Goal: Task Accomplishment & Management: Manage account settings

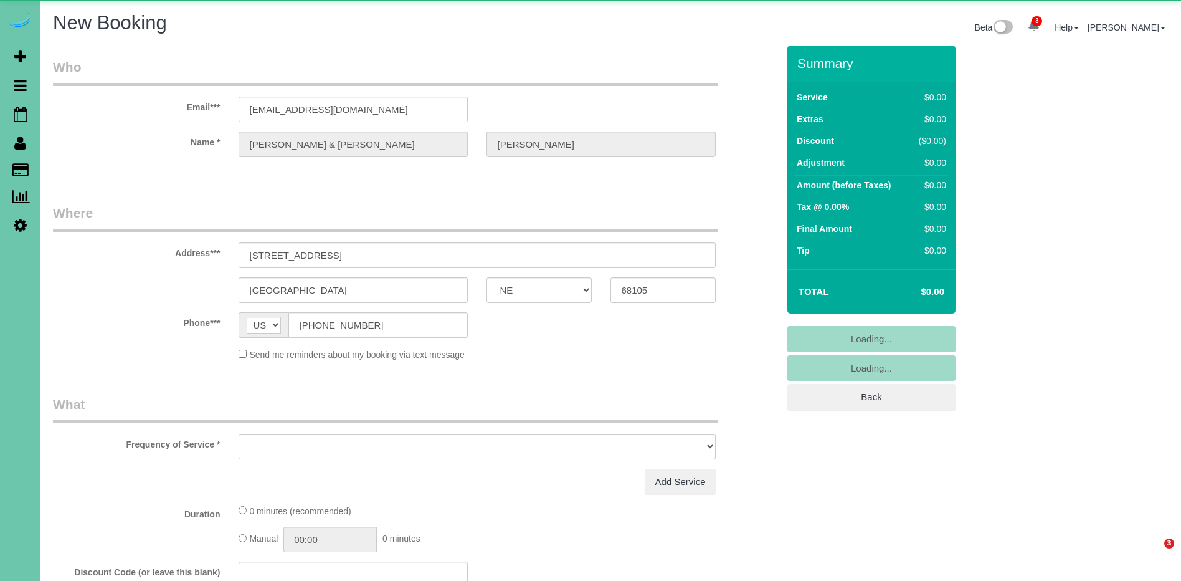
select select "NE"
select select "object:56426"
select select "string:fspay-8d0436b8-f4ca-4e8e-b564-e925681e83b2"
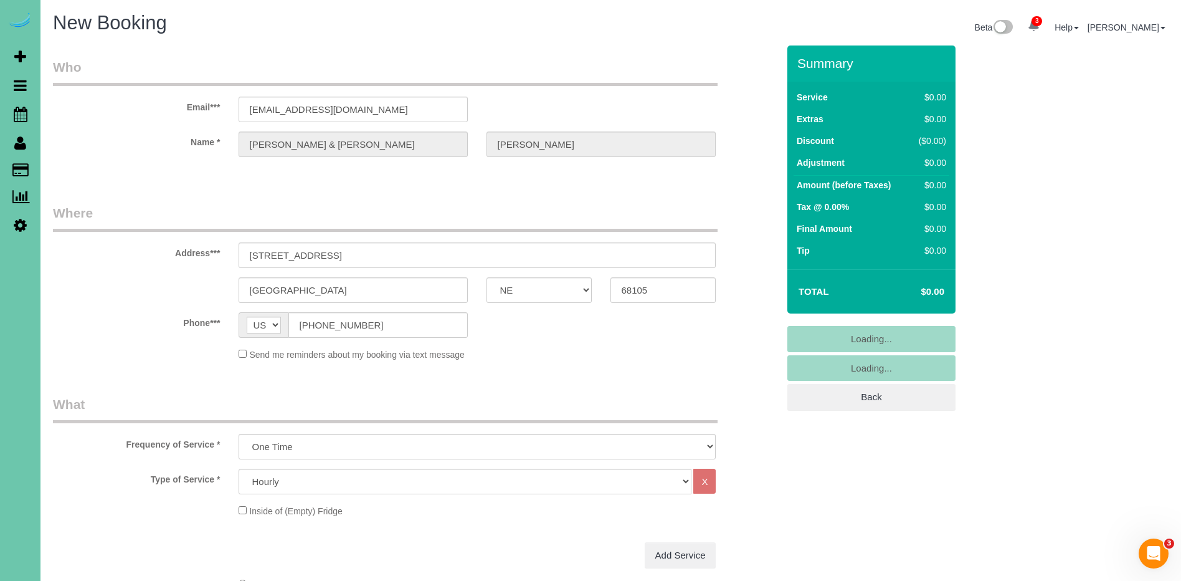
select select "object:56635"
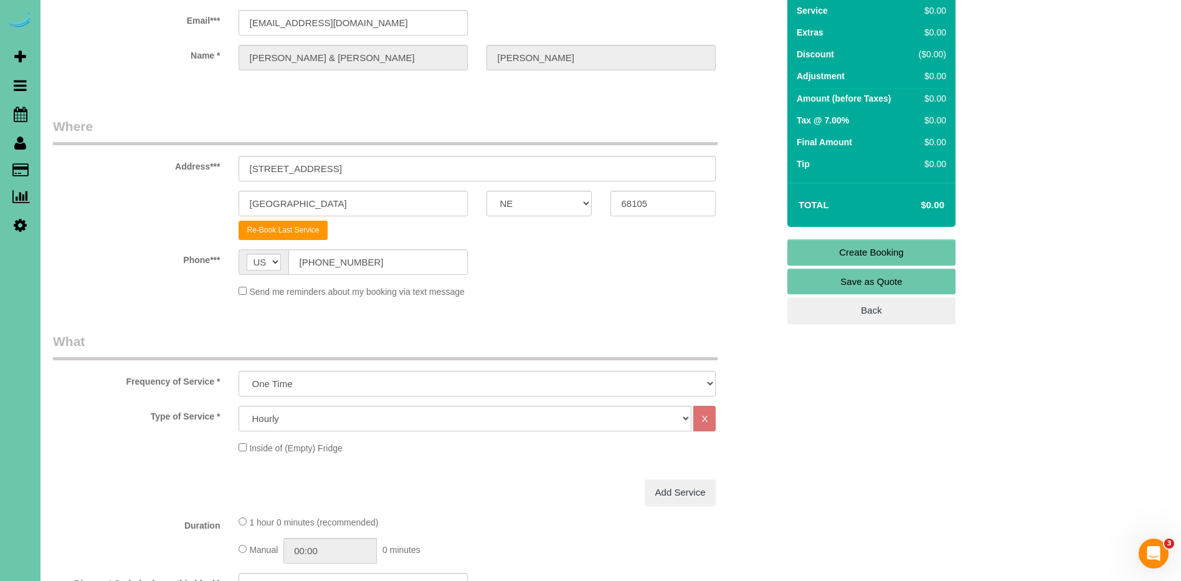
scroll to position [93, 0]
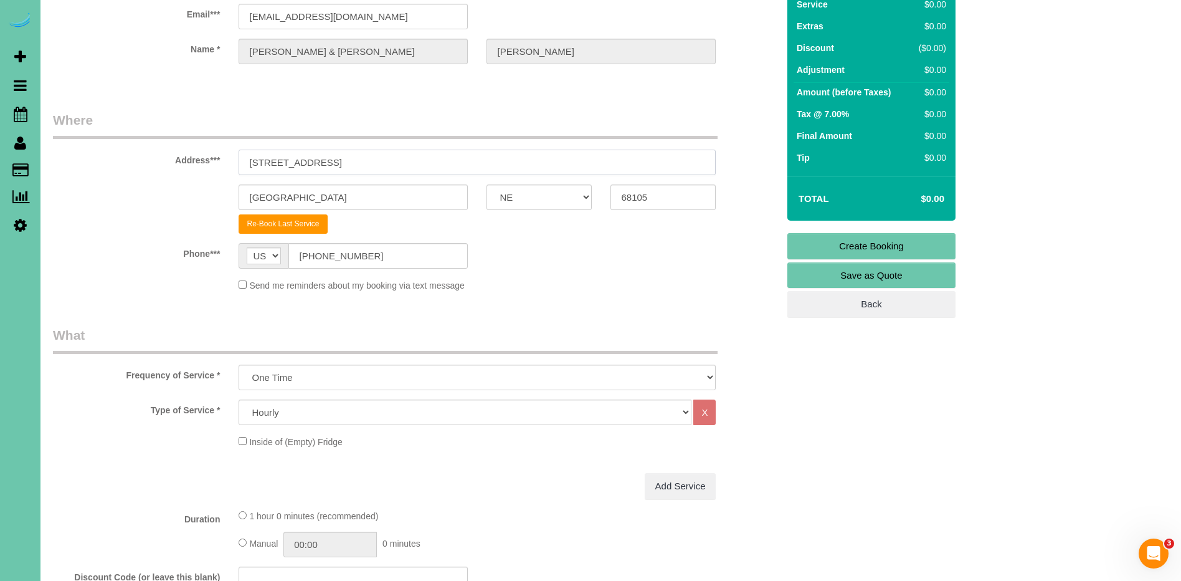
drag, startPoint x: 349, startPoint y: 172, endPoint x: 353, endPoint y: 164, distance: 9.2
click at [351, 171] on input "[STREET_ADDRESS]" at bounding box center [477, 163] width 477 height 26
drag, startPoint x: 353, startPoint y: 164, endPoint x: 132, endPoint y: 148, distance: 221.7
click at [133, 148] on div "Address*** [STREET_ADDRESS]" at bounding box center [416, 143] width 744 height 64
type input "[STREET_ADDRESS]"
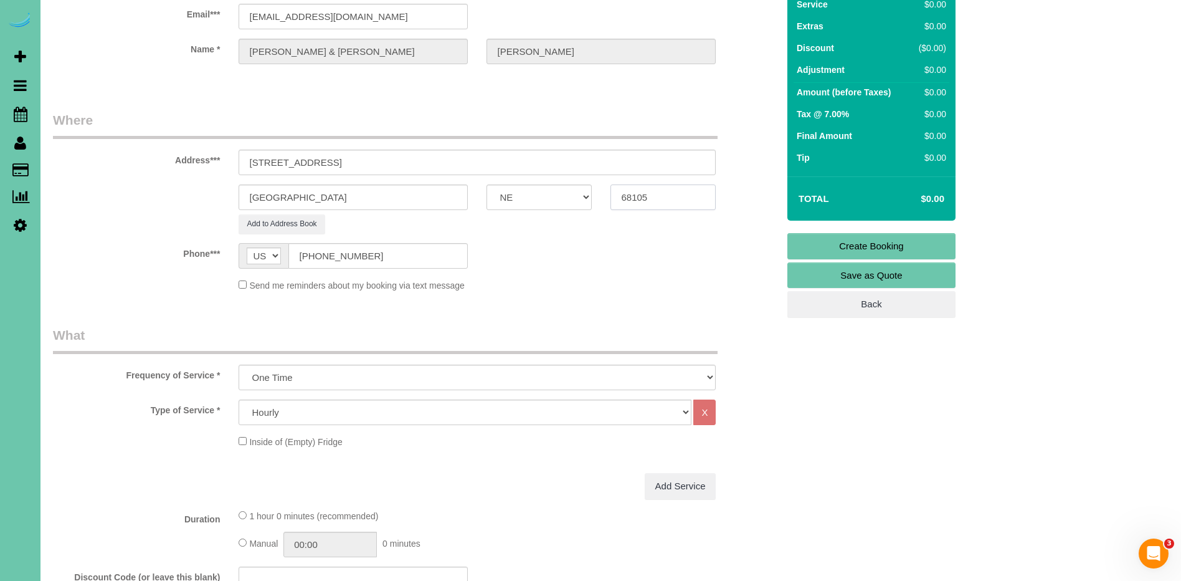
click at [673, 204] on input "68105" at bounding box center [663, 197] width 105 height 26
drag, startPoint x: 618, startPoint y: 200, endPoint x: 591, endPoint y: 201, distance: 27.4
click at [591, 201] on div "[GEOGRAPHIC_DATA] AK AL AR AZ CA CO CT DC DE [GEOGRAPHIC_DATA] [GEOGRAPHIC_DATA…" at bounding box center [416, 197] width 744 height 26
click at [575, 292] on fieldset "Where Address*** [STREET_ADDRESS] [GEOGRAPHIC_DATA] AK AL AR AZ CA CO CT DC DE …" at bounding box center [415, 206] width 725 height 190
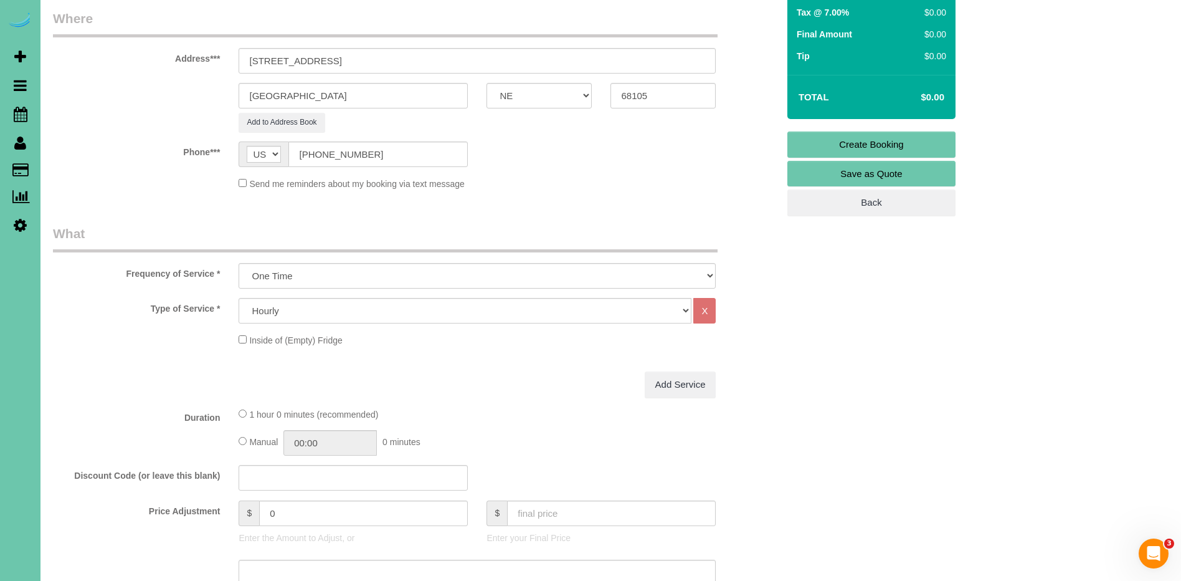
scroll to position [199, 0]
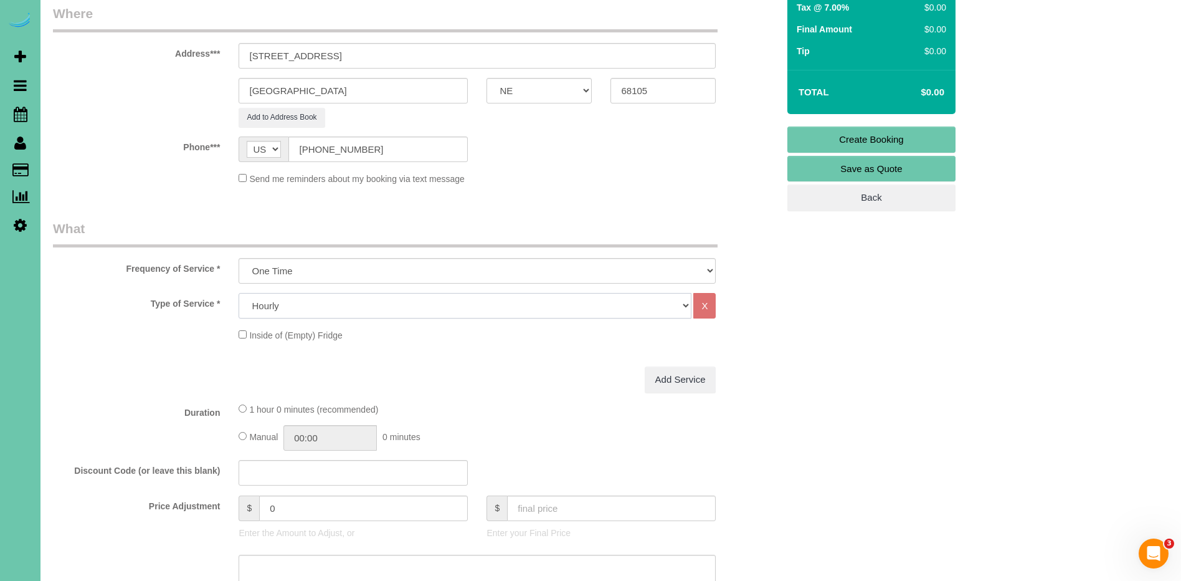
click at [293, 305] on select "Hourly 2.5 Hour Custom Clean 3.5 Hour Custom Clean commercial 1000 Square Feet …" at bounding box center [465, 306] width 453 height 26
select select "60"
click at [239, 293] on select "Hourly 2.5 Hour Custom Clean 3.5 Hour Custom Clean commercial 1000 Square Feet …" at bounding box center [465, 306] width 453 height 26
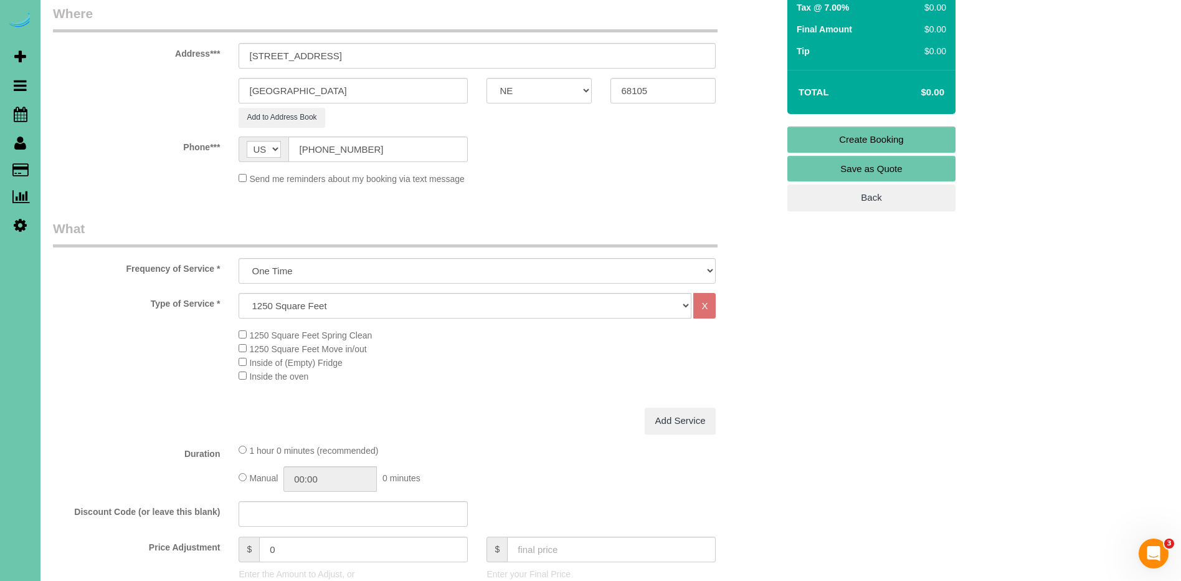
click at [246, 376] on span "Inside the oven" at bounding box center [274, 376] width 70 height 10
click at [246, 377] on span "Inside the oven" at bounding box center [274, 376] width 70 height 10
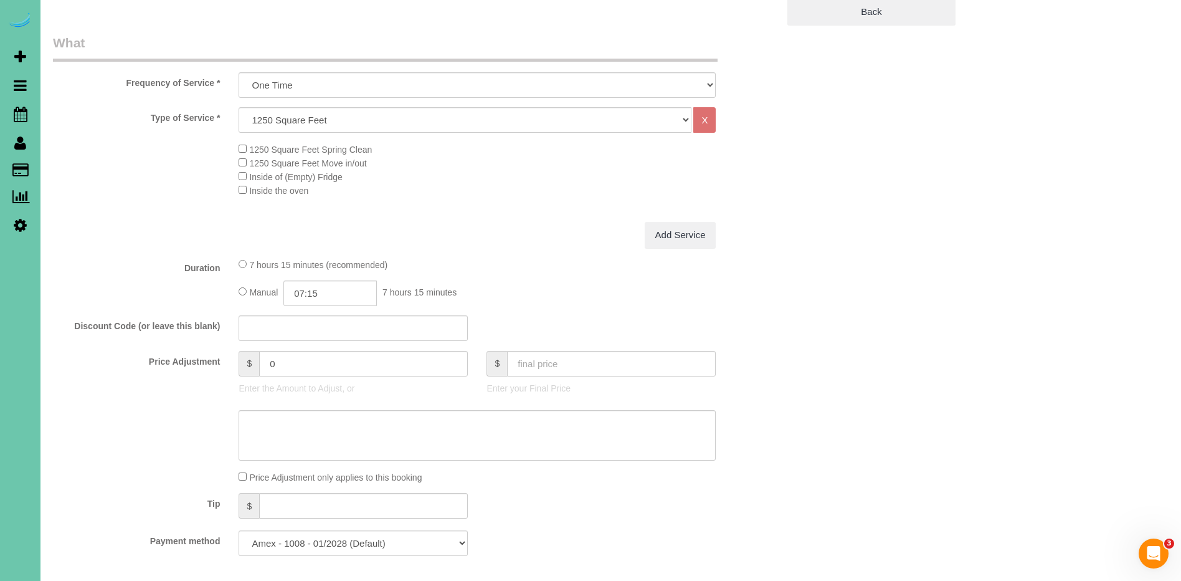
scroll to position [394, 0]
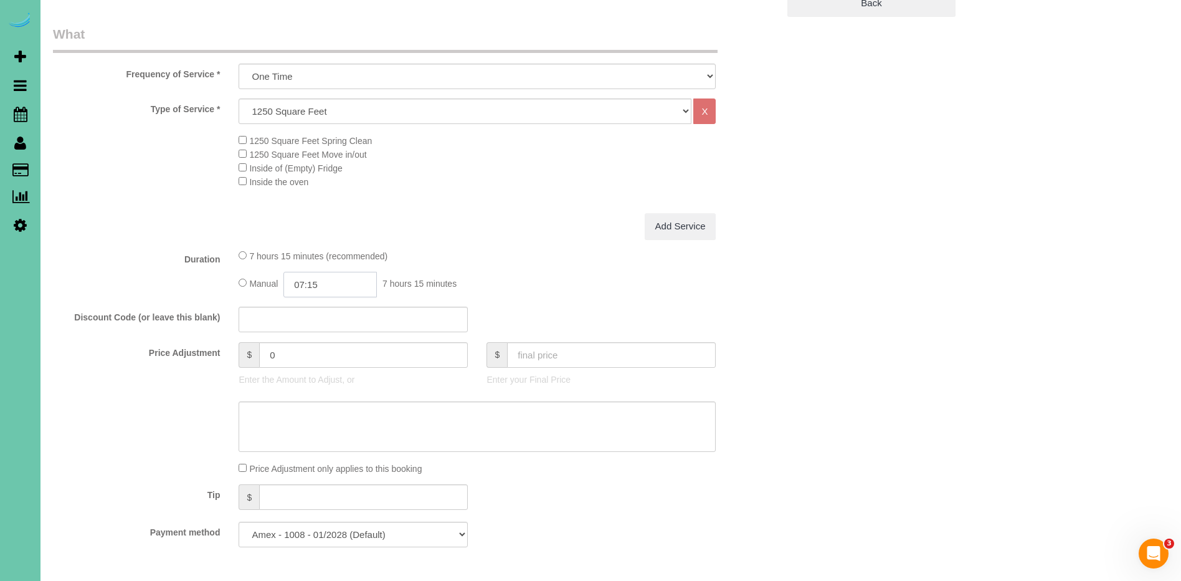
drag, startPoint x: 309, startPoint y: 284, endPoint x: 322, endPoint y: 295, distance: 16.8
click at [311, 285] on input "07:15" at bounding box center [329, 285] width 93 height 26
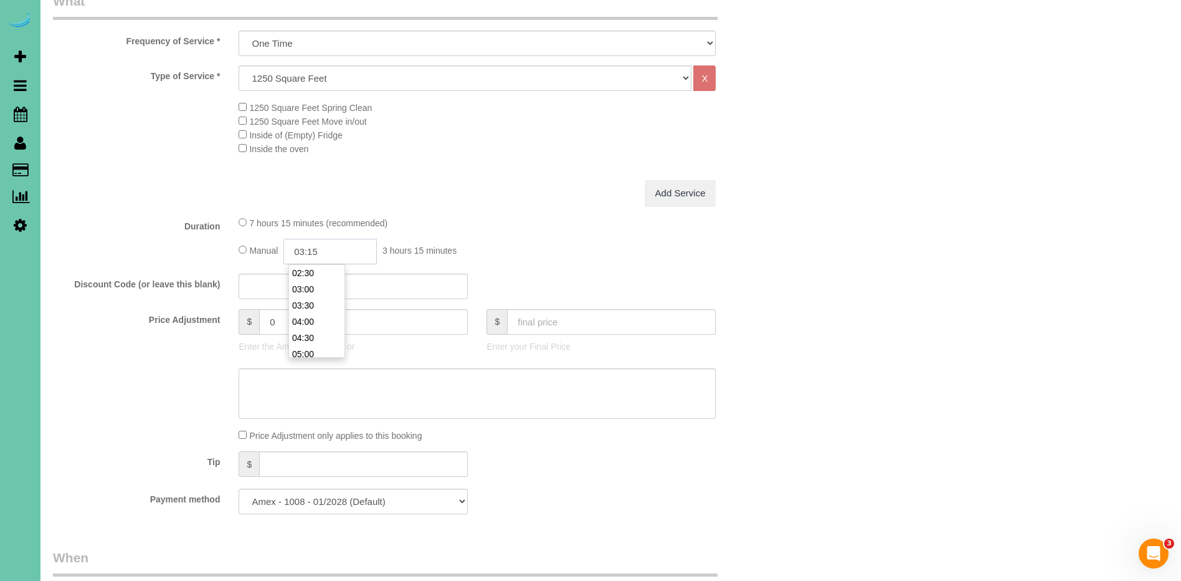
type input "03:15"
click at [500, 230] on div "7 hours 15 minutes (recommended) Manual 03:15 3 hours 15 minutes" at bounding box center [477, 240] width 496 height 49
drag, startPoint x: 326, startPoint y: 328, endPoint x: 242, endPoint y: 326, distance: 84.1
click at [242, 326] on div "$ 0" at bounding box center [353, 319] width 229 height 26
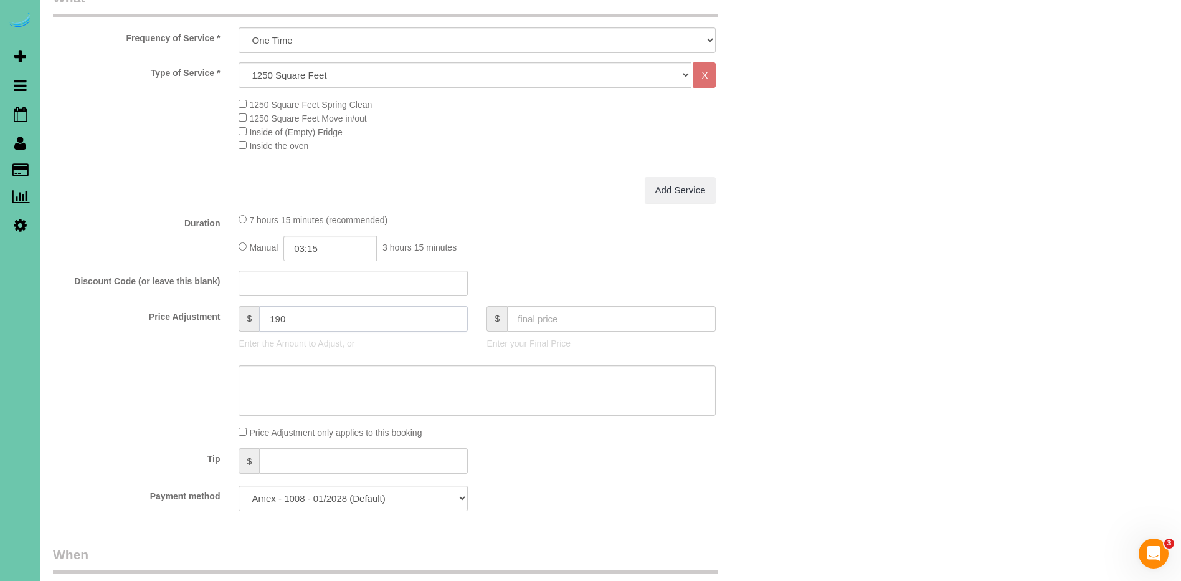
type input "190"
click at [381, 393] on textarea at bounding box center [477, 390] width 477 height 51
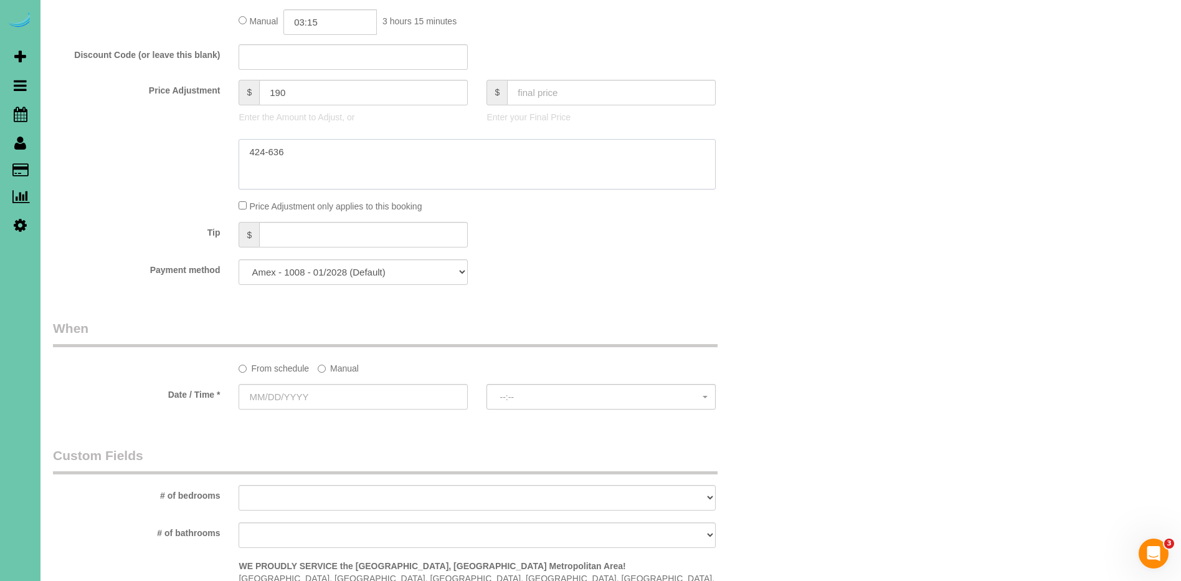
scroll to position [665, 0]
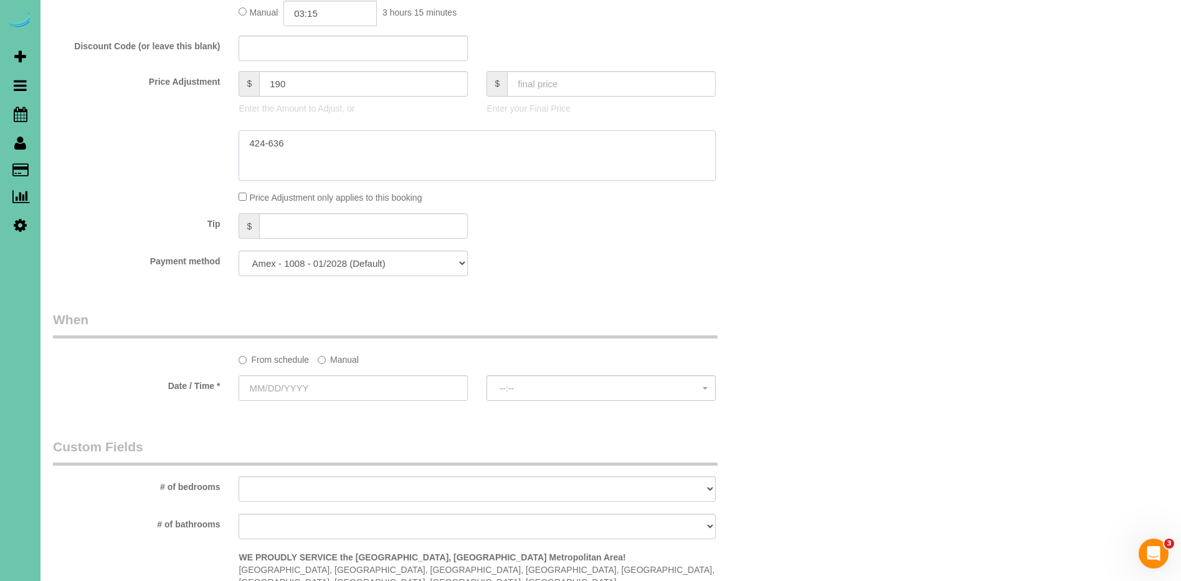
type textarea "424-636"
click at [346, 358] on label "Manual" at bounding box center [338, 357] width 41 height 17
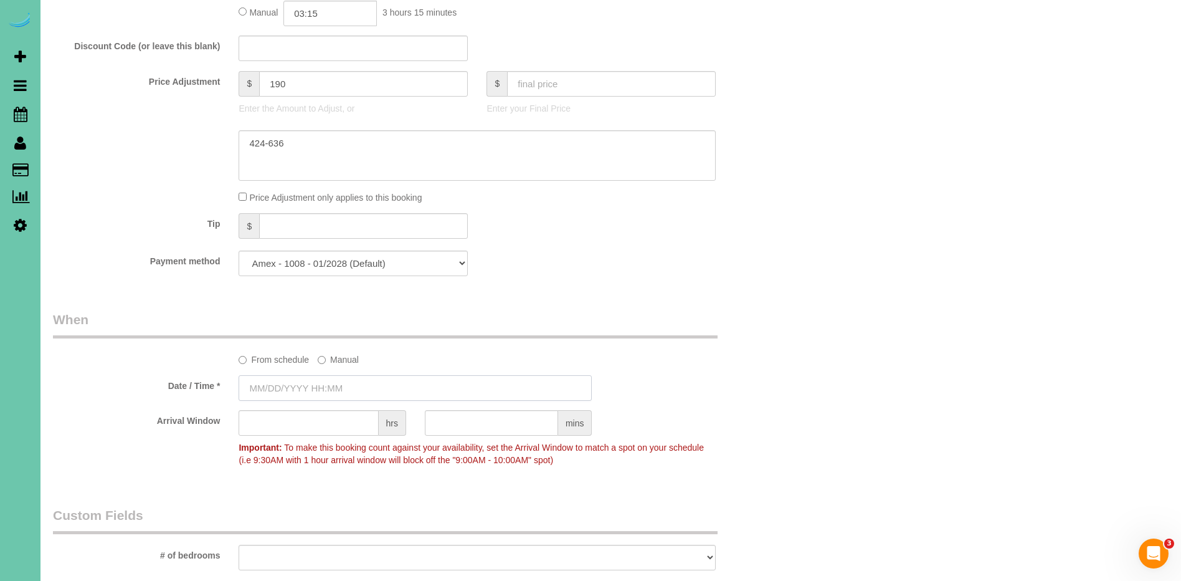
click at [285, 378] on input "text" at bounding box center [415, 388] width 353 height 26
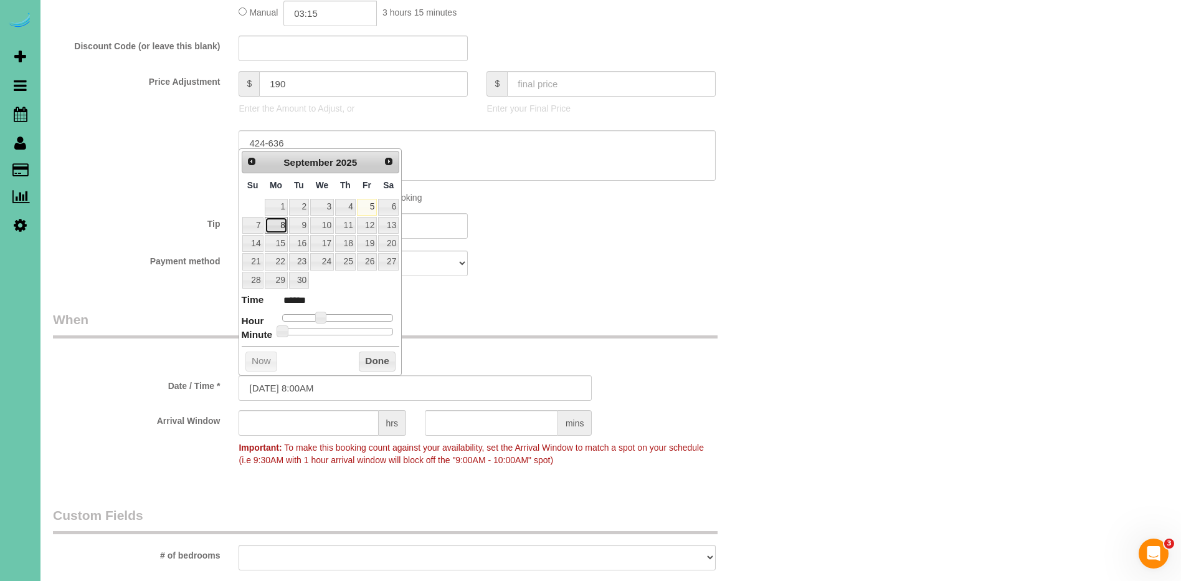
click at [277, 227] on link "8" at bounding box center [276, 225] width 23 height 17
type input "[DATE] 9:00AM"
type input "******"
type input "[DATE] 11:00AM"
type input "*******"
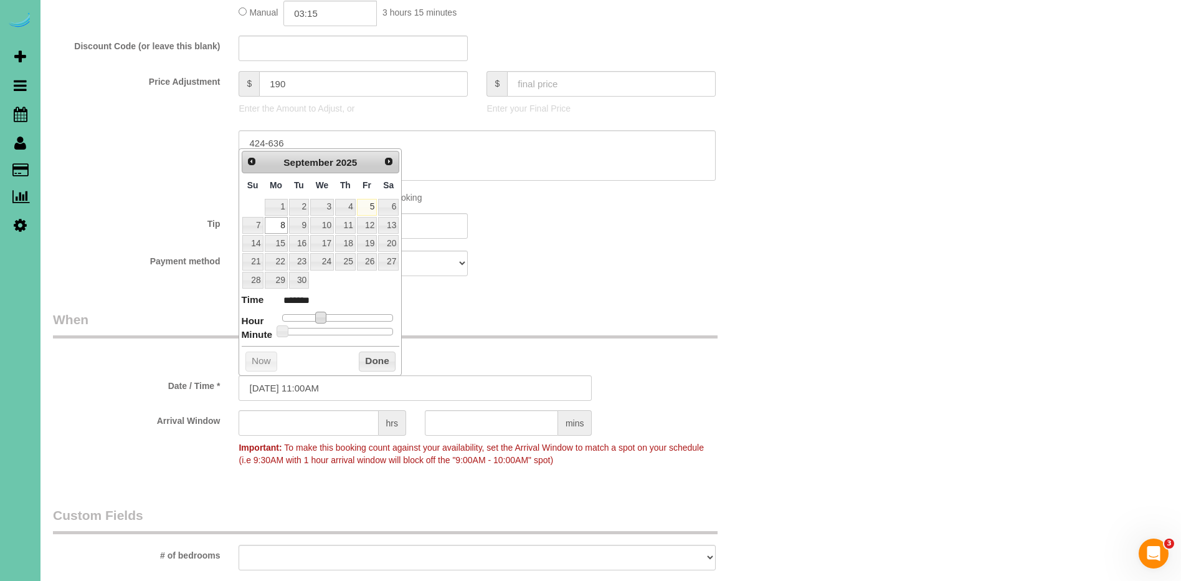
type input "[DATE] 12:00PM"
type input "*******"
type input "[DATE] 11:00AM"
type input "*******"
type input "[DATE] 10:00AM"
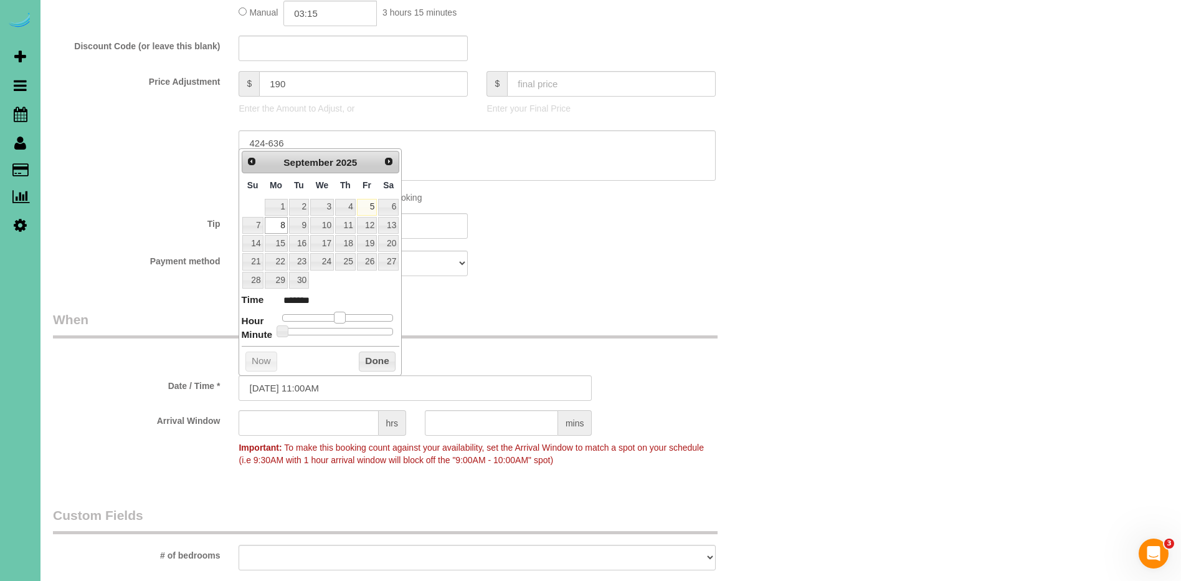
type input "*******"
type input "[DATE] 11:00AM"
type input "*******"
type input "[DATE] 12:00PM"
type input "*******"
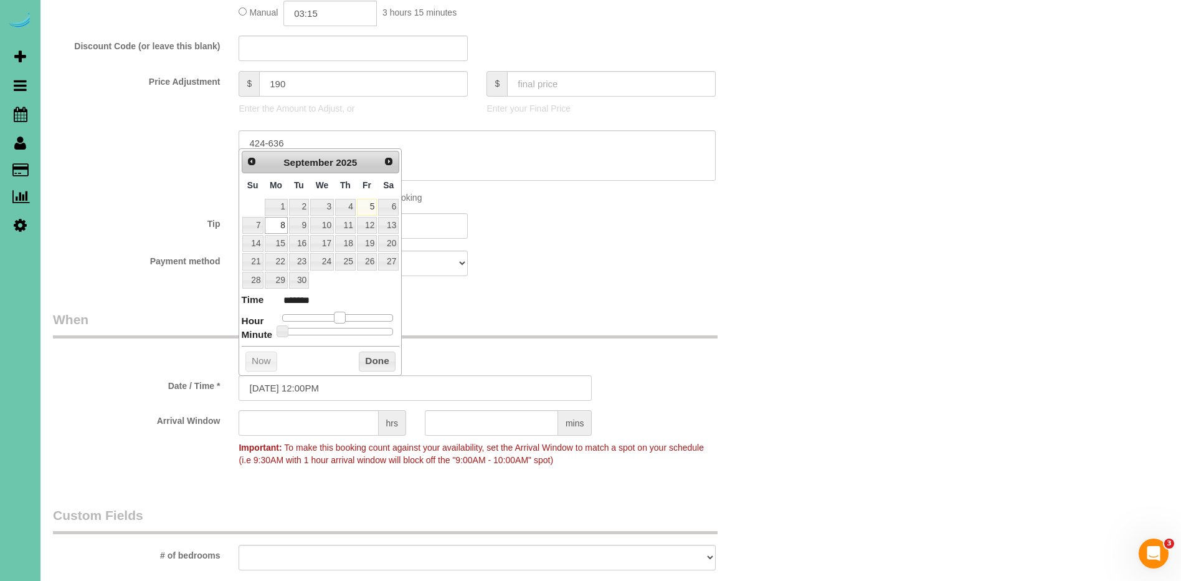
type input "[DATE] 11:00AM"
type input "*******"
drag, startPoint x: 320, startPoint y: 320, endPoint x: 291, endPoint y: 330, distance: 30.6
click at [335, 321] on span at bounding box center [335, 316] width 11 height 11
type input "[DATE] 11:05AM"
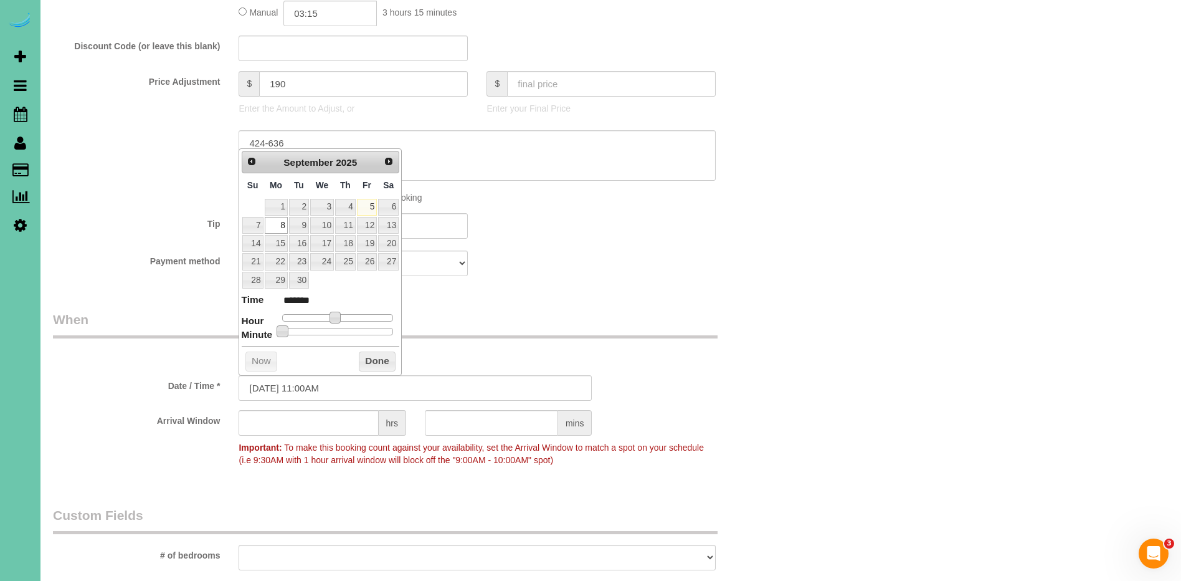
type input "*******"
type input "[DATE] 11:10AM"
type input "*******"
type input "[DATE] 11:15AM"
type input "*******"
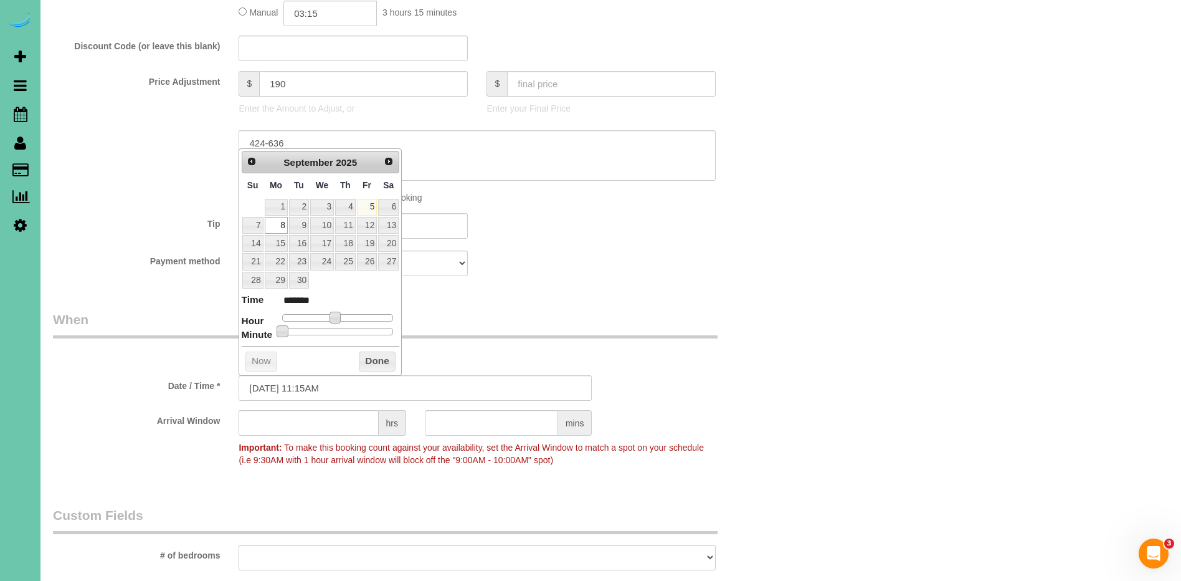
type input "[DATE] 11:20AM"
type input "*******"
type input "[DATE] 11:25AM"
type input "*******"
type input "[DATE] 11:30AM"
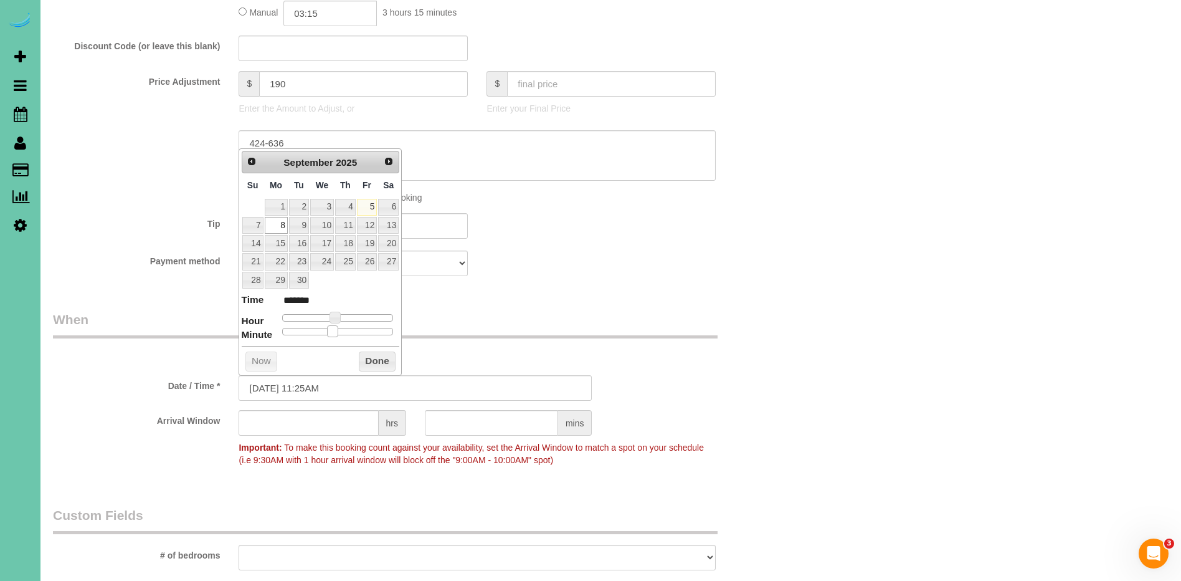
type input "*******"
drag, startPoint x: 281, startPoint y: 331, endPoint x: 337, endPoint y: 332, distance: 56.1
click at [337, 332] on span at bounding box center [342, 330] width 11 height 11
click at [372, 361] on button "Done" at bounding box center [377, 361] width 37 height 20
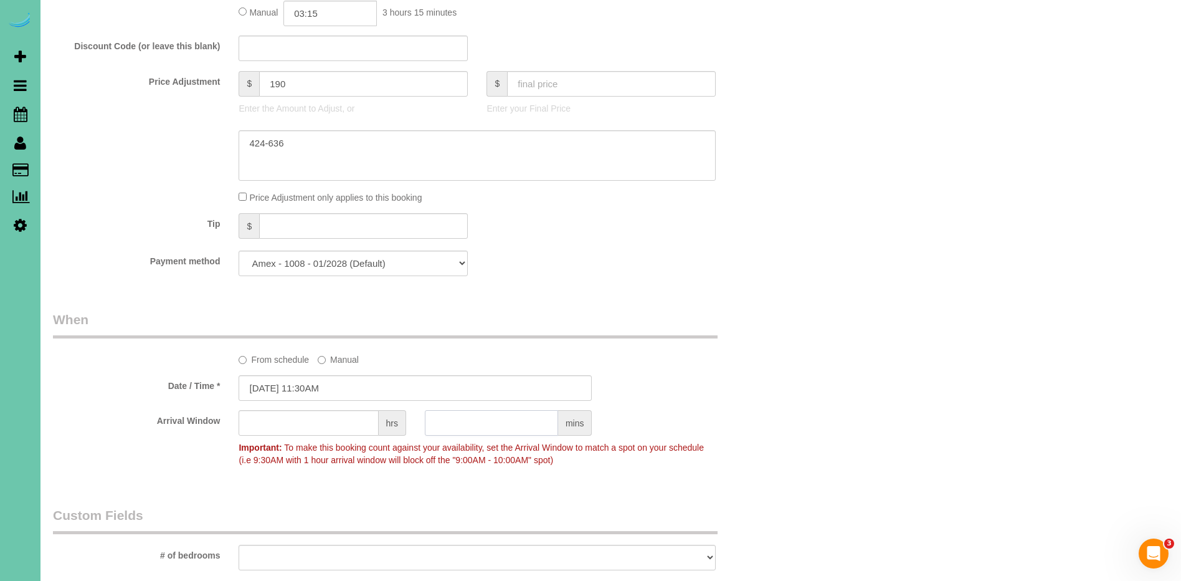
drag, startPoint x: 478, startPoint y: 418, endPoint x: 399, endPoint y: 428, distance: 80.4
click at [478, 418] on input "text" at bounding box center [491, 423] width 133 height 26
click at [359, 426] on input "text" at bounding box center [309, 423] width 140 height 26
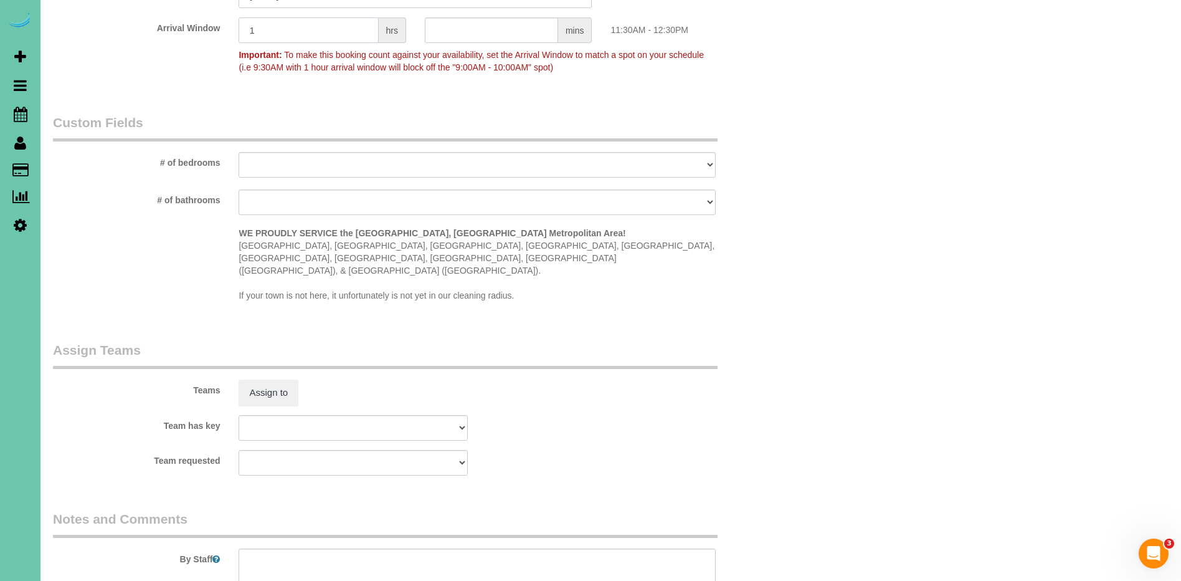
scroll to position [1209, 0]
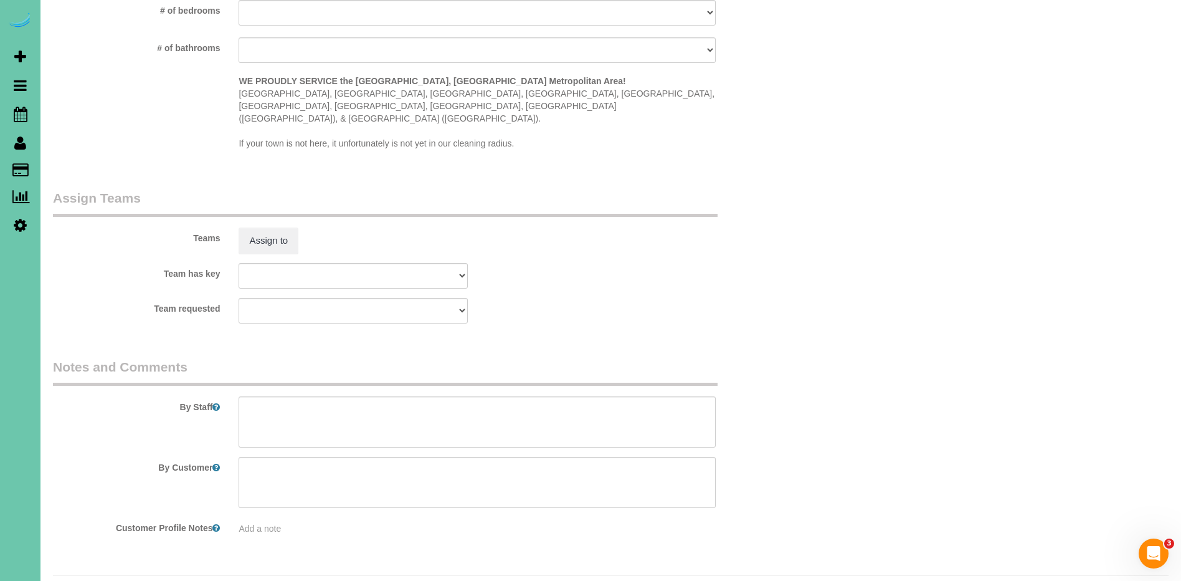
type input "1"
click at [312, 404] on textarea at bounding box center [477, 421] width 477 height 51
paste textarea "Lore ipsu do sitametcon adipi - el seddo ei temp incid utlabore etdol ma aliqua…"
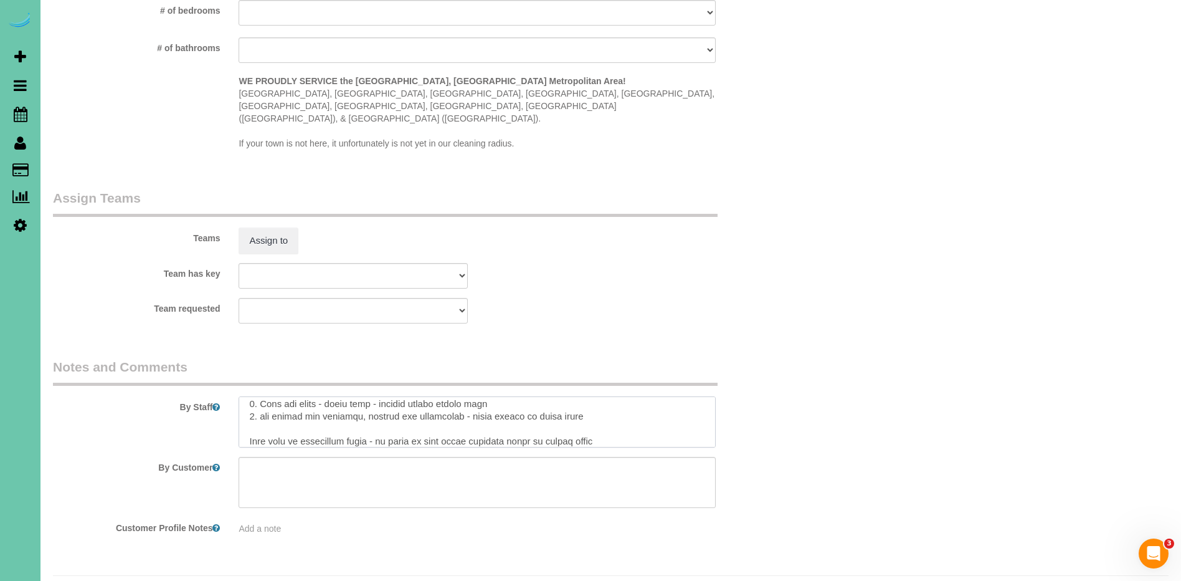
scroll to position [1216, 0]
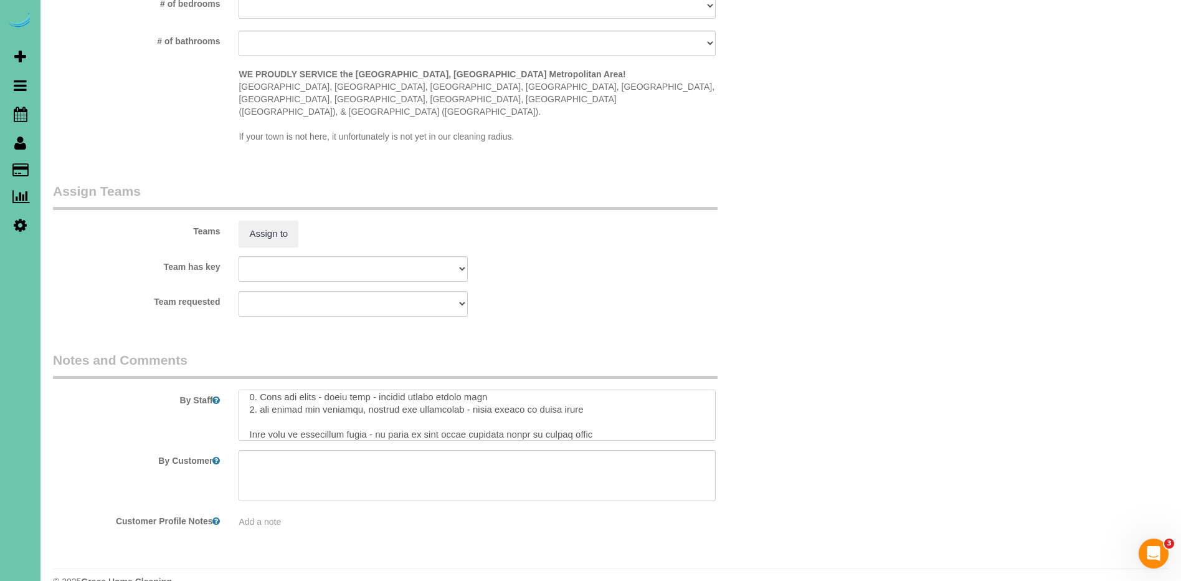
click at [249, 394] on textarea at bounding box center [477, 414] width 477 height 51
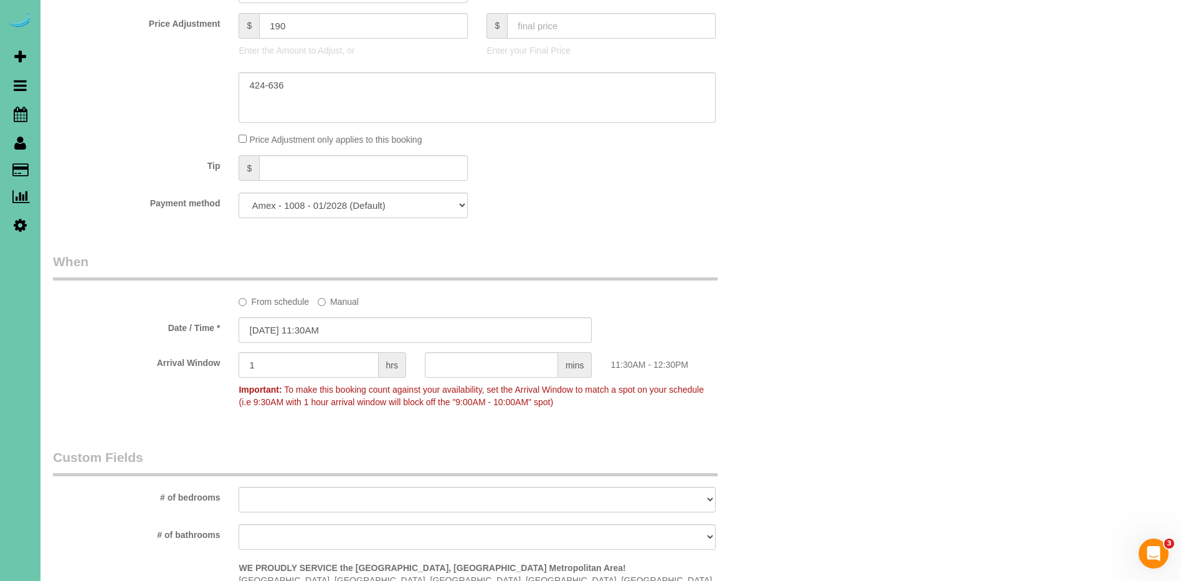
scroll to position [0, 0]
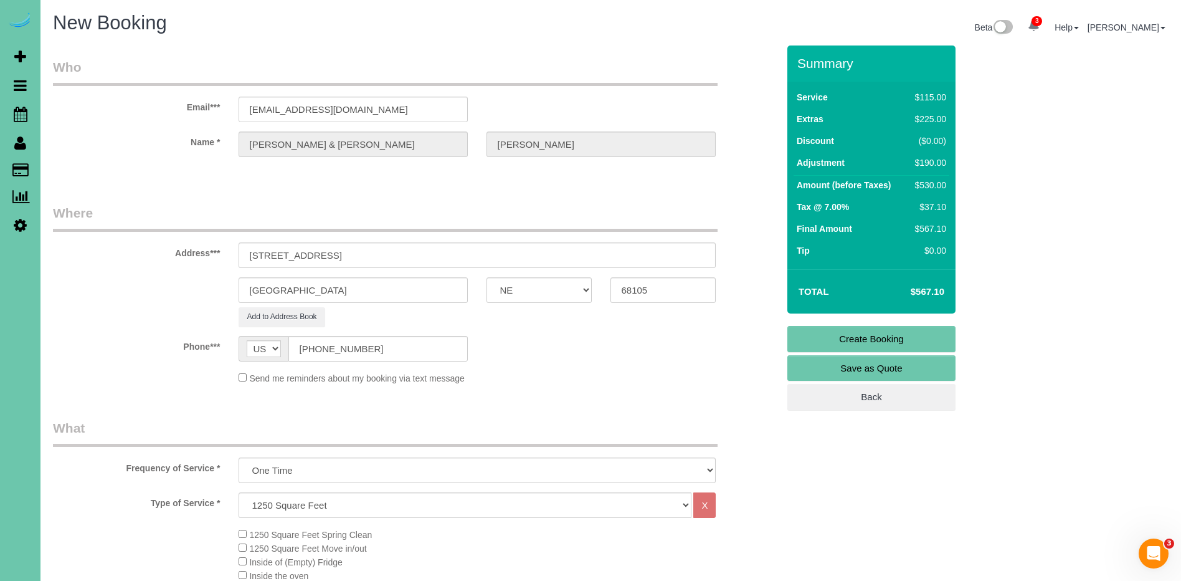
type textarea "4. loremi 5. dolors amet 4. Cons adi elits - doeiu temp - incidid utlabo etdolo…"
click at [865, 338] on link "Create Booking" at bounding box center [871, 339] width 168 height 26
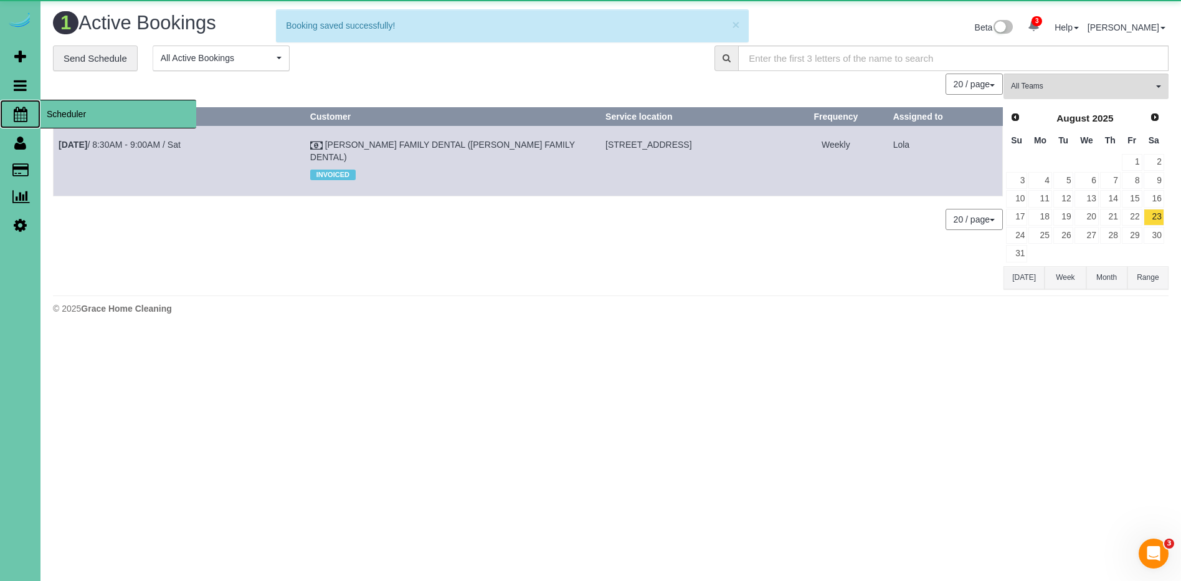
click at [72, 116] on span "Scheduler" at bounding box center [118, 114] width 156 height 29
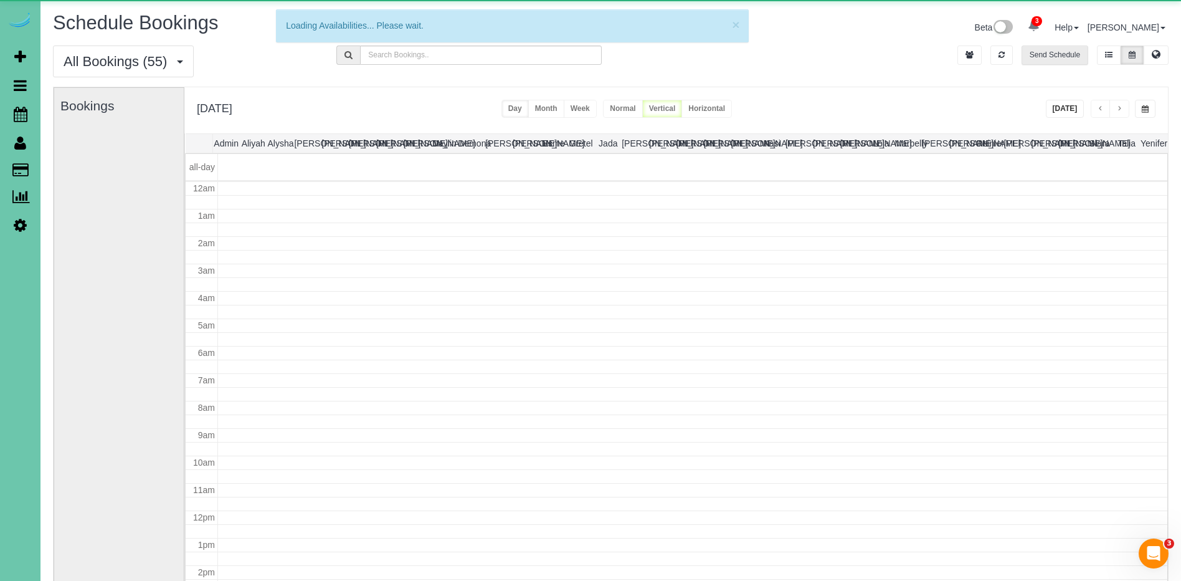
scroll to position [165, 0]
click at [1006, 49] on button "button" at bounding box center [1002, 54] width 22 height 19
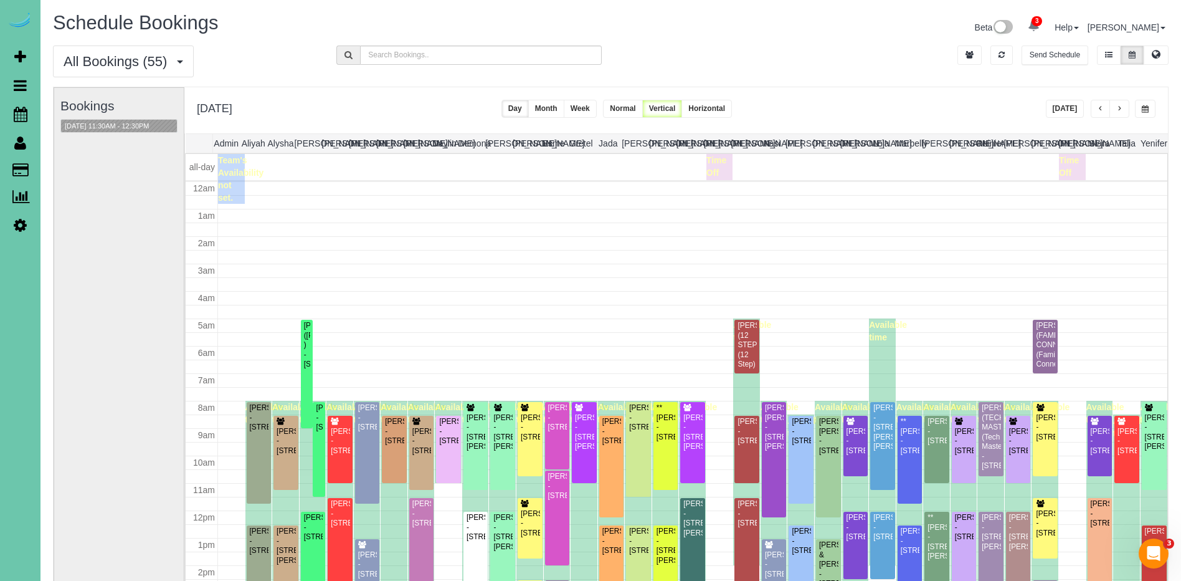
click at [1057, 108] on button "[DATE]" at bounding box center [1065, 109] width 39 height 18
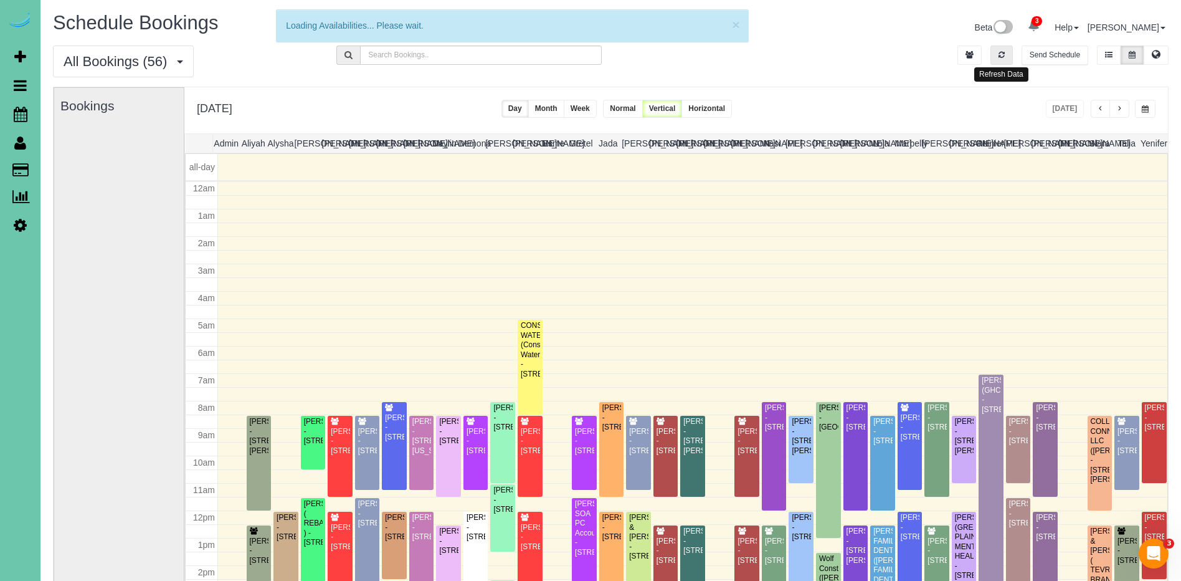
drag, startPoint x: 1002, startPoint y: 53, endPoint x: 1083, endPoint y: 108, distance: 97.8
click at [1010, 56] on button "button" at bounding box center [1002, 54] width 22 height 19
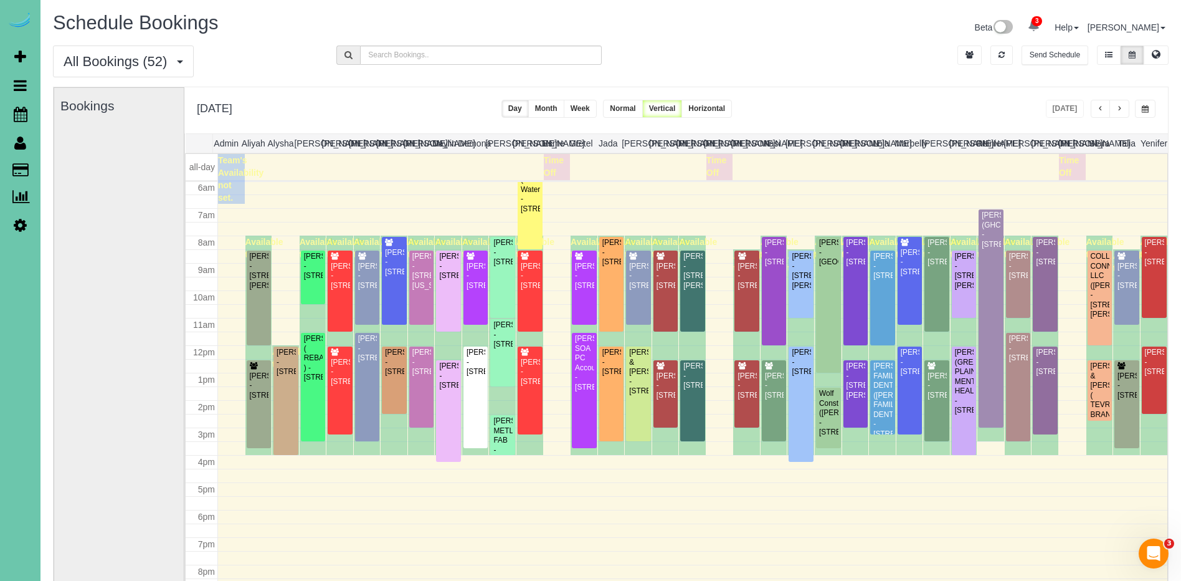
click at [1145, 108] on span "button" at bounding box center [1145, 108] width 7 height 7
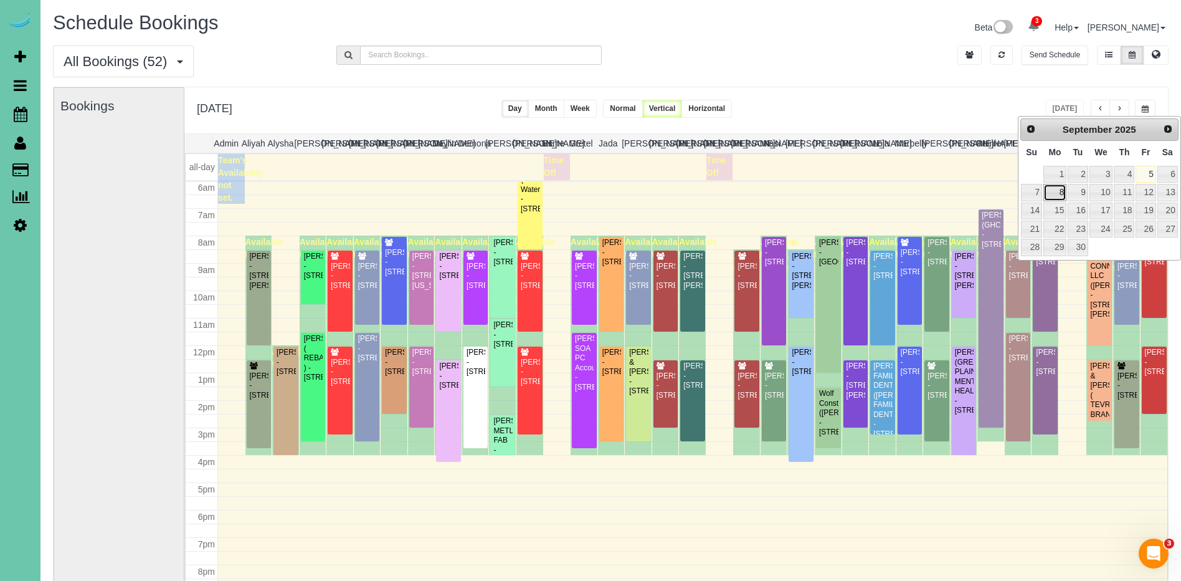
click at [1065, 193] on link "8" at bounding box center [1054, 192] width 23 height 17
type input "**********"
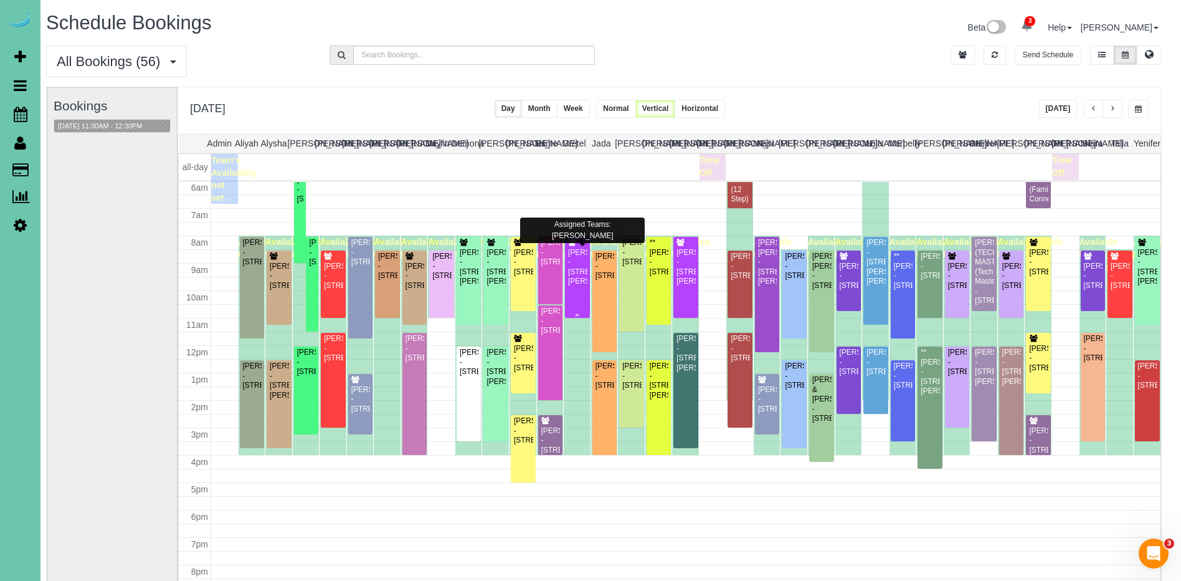
scroll to position [0, 0]
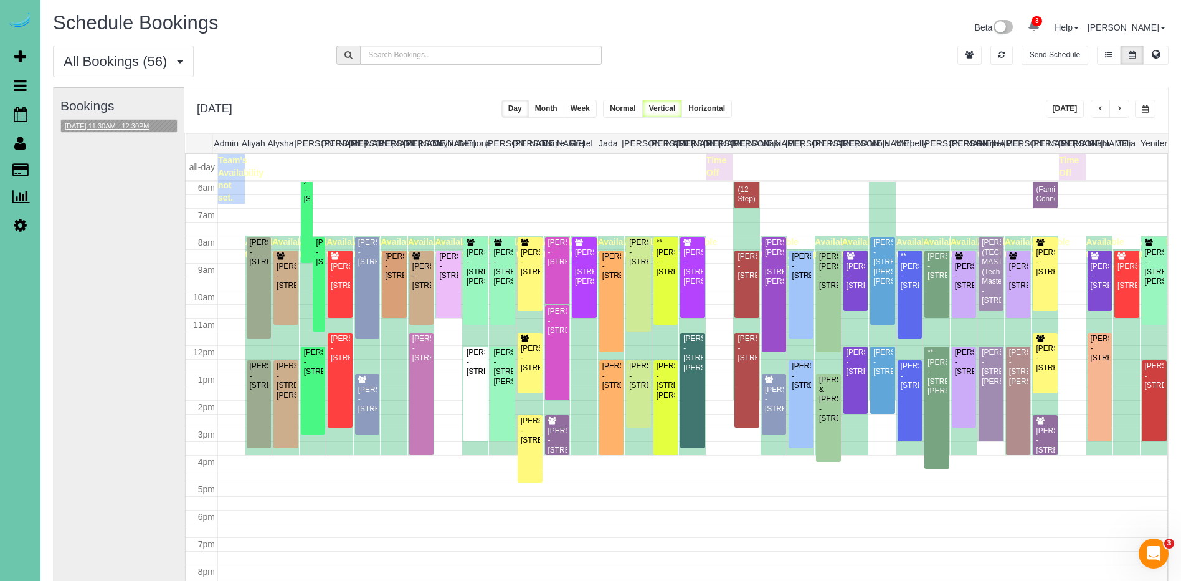
click at [90, 120] on button "[DATE] 11:30AM - 12:30PM" at bounding box center [107, 126] width 92 height 13
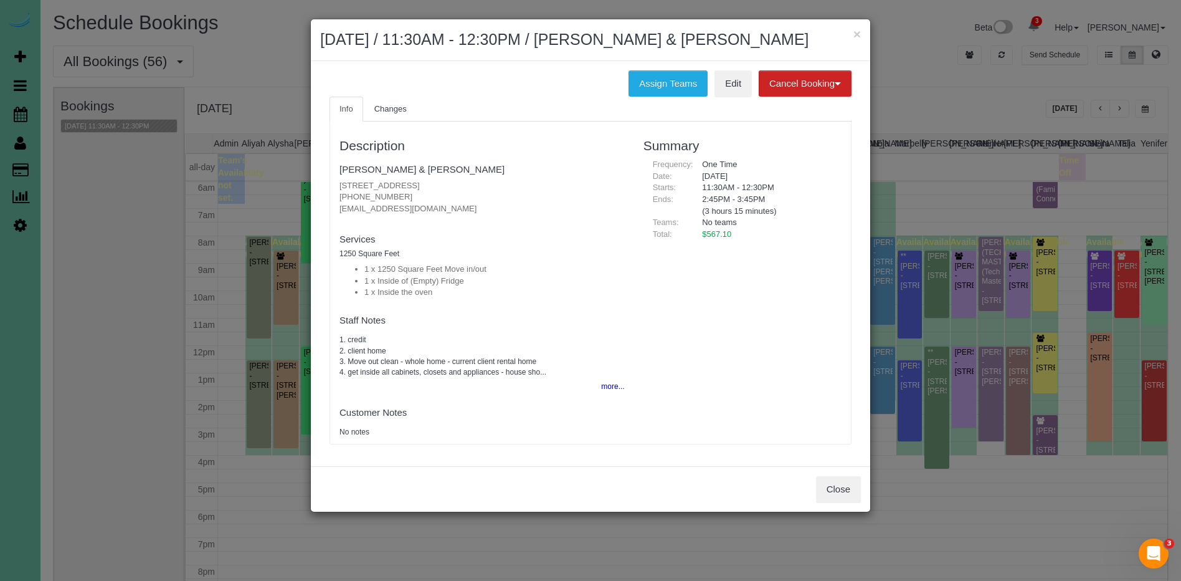
click at [825, 470] on div "Close" at bounding box center [590, 488] width 559 height 45
click at [842, 498] on button "Close" at bounding box center [838, 489] width 45 height 26
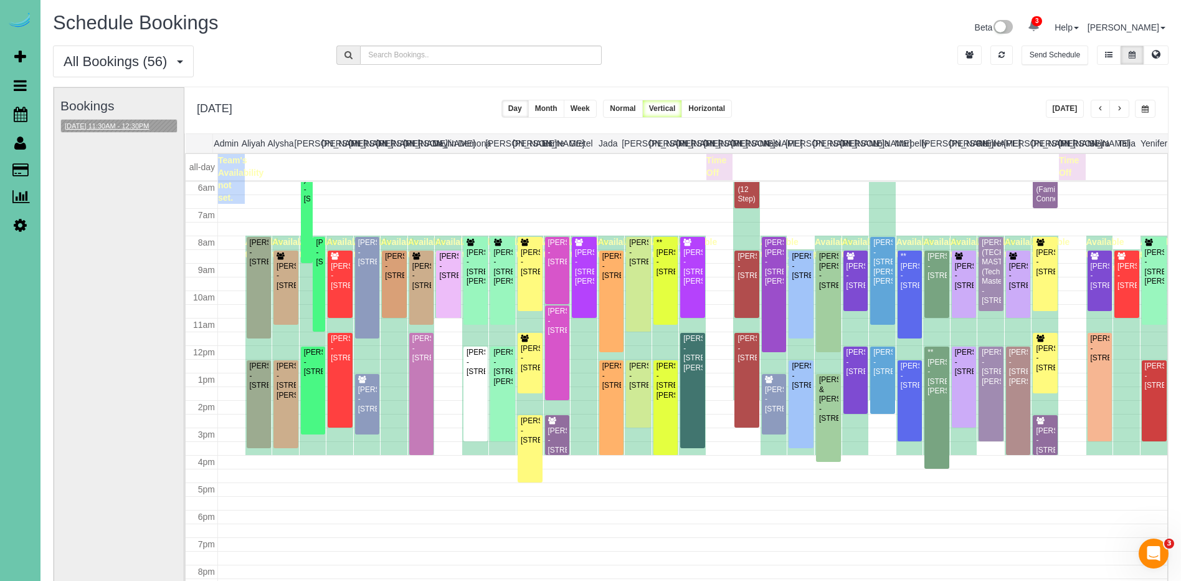
click at [131, 126] on button "[DATE] 11:30AM - 12:30PM" at bounding box center [107, 126] width 92 height 13
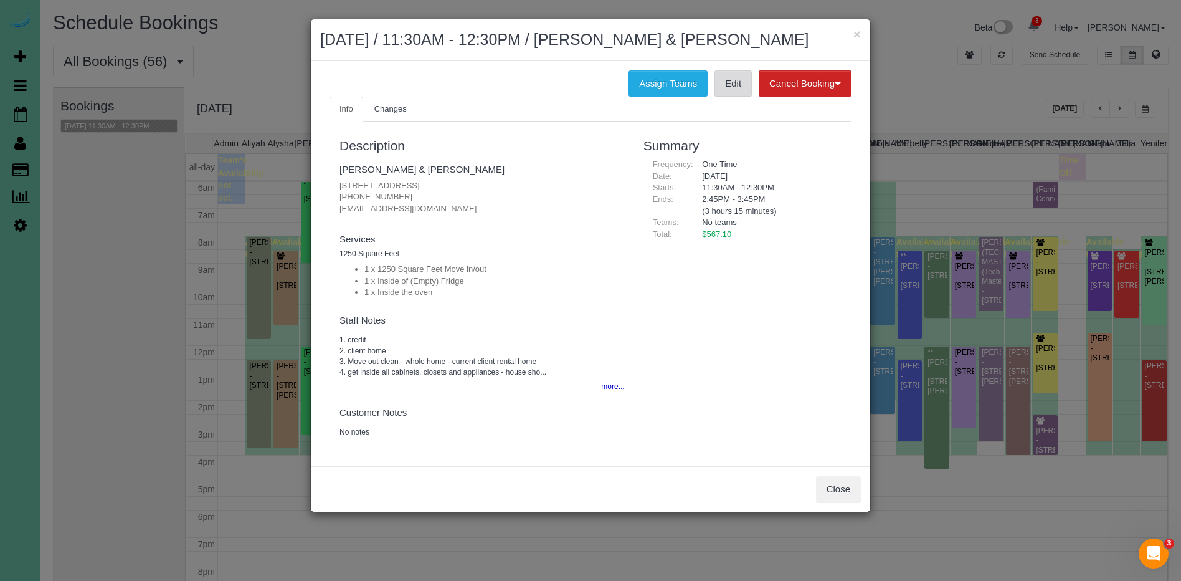
click at [728, 86] on link "Edit" at bounding box center [733, 83] width 37 height 26
click at [427, 168] on link "[PERSON_NAME] & [PERSON_NAME]" at bounding box center [422, 169] width 165 height 11
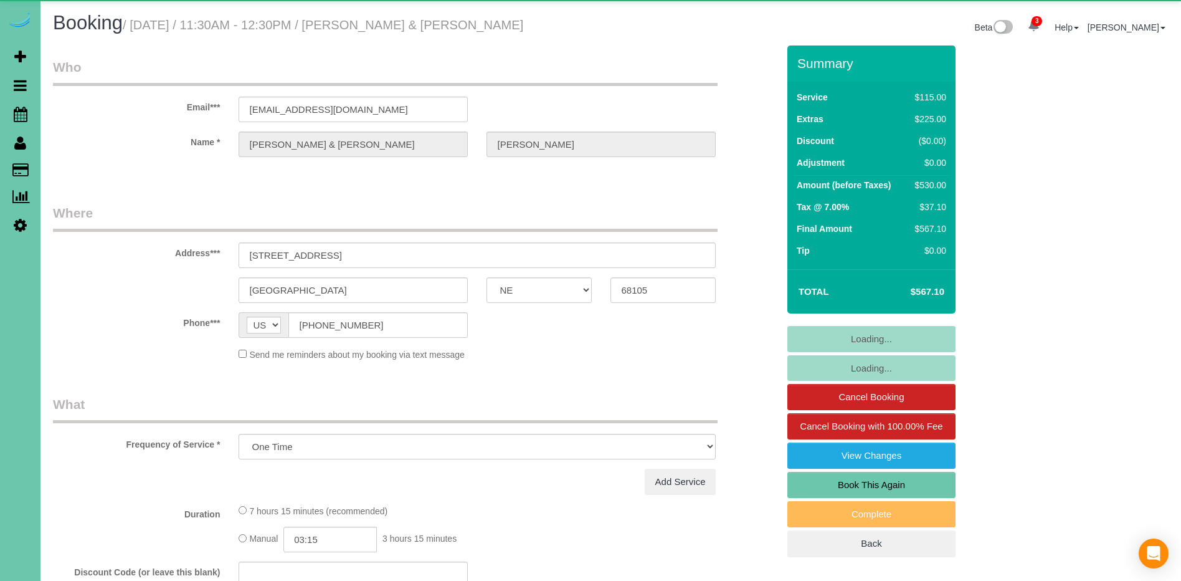
select select "NE"
select select "string:fspay-8d0436b8-f4ca-4e8e-b564-e925681e83b2"
select select "object:689"
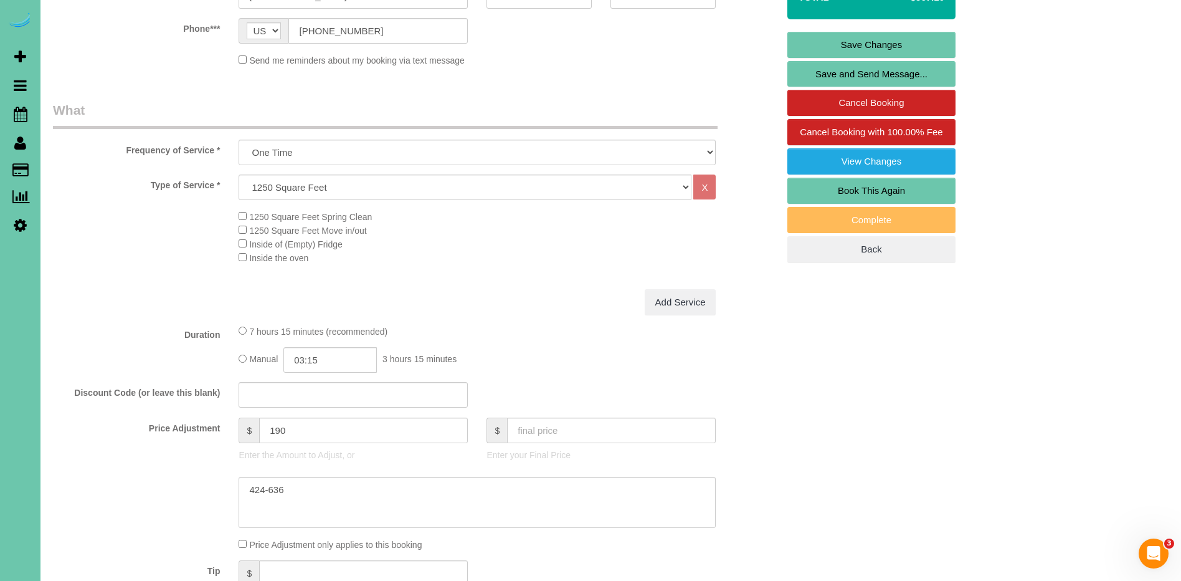
scroll to position [337, 0]
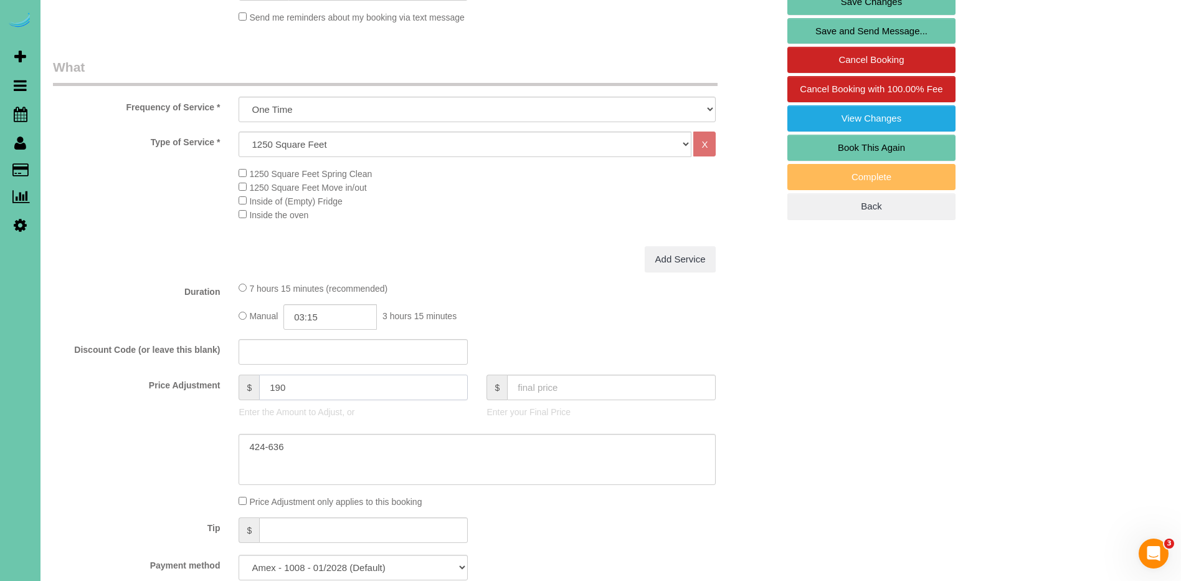
click at [315, 383] on input "190" at bounding box center [363, 387] width 209 height 26
drag, startPoint x: 306, startPoint y: 383, endPoint x: 244, endPoint y: 382, distance: 62.3
click at [244, 382] on div "$ 190" at bounding box center [353, 387] width 229 height 26
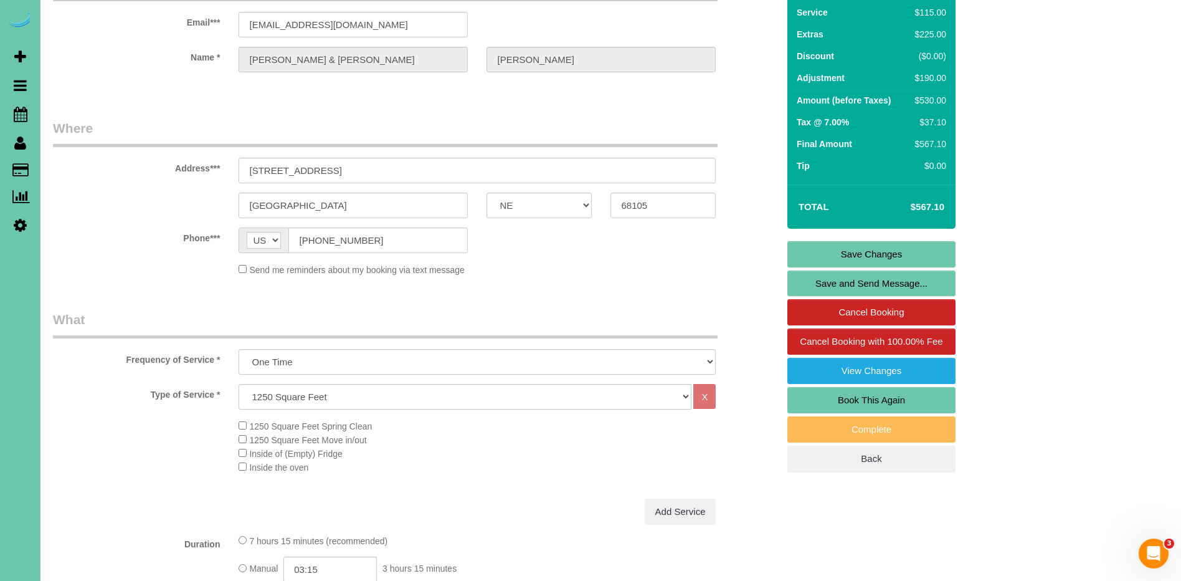
scroll to position [0, 0]
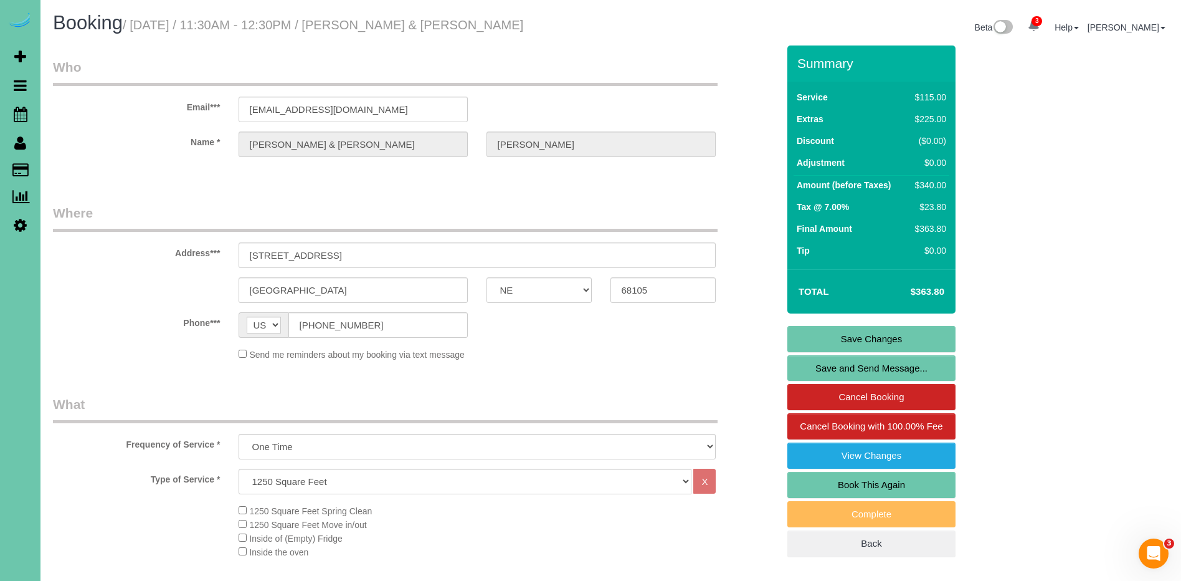
click at [132, 348] on div "Send me reminders about my booking via text message" at bounding box center [416, 354] width 744 height 14
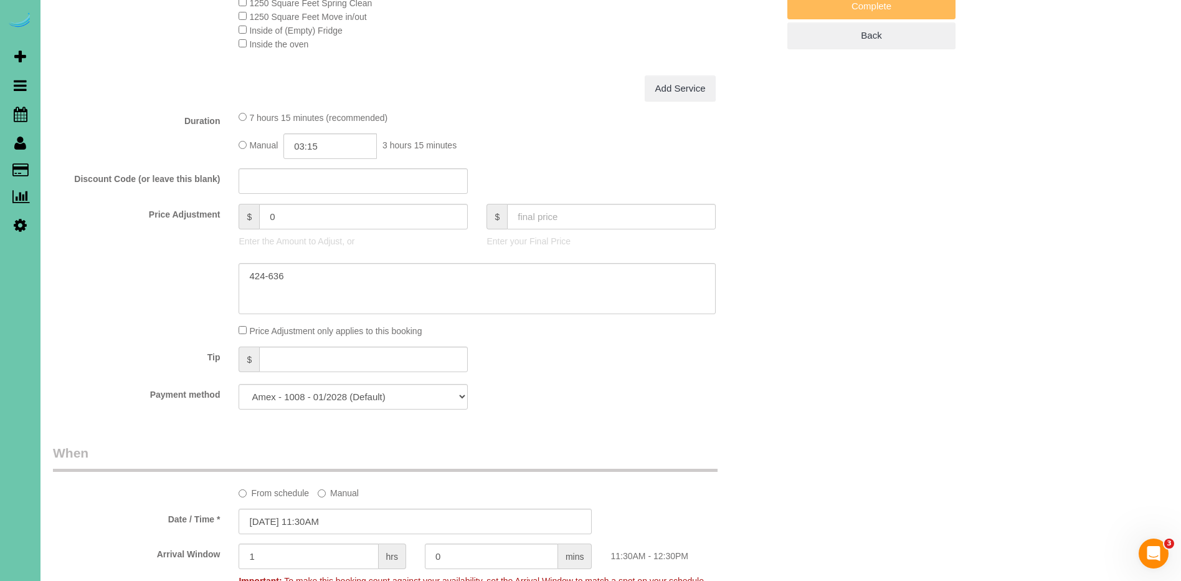
scroll to position [561, 0]
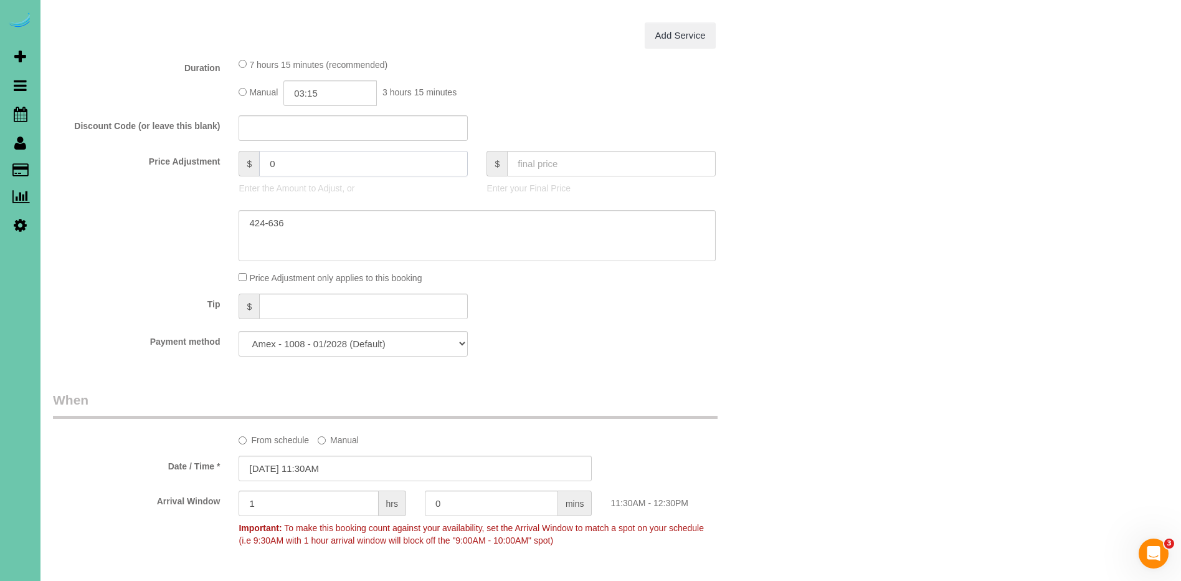
drag, startPoint x: 313, startPoint y: 165, endPoint x: 223, endPoint y: 159, distance: 89.9
click at [223, 159] on div "Price Adjustment $ 0 Enter the Amount to Adjust, or $ Enter your Final Price" at bounding box center [416, 176] width 744 height 50
type input "243"
click at [528, 69] on div "7 hours 15 minutes (recommended)" at bounding box center [477, 64] width 477 height 14
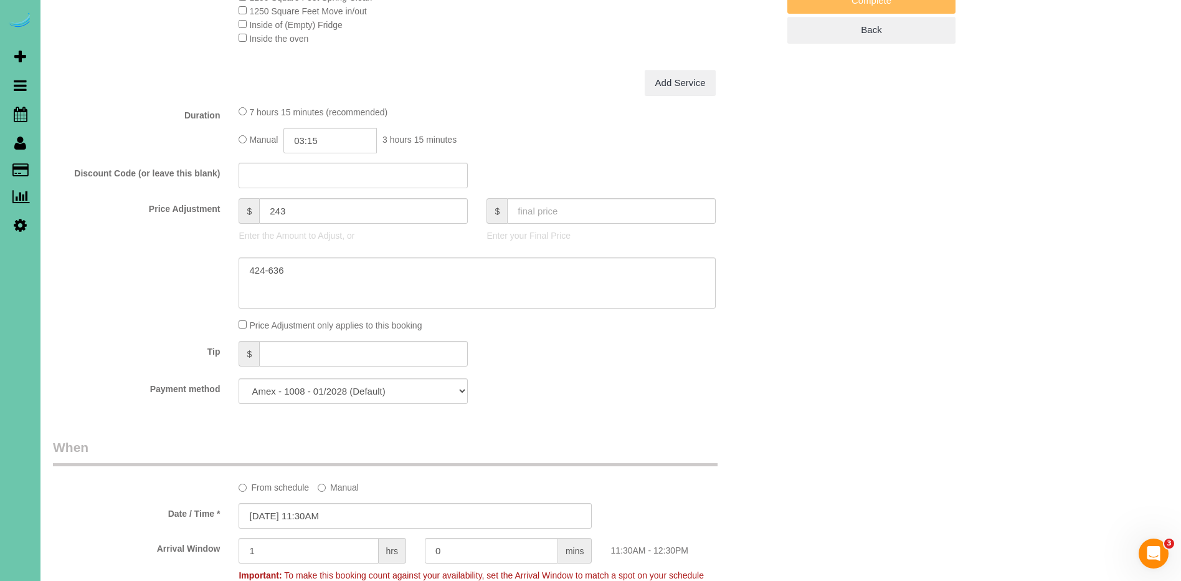
scroll to position [514, 0]
click at [343, 137] on input "03:15" at bounding box center [329, 140] width 93 height 26
type input "03:30"
click at [497, 146] on div "Manual 03:30 3 hours 30 minutes" at bounding box center [477, 140] width 477 height 26
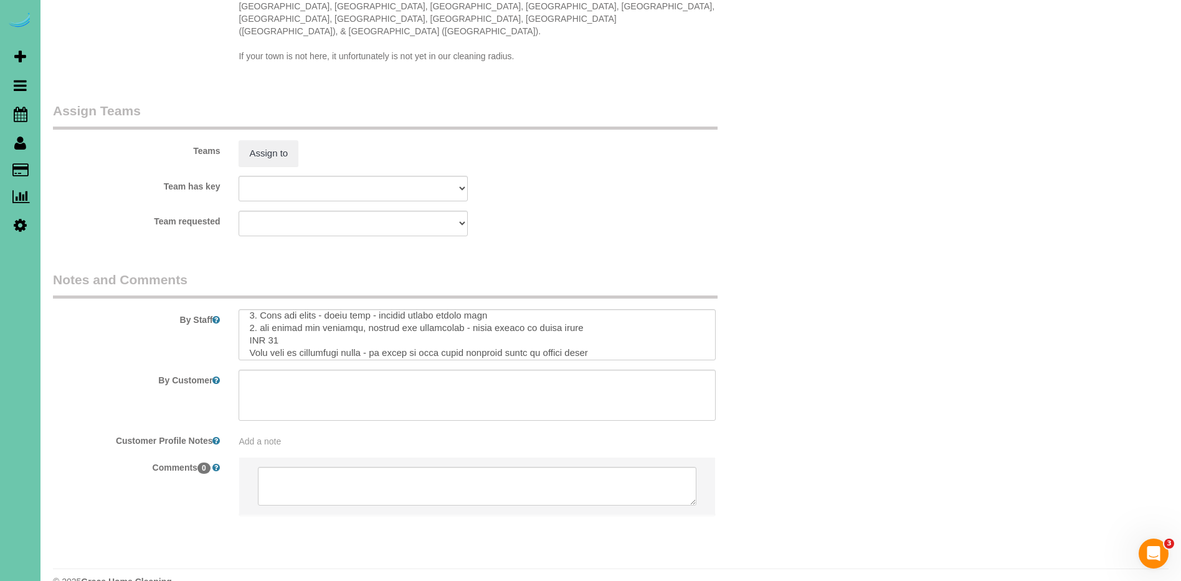
scroll to position [28, 0]
click at [295, 315] on textarea at bounding box center [477, 334] width 477 height 51
type textarea "1. credit 2. client home 3. Move out clean - whole home - current client rental…"
click at [539, 211] on div "Team requested Admin Aliyah Alysha Andrea Angie Anny Audrey Claudia Daylin Demo…" at bounding box center [416, 224] width 744 height 26
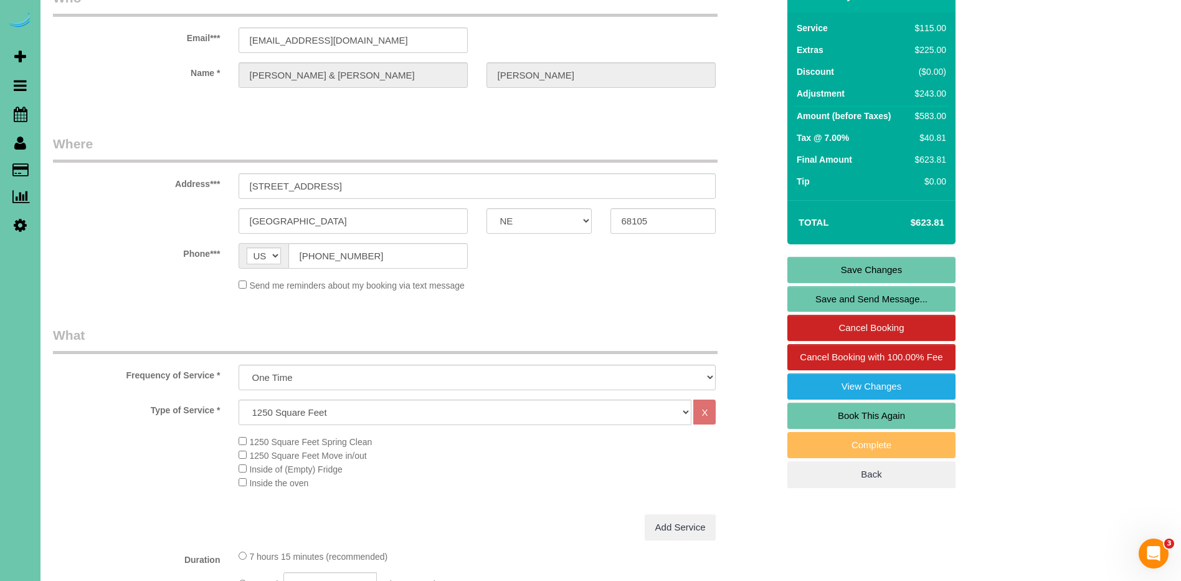
scroll to position [0, 0]
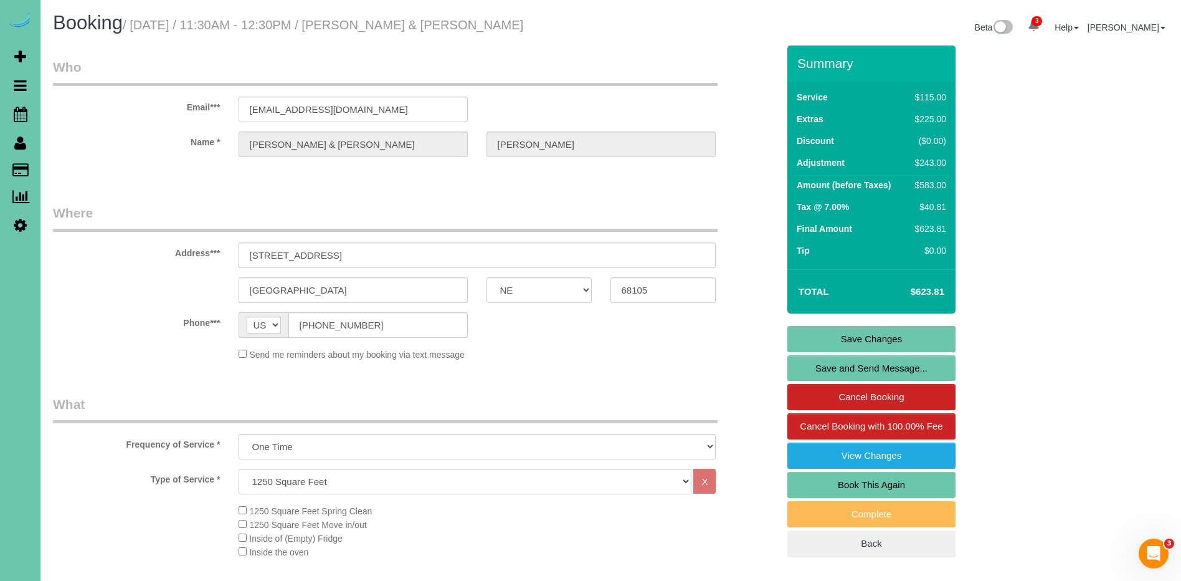
click at [872, 340] on link "Save Changes" at bounding box center [871, 339] width 168 height 26
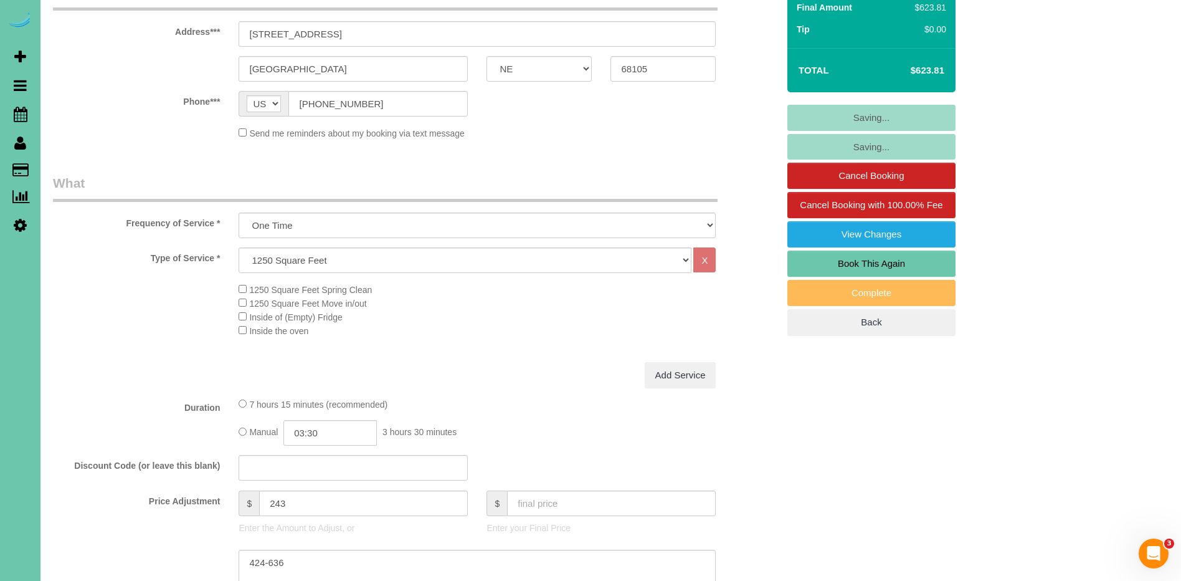
scroll to position [254, 0]
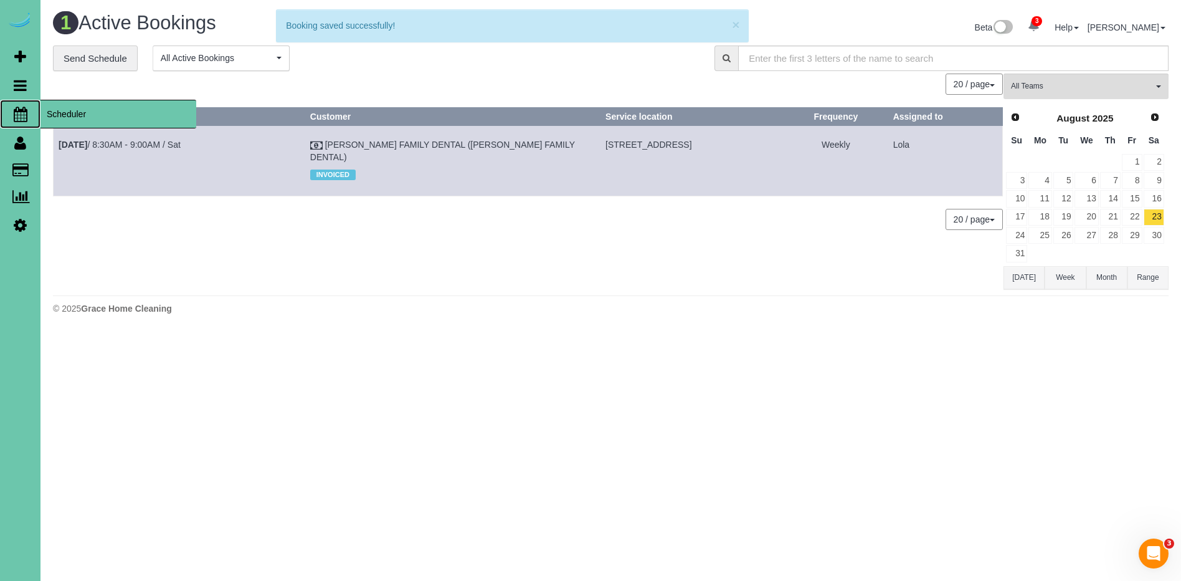
drag, startPoint x: 73, startPoint y: 117, endPoint x: 64, endPoint y: 115, distance: 9.5
click at [73, 117] on span "Scheduler" at bounding box center [118, 114] width 156 height 29
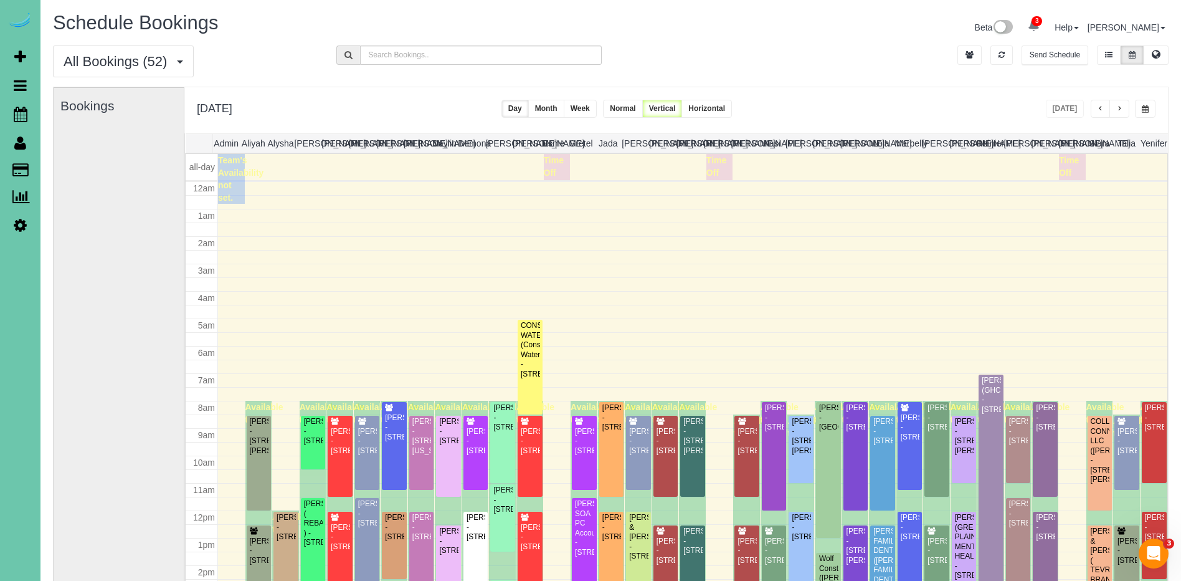
scroll to position [165, 0]
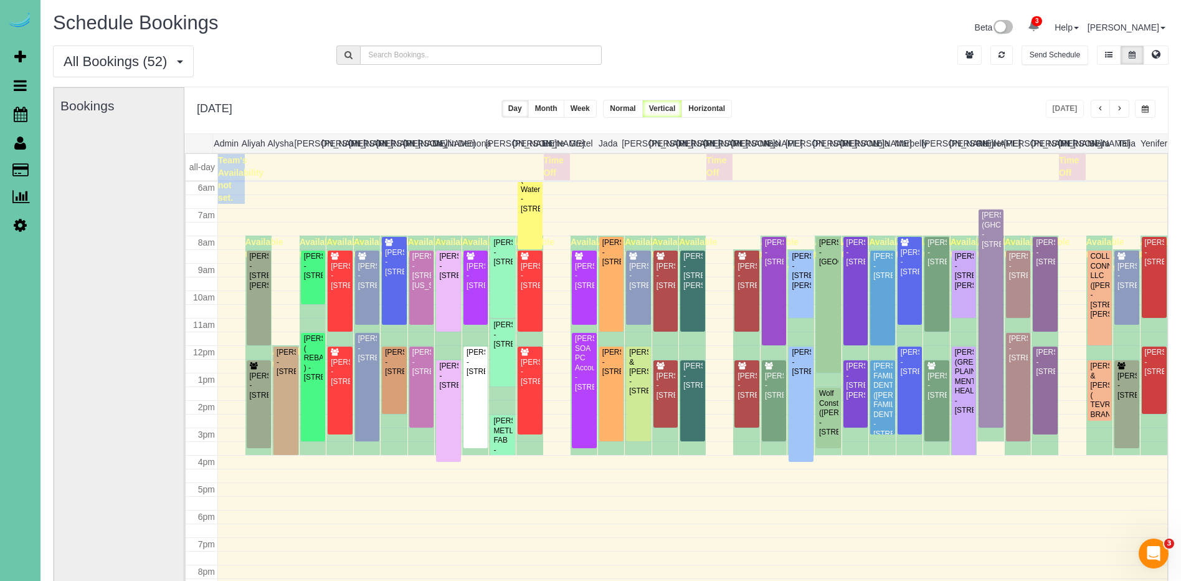
click at [1149, 116] on button "button" at bounding box center [1145, 109] width 21 height 18
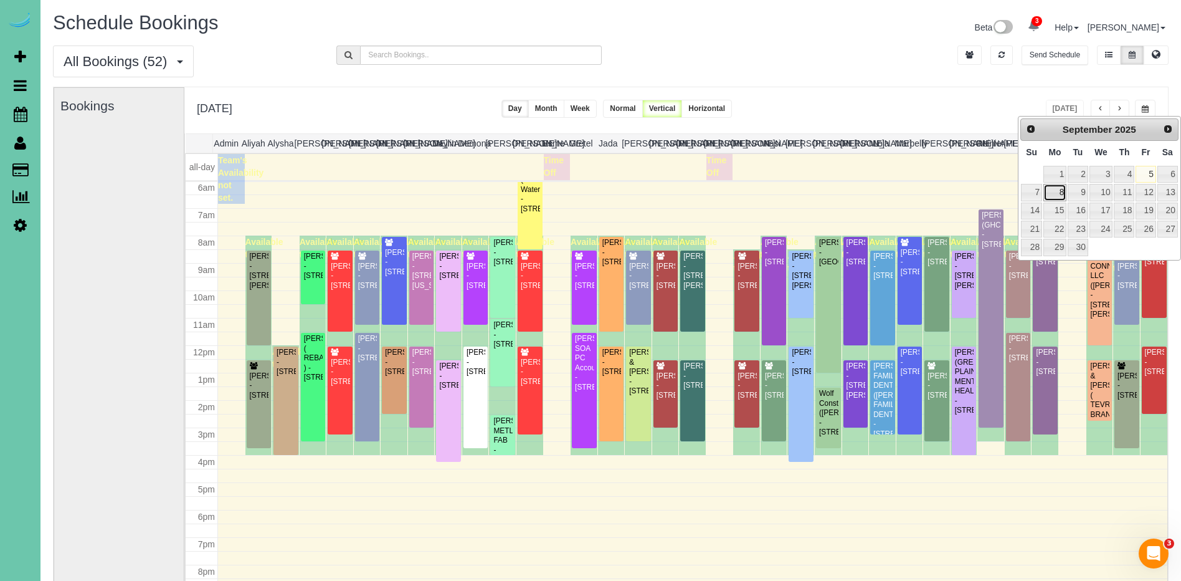
click at [1049, 190] on link "8" at bounding box center [1054, 192] width 23 height 17
type input "**********"
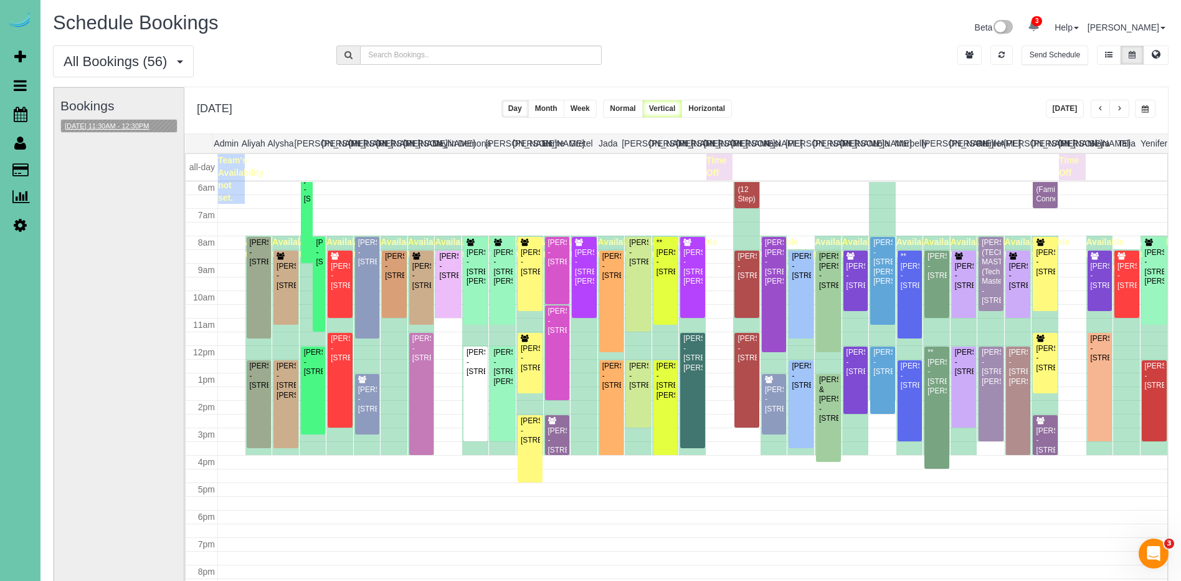
click at [126, 127] on button "[DATE] 11:30AM - 12:30PM" at bounding box center [107, 126] width 92 height 13
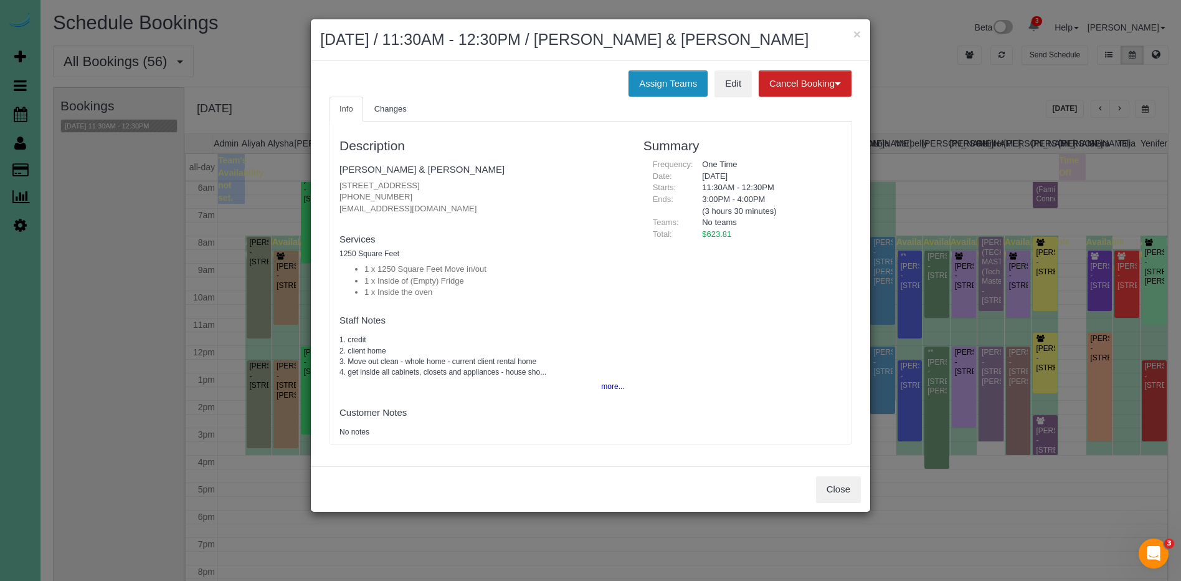
click at [659, 82] on button "Assign Teams" at bounding box center [668, 83] width 79 height 26
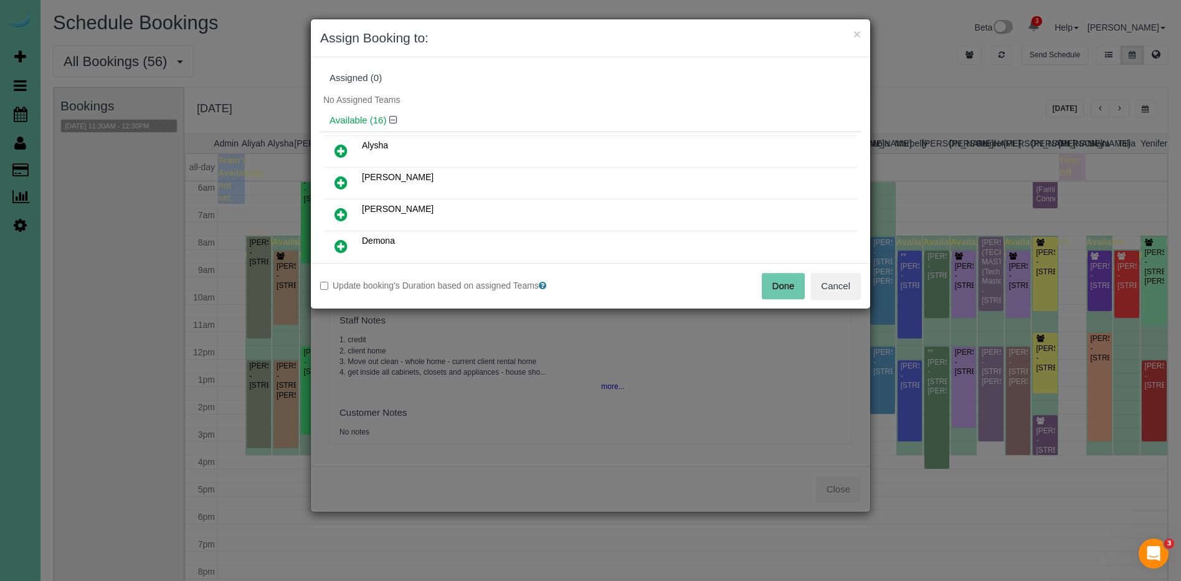
click at [341, 212] on icon at bounding box center [341, 214] width 13 height 15
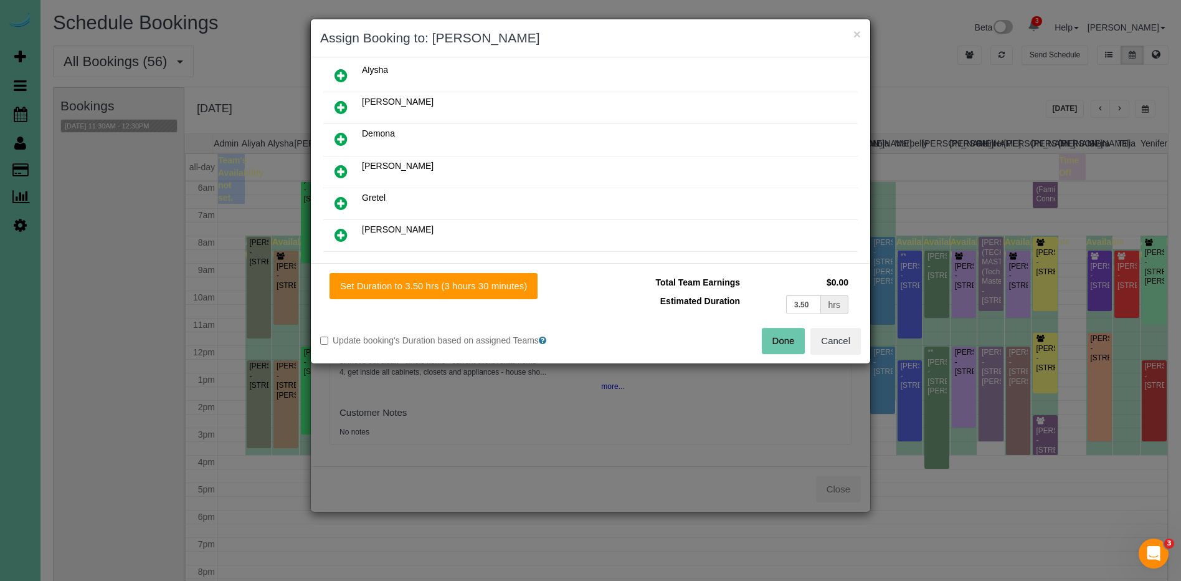
click at [343, 206] on icon at bounding box center [341, 203] width 13 height 15
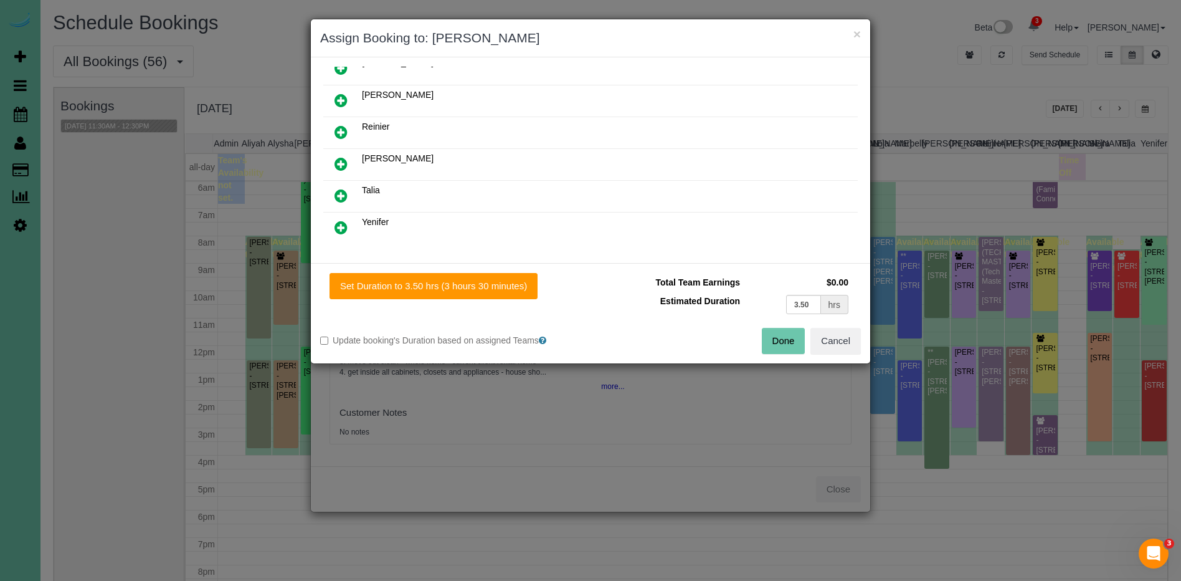
click at [341, 197] on icon at bounding box center [341, 195] width 13 height 15
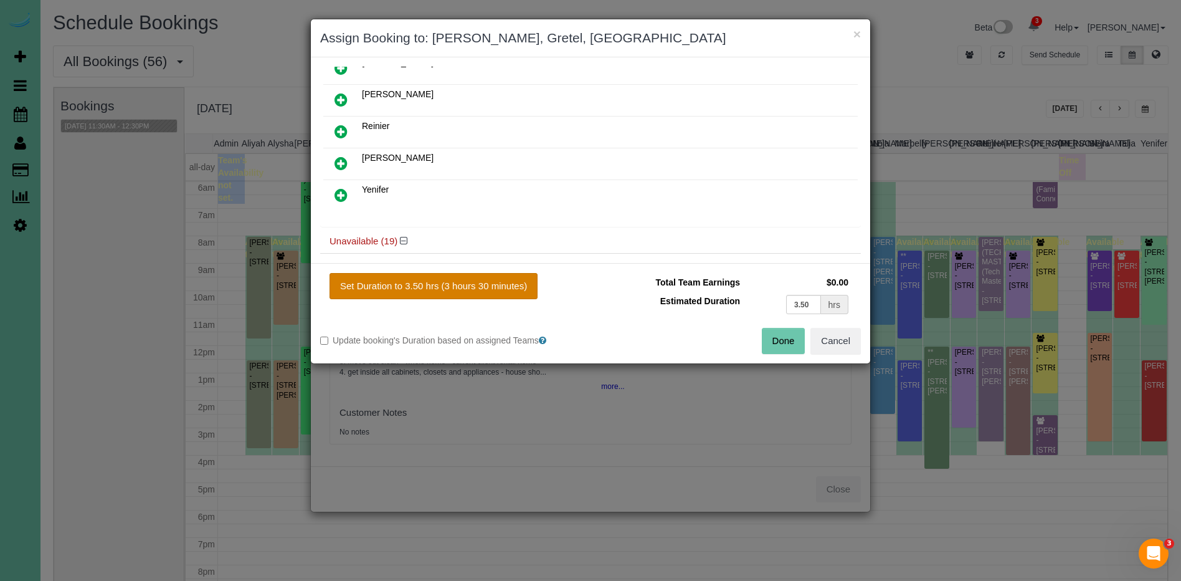
click at [456, 284] on button "Set Duration to 3.50 hrs (3 hours 30 minutes)" at bounding box center [434, 286] width 208 height 26
type input "3.50"
click at [782, 336] on button "Done" at bounding box center [784, 341] width 44 height 26
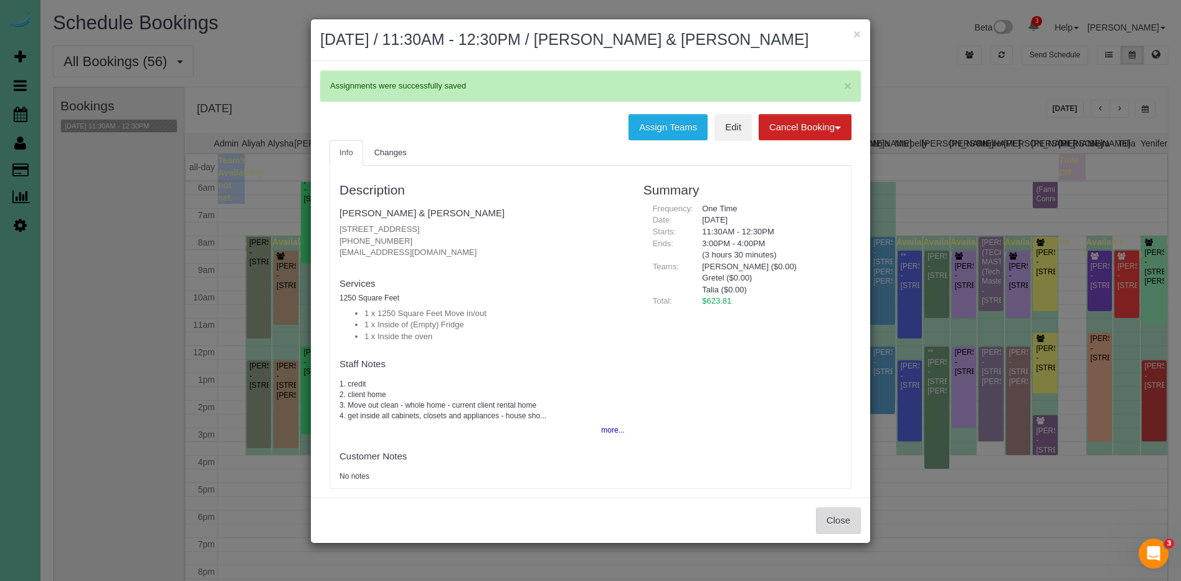
click at [842, 515] on button "Close" at bounding box center [838, 520] width 45 height 26
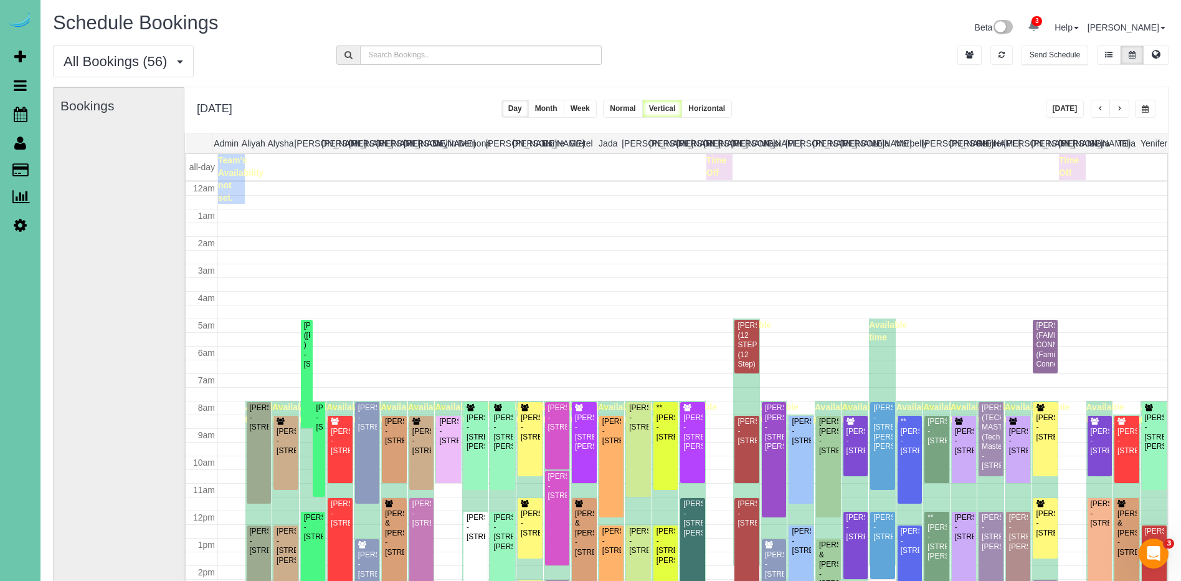
scroll to position [165, 0]
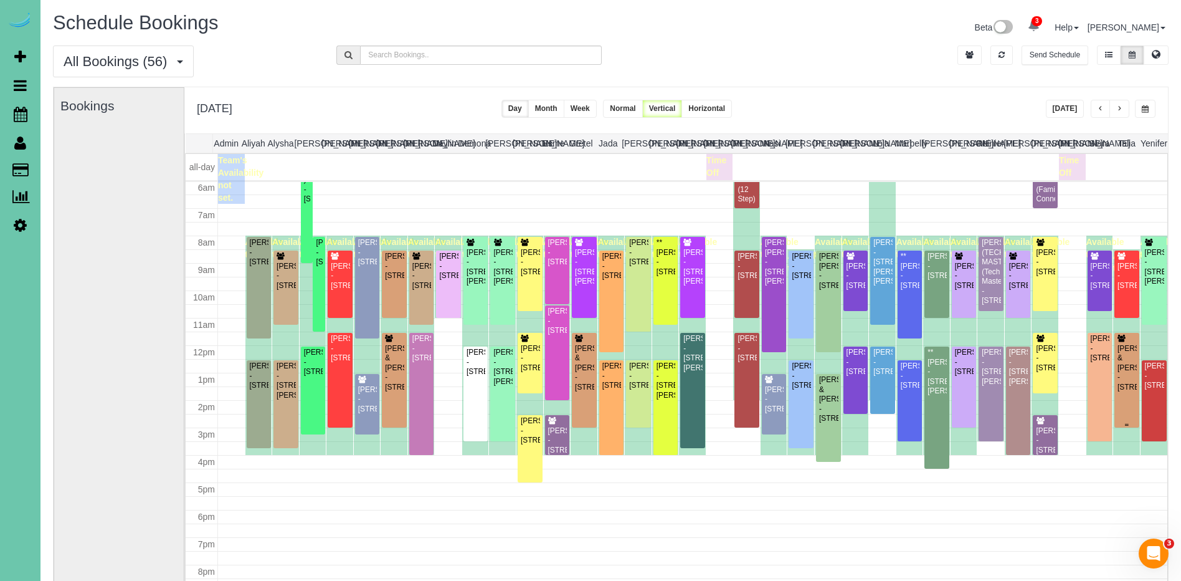
click at [1133, 349] on div "Jeremy & Nick Eutsler - 3267 Vinton St, Omaha, NE 68105" at bounding box center [1126, 368] width 19 height 48
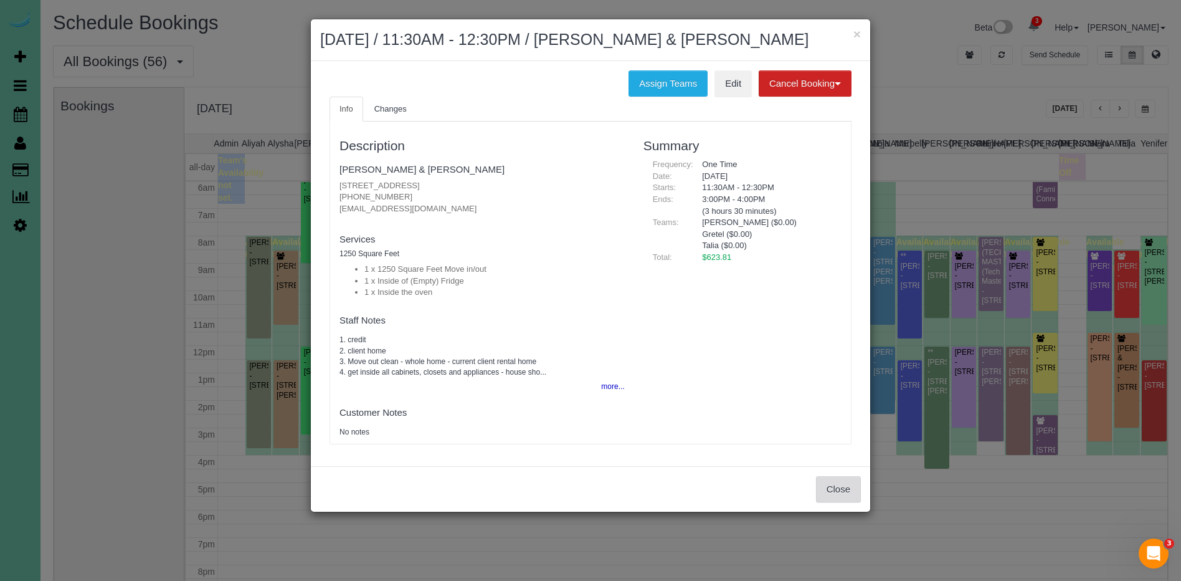
click at [848, 487] on button "Close" at bounding box center [838, 489] width 45 height 26
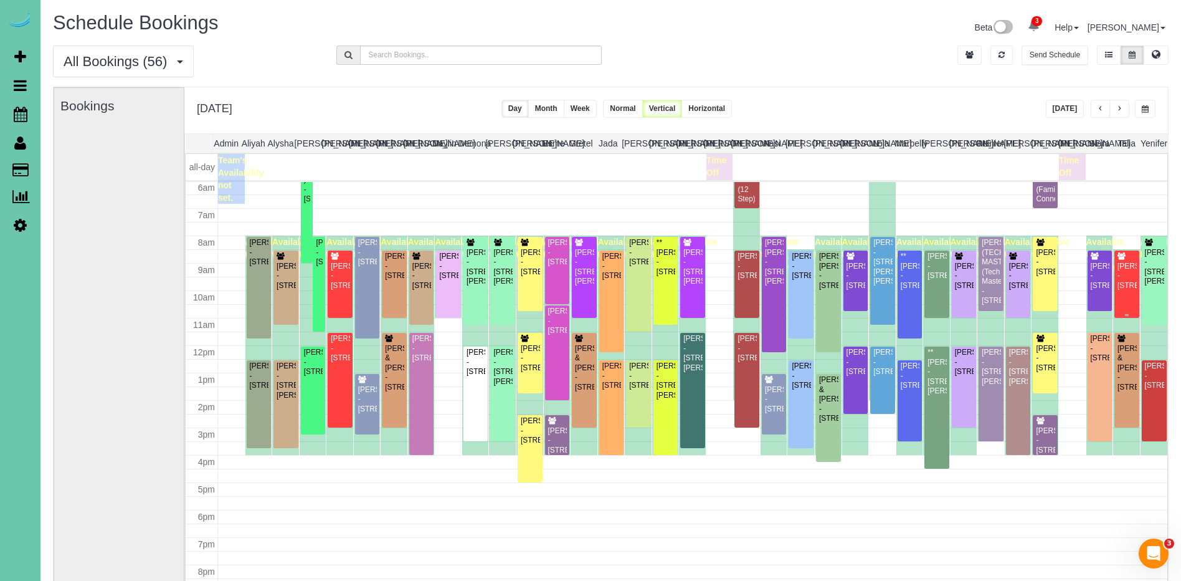
click at [1121, 290] on div "[PERSON_NAME] - [STREET_ADDRESS]" at bounding box center [1126, 276] width 19 height 29
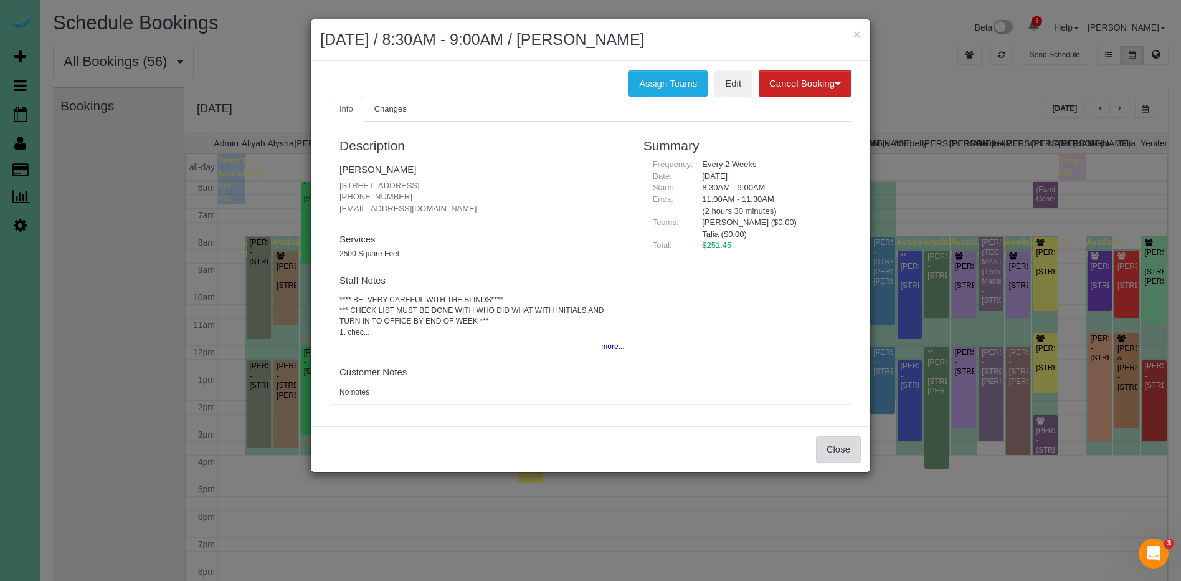
click at [834, 452] on button "Close" at bounding box center [838, 449] width 45 height 26
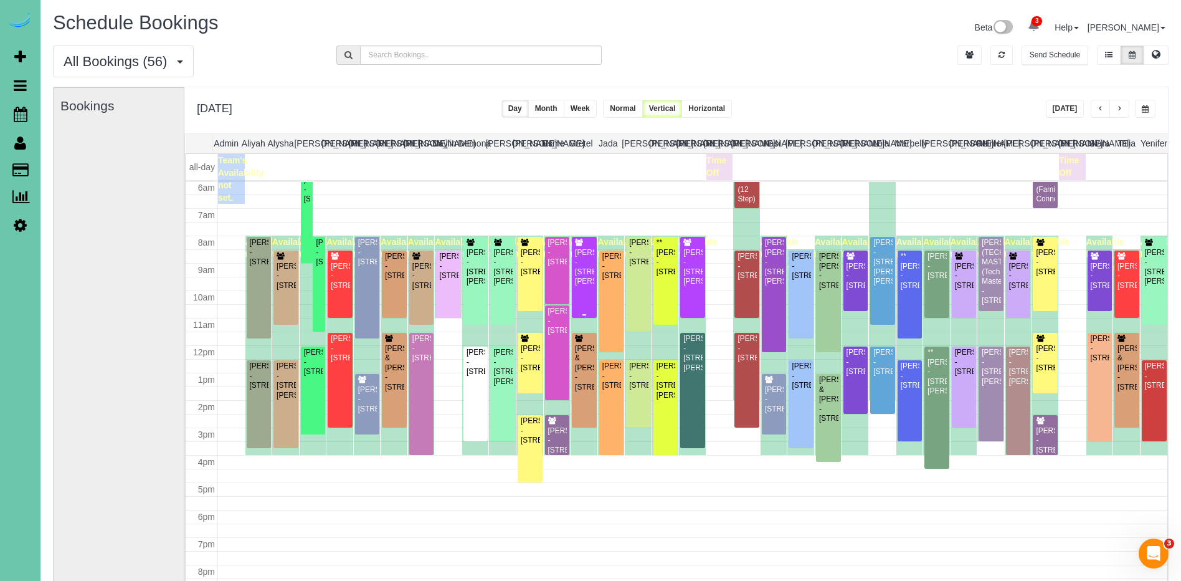
click at [588, 280] on div "[PERSON_NAME] - [STREET_ADDRESS][PERSON_NAME]" at bounding box center [583, 267] width 19 height 39
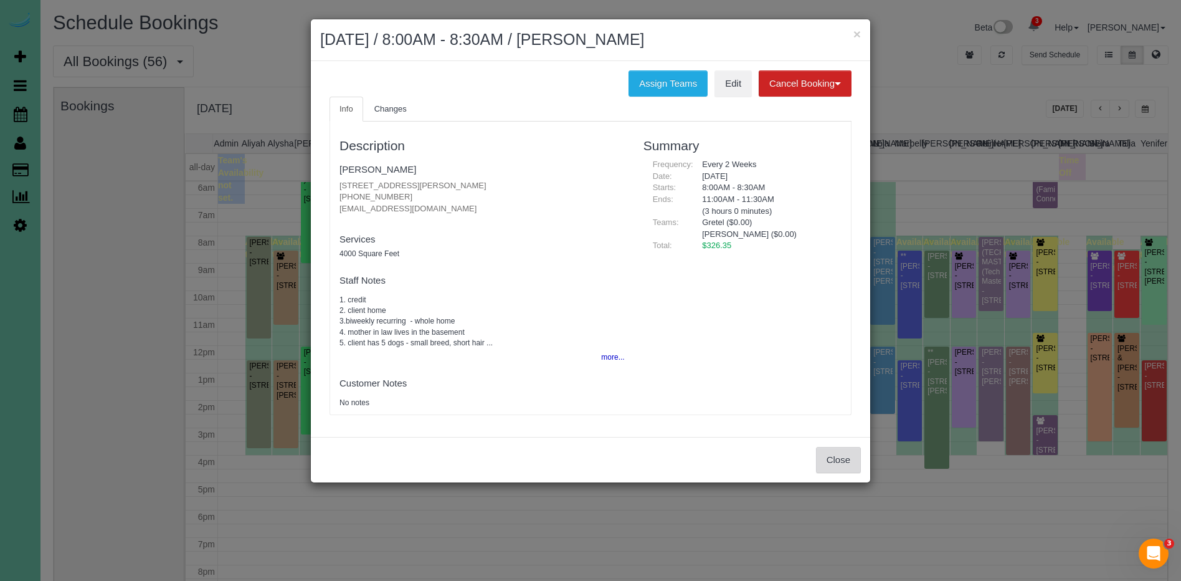
click at [840, 456] on button "Close" at bounding box center [838, 460] width 45 height 26
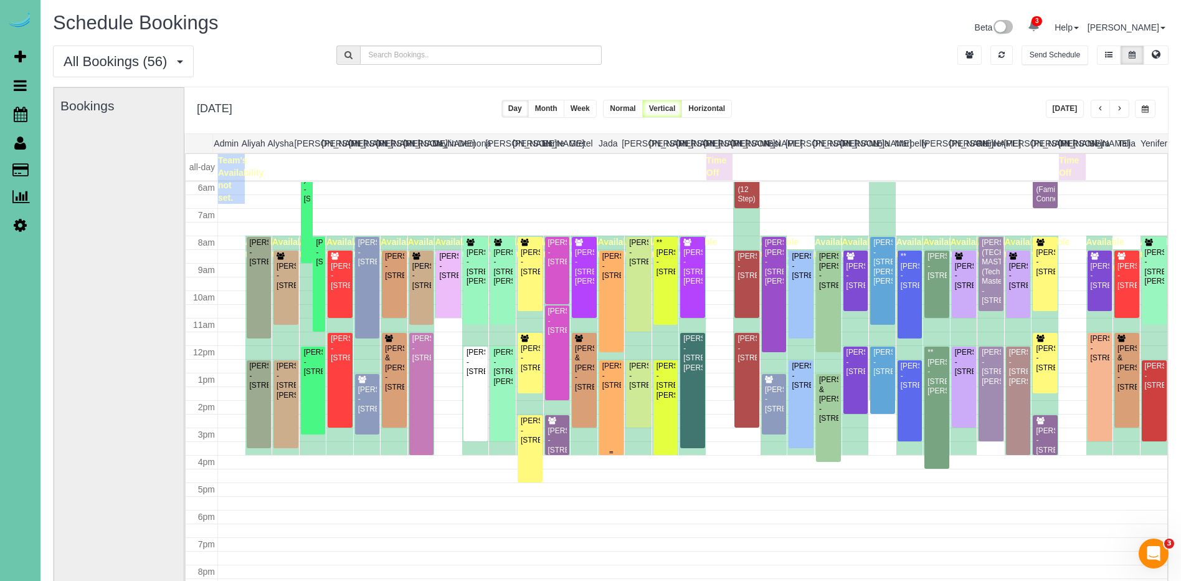
click at [603, 382] on div "[PERSON_NAME] - [STREET_ADDRESS]" at bounding box center [611, 375] width 19 height 29
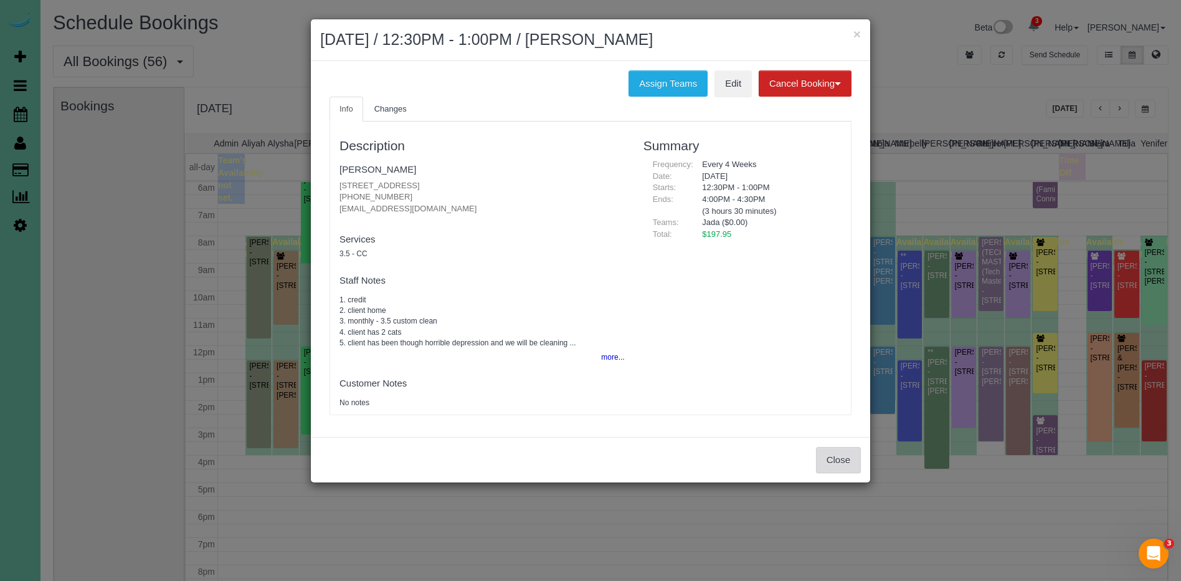
click at [849, 462] on button "Close" at bounding box center [838, 460] width 45 height 26
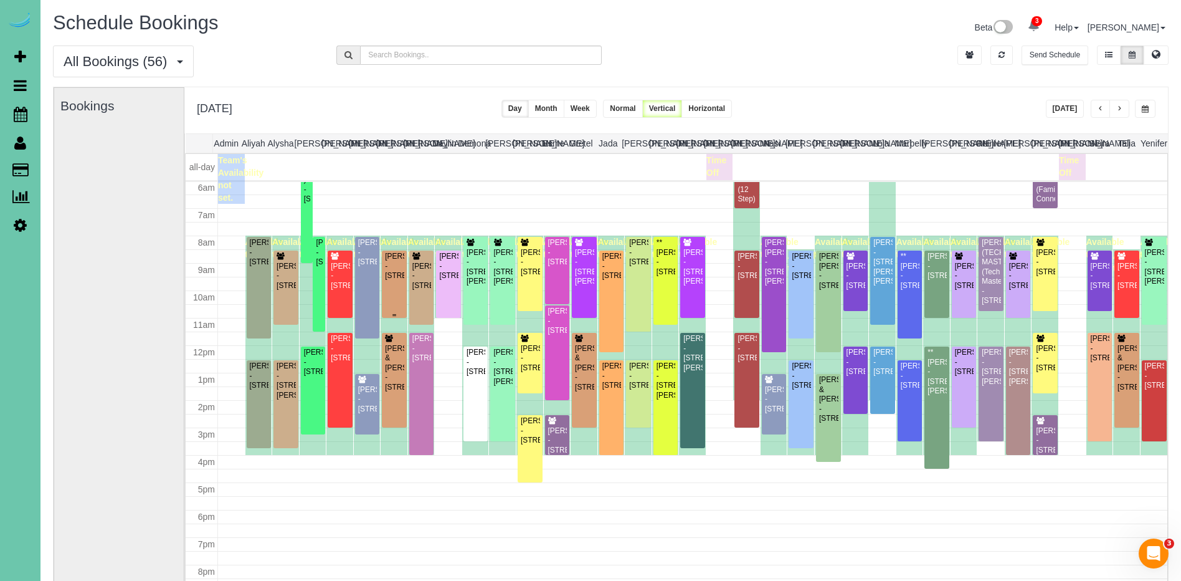
click at [396, 280] on div "[PERSON_NAME] - [STREET_ADDRESS]" at bounding box center [393, 266] width 19 height 29
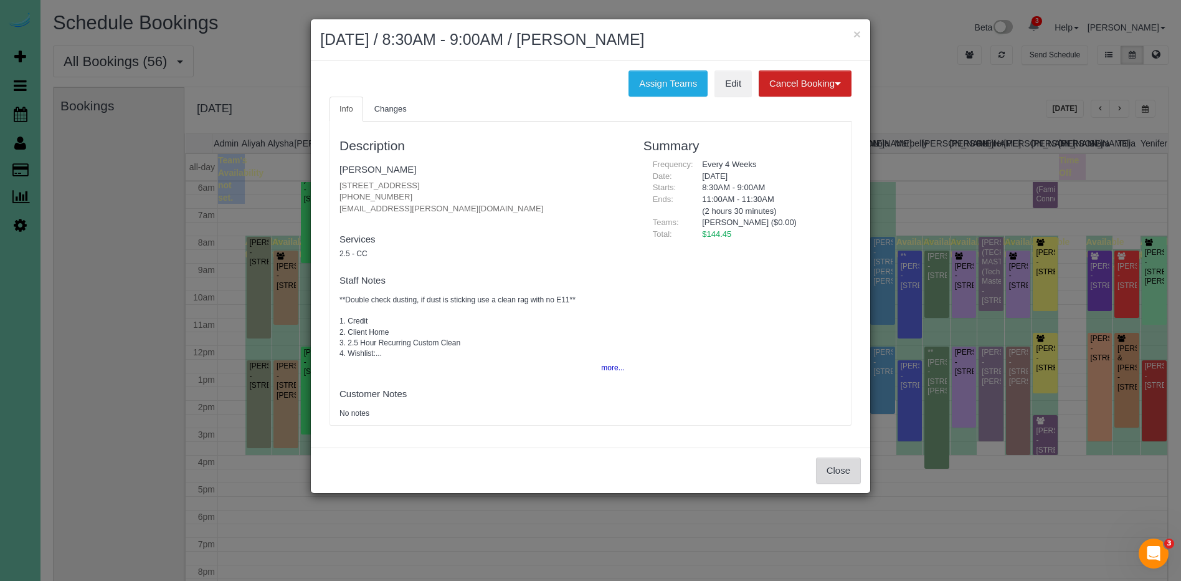
click at [848, 472] on button "Close" at bounding box center [838, 470] width 45 height 26
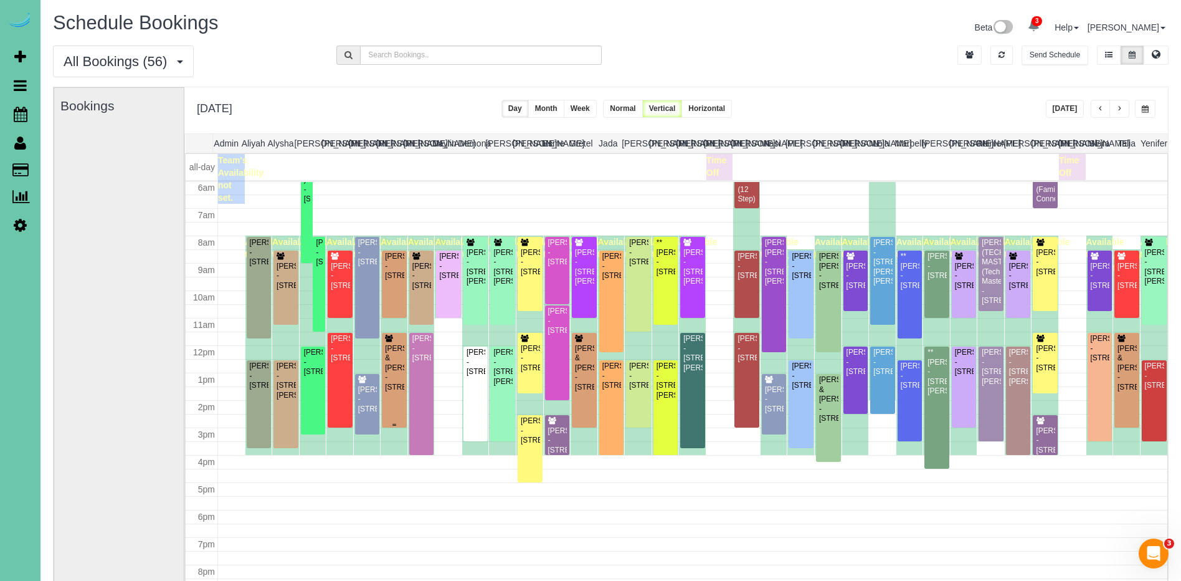
click at [398, 372] on div "Jeremy & Nick Eutsler - 3267 Vinton St, Omaha, NE 68105" at bounding box center [393, 368] width 19 height 48
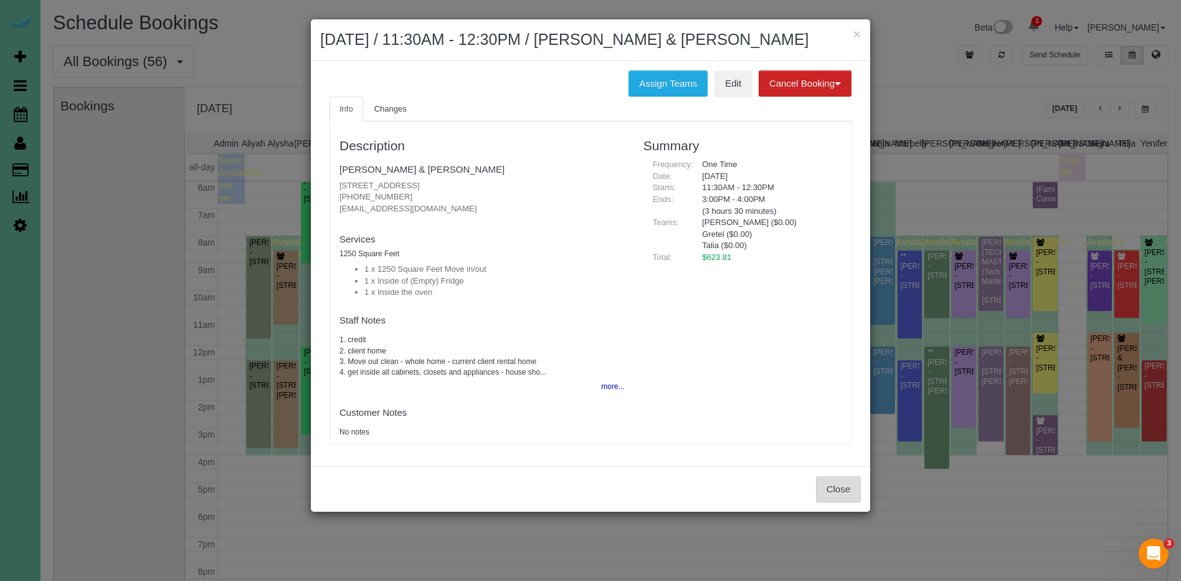
click at [848, 497] on button "Close" at bounding box center [838, 489] width 45 height 26
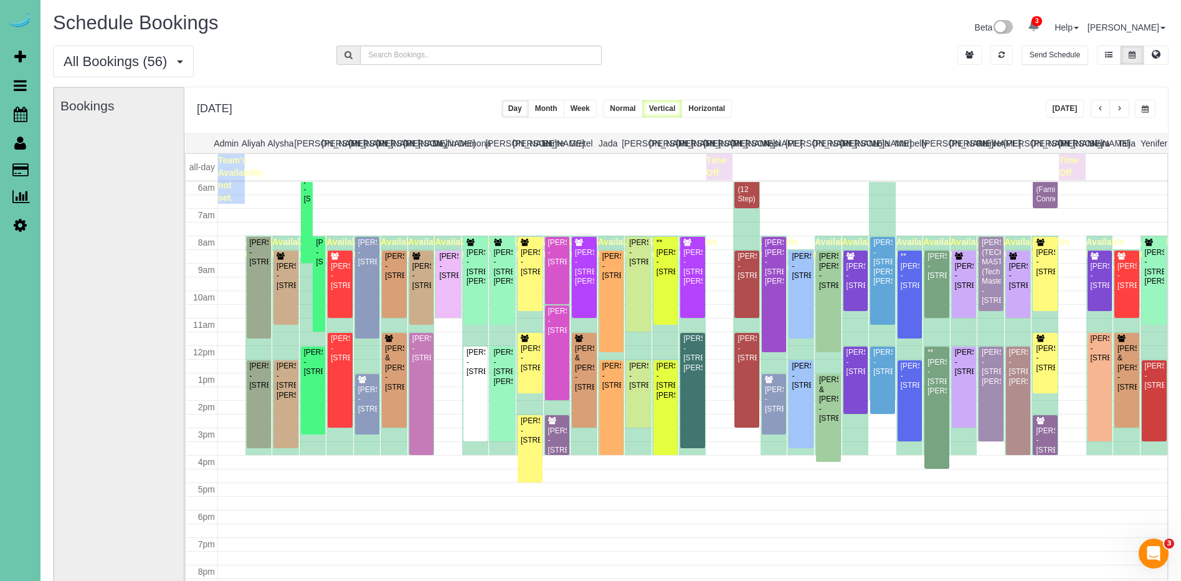
click at [1122, 107] on span "button" at bounding box center [1119, 108] width 6 height 7
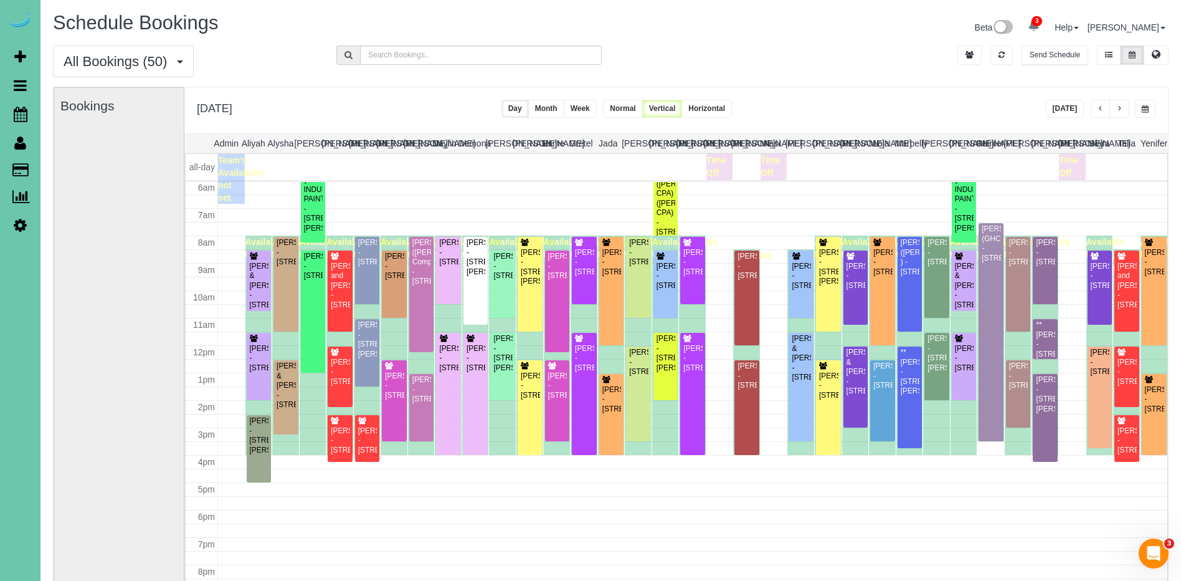
click at [1122, 107] on span "button" at bounding box center [1119, 108] width 6 height 7
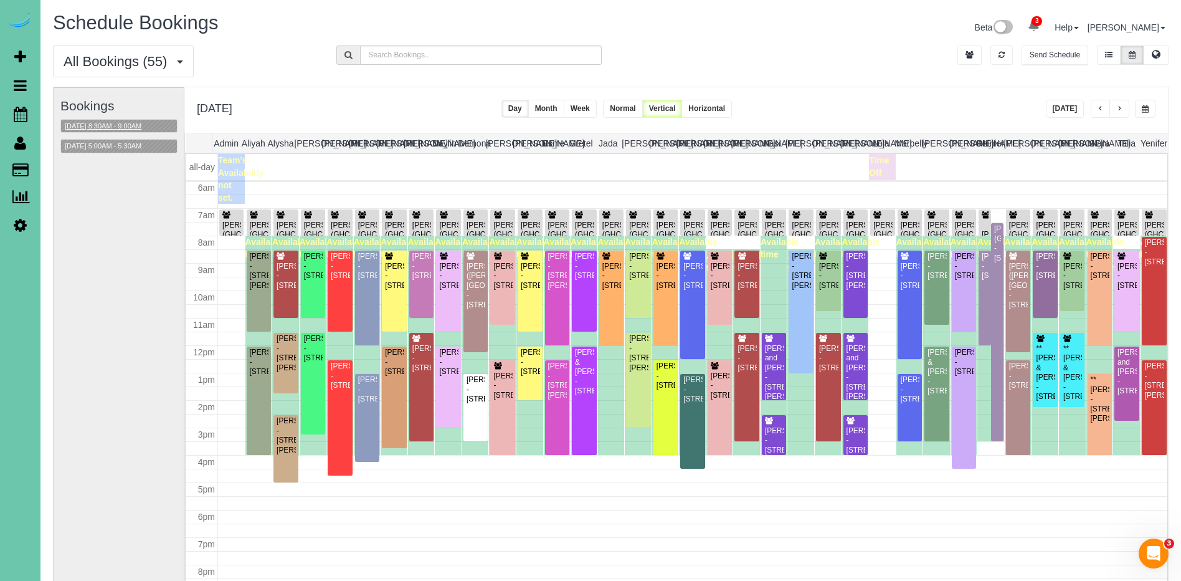
click at [126, 123] on button "09/10/2025 8:30AM - 9:00AM" at bounding box center [103, 126] width 84 height 13
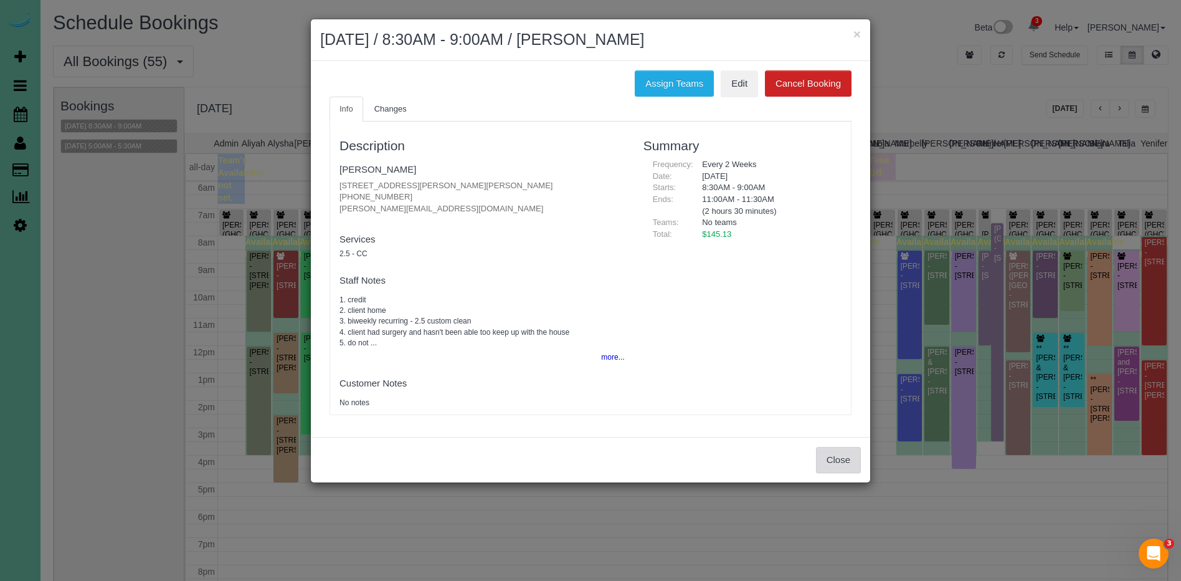
click at [854, 457] on button "Close" at bounding box center [838, 460] width 45 height 26
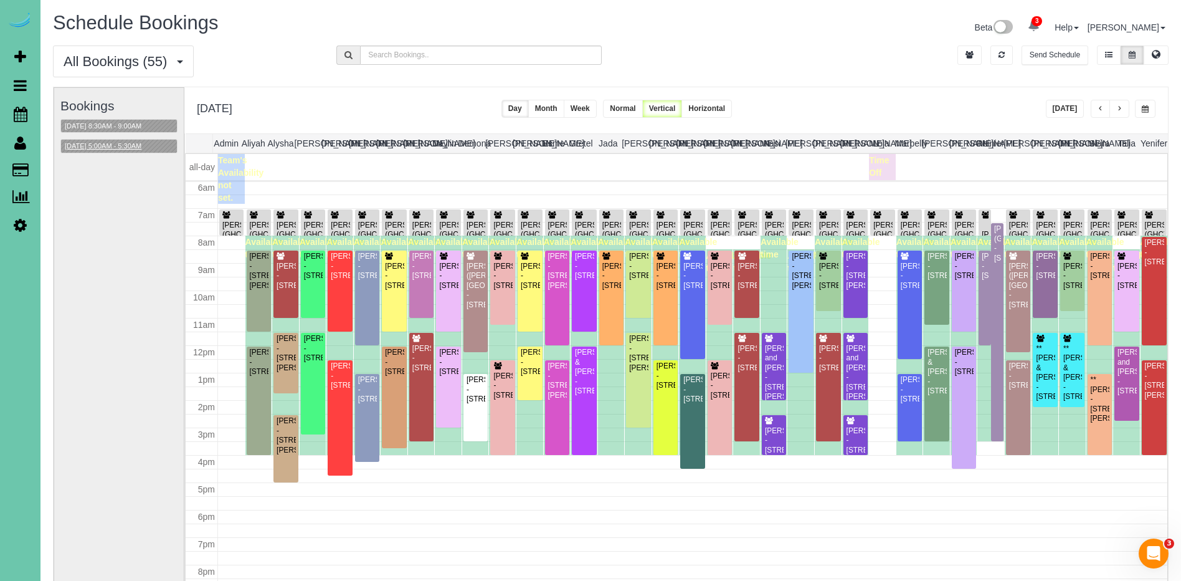
click at [125, 151] on button "09/10/2025 5:00AM - 5:30AM" at bounding box center [103, 146] width 84 height 13
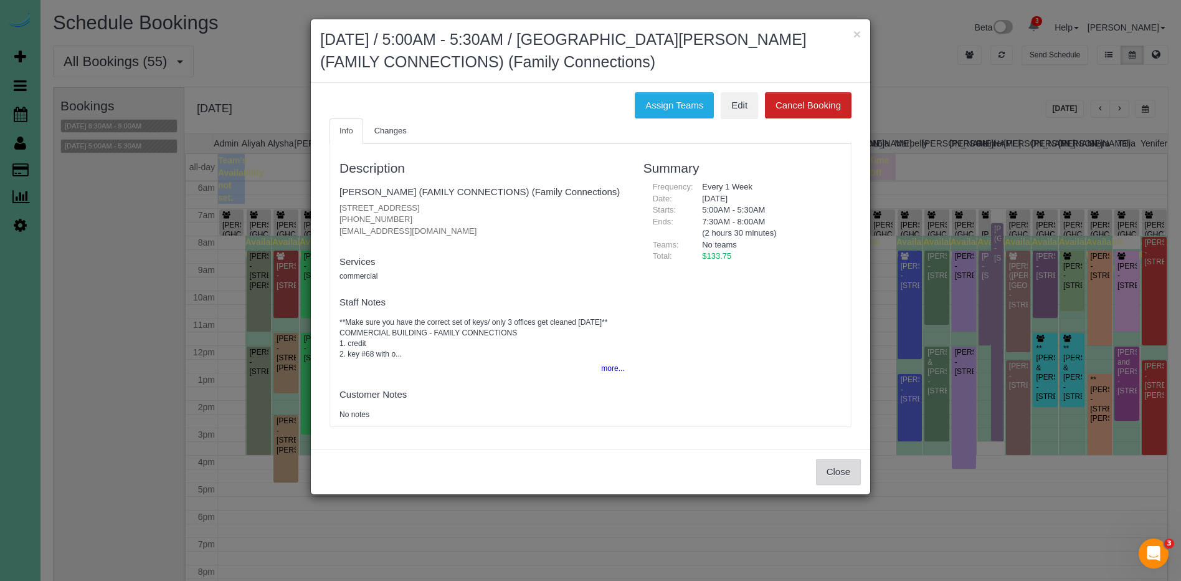
click at [845, 472] on button "Close" at bounding box center [838, 472] width 45 height 26
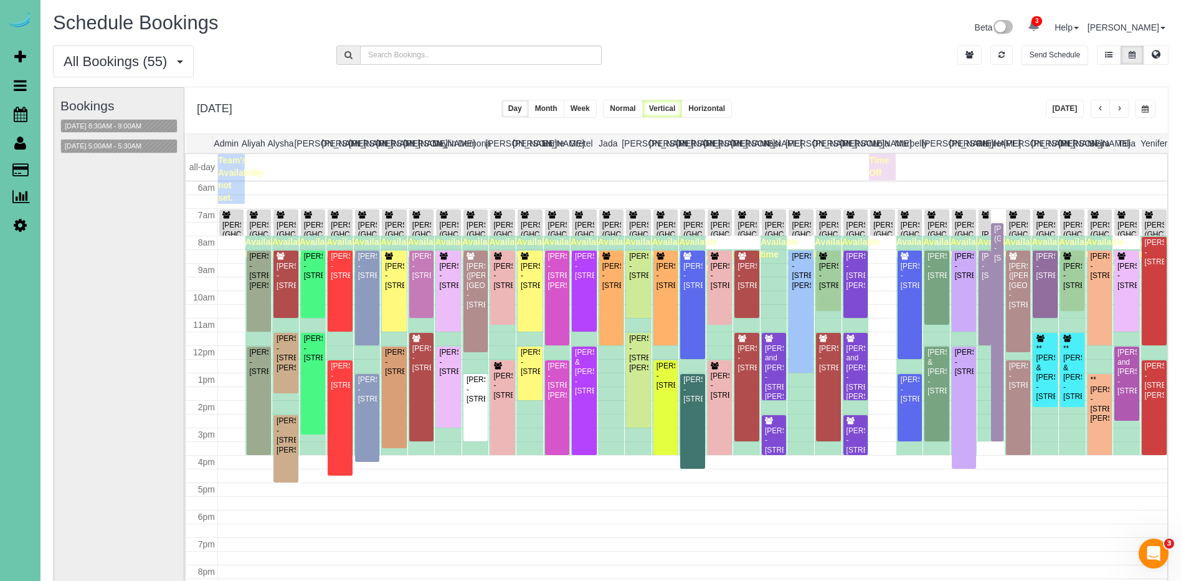
click at [1141, 109] on button "button" at bounding box center [1145, 109] width 21 height 18
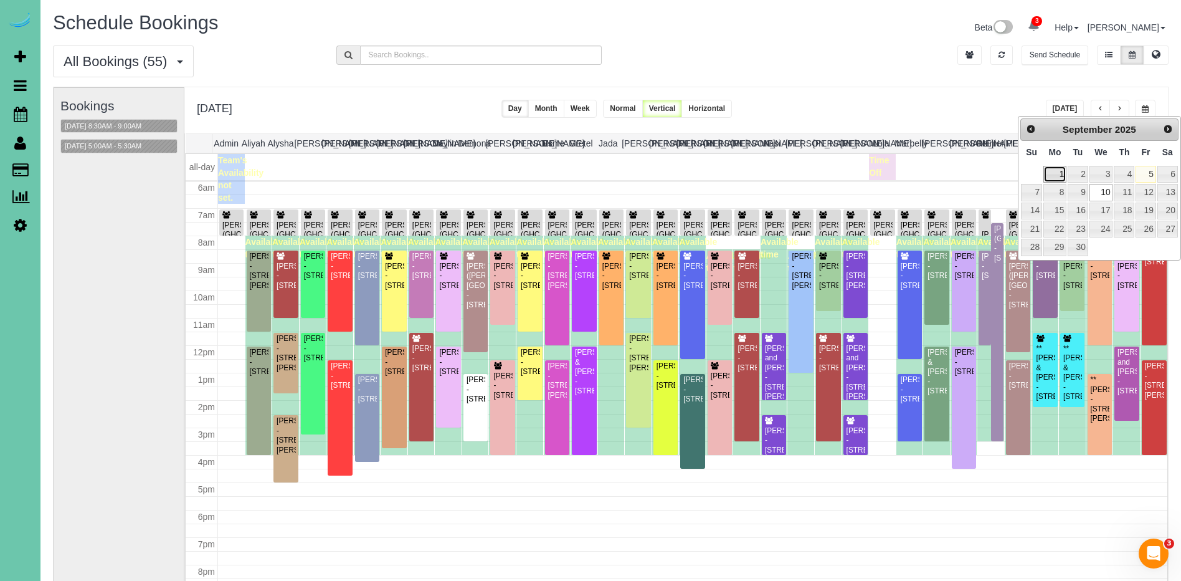
click at [1060, 174] on link "1" at bounding box center [1054, 174] width 23 height 17
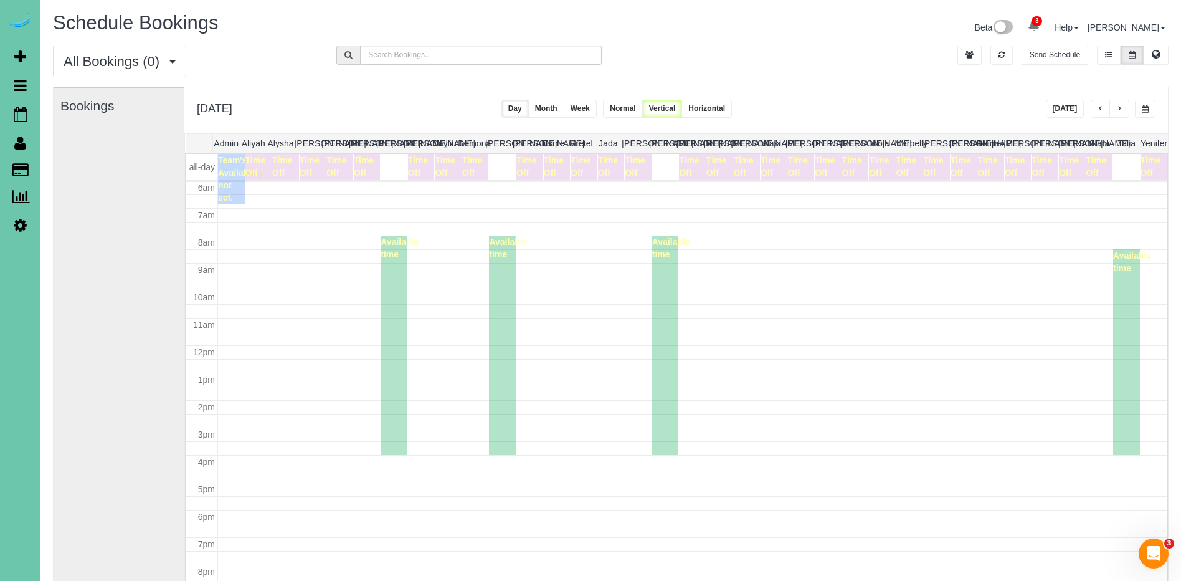
click at [1144, 108] on span "button" at bounding box center [1145, 108] width 7 height 7
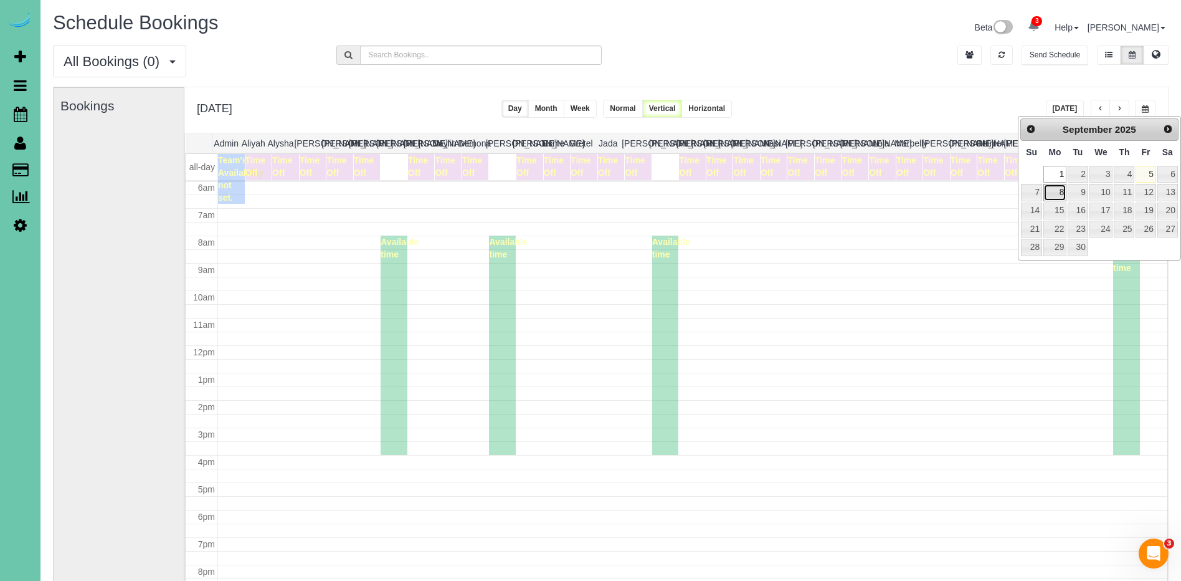
click at [1063, 193] on link "8" at bounding box center [1054, 192] width 23 height 17
type input "**********"
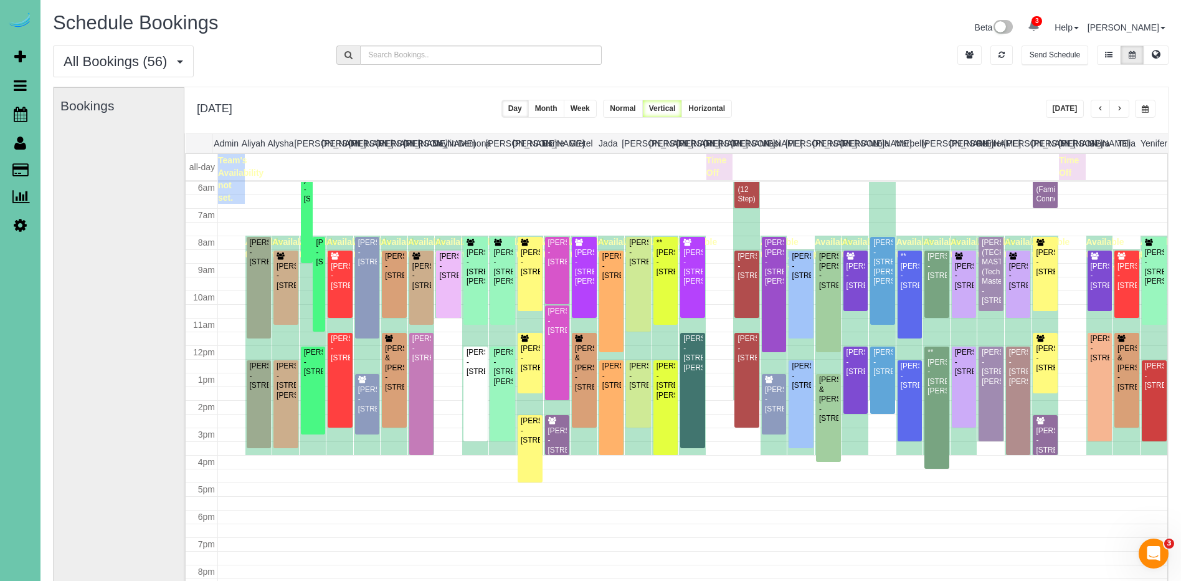
click at [1150, 110] on button "button" at bounding box center [1145, 109] width 21 height 18
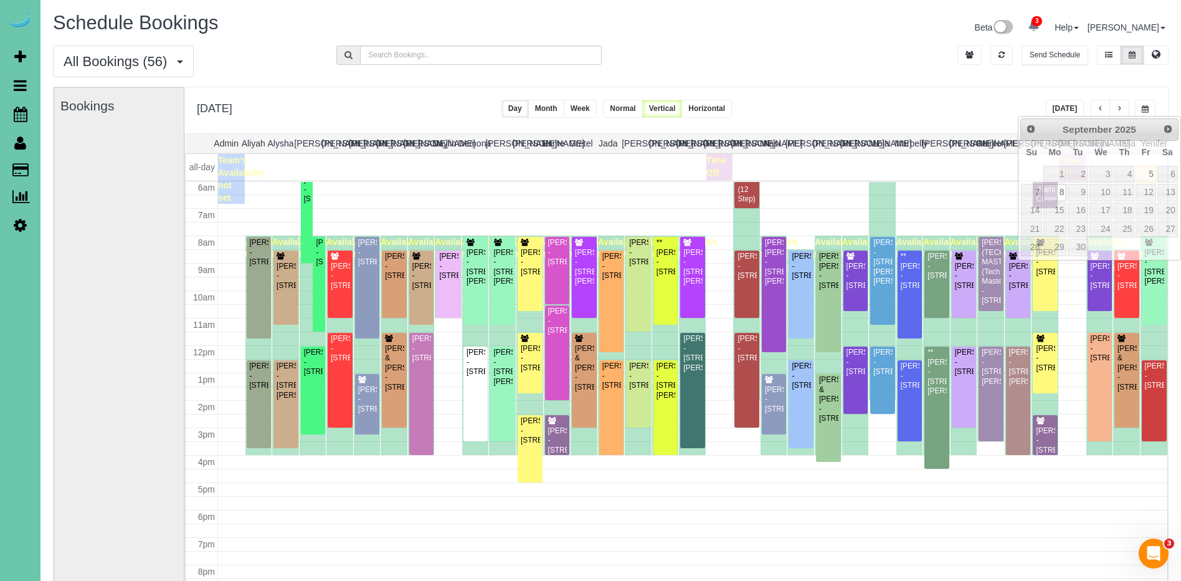
click at [947, 87] on div "**********" at bounding box center [676, 110] width 984 height 46
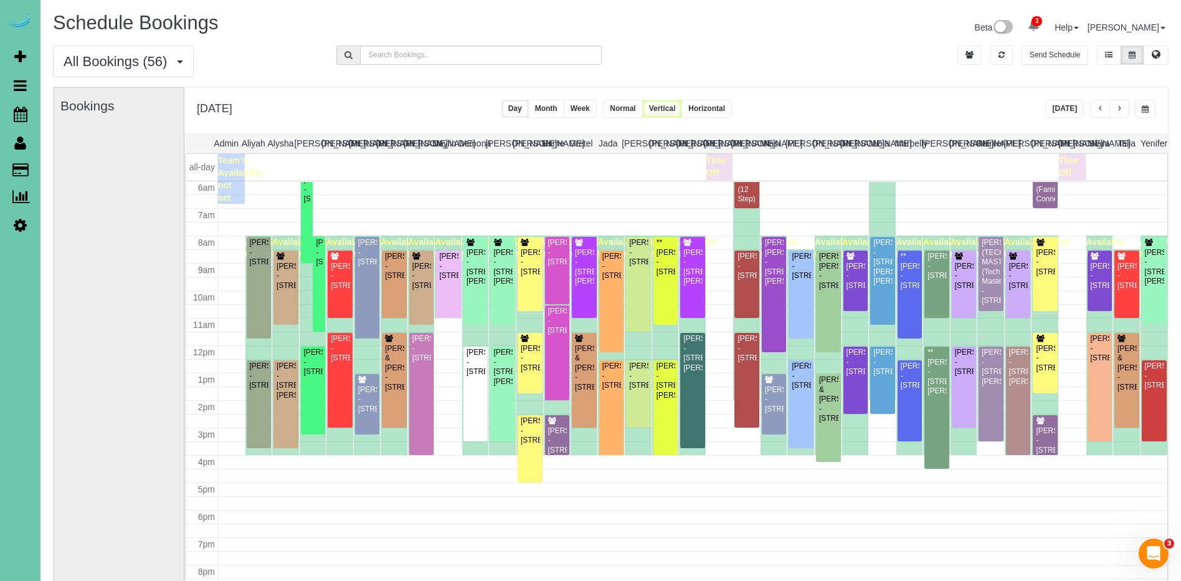
click at [1118, 107] on span "button" at bounding box center [1119, 108] width 6 height 7
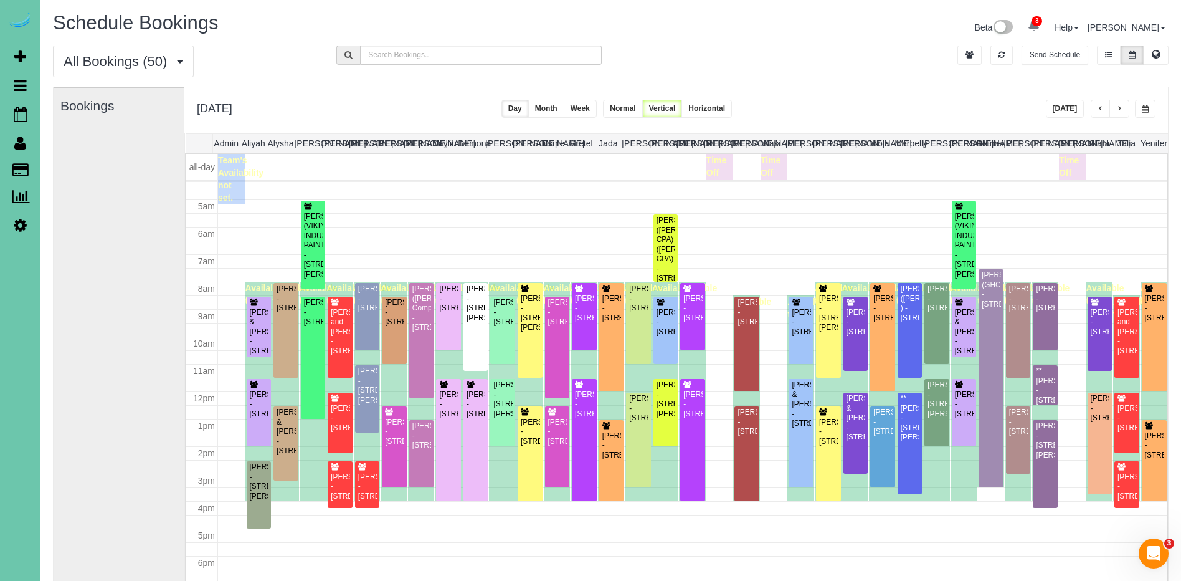
scroll to position [118, 0]
click at [1119, 107] on span "button" at bounding box center [1119, 108] width 6 height 7
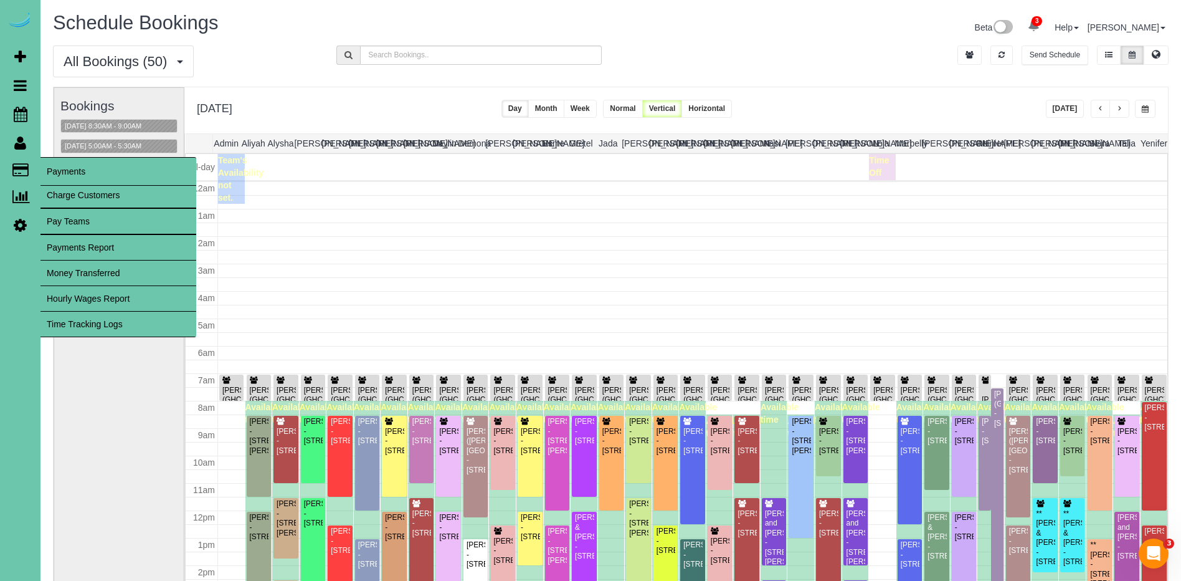
scroll to position [165, 0]
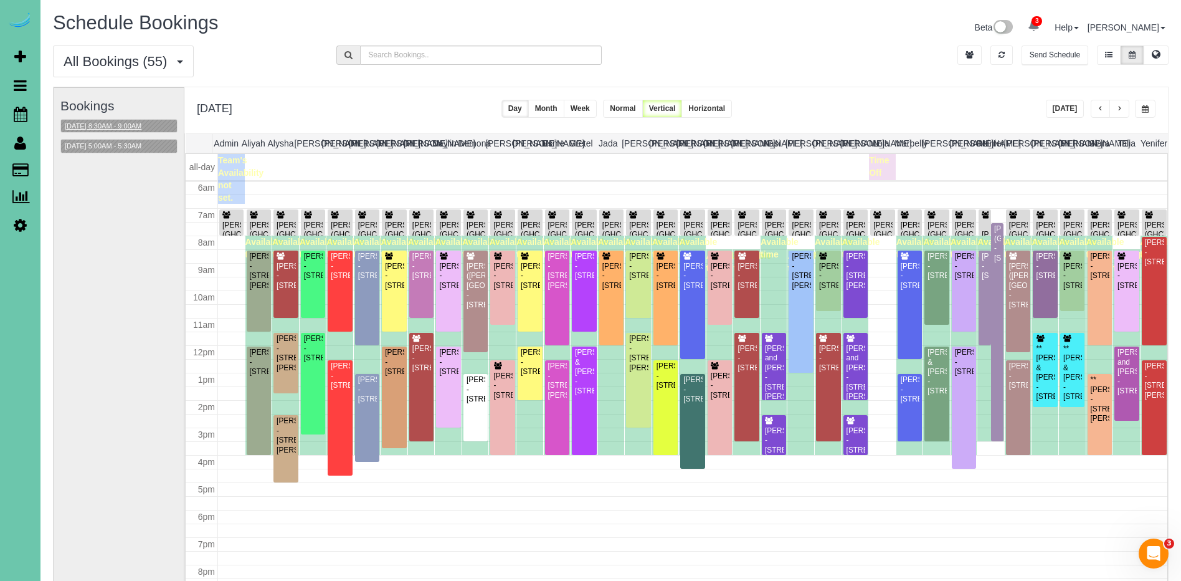
click at [133, 120] on button "09/10/2025 8:30AM - 9:00AM" at bounding box center [103, 126] width 84 height 13
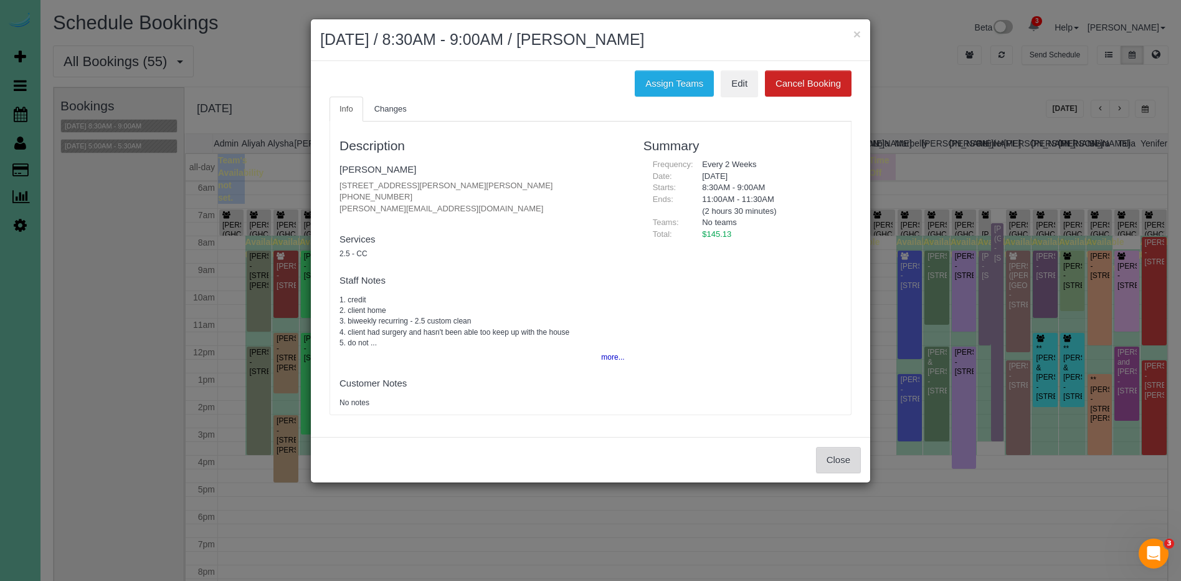
click at [835, 455] on button "Close" at bounding box center [838, 460] width 45 height 26
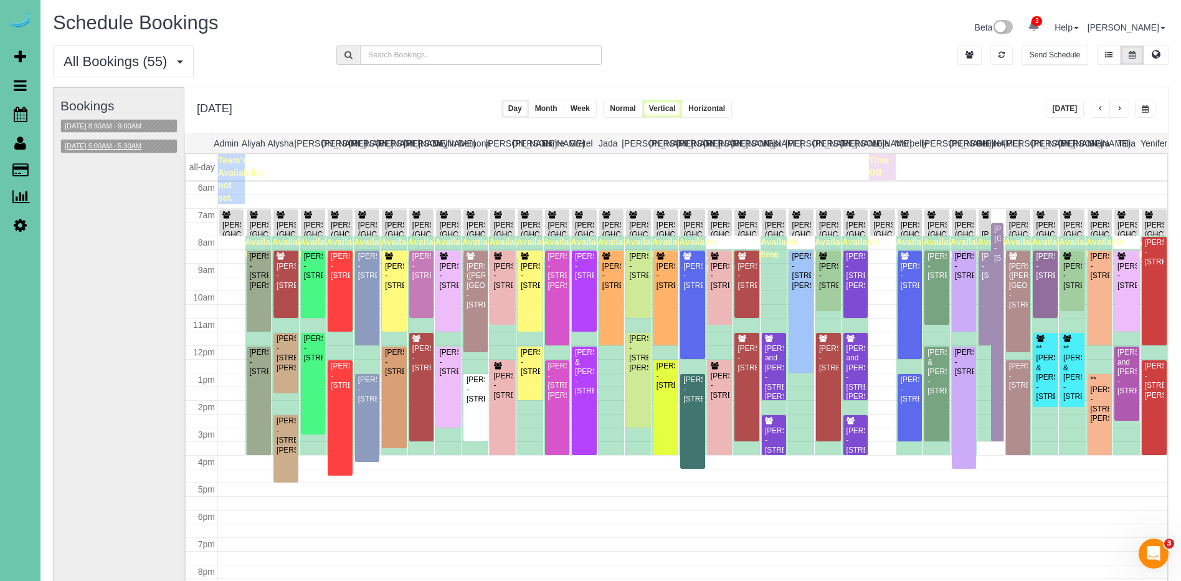
click at [116, 148] on button "09/10/2025 5:00AM - 5:30AM" at bounding box center [103, 146] width 84 height 13
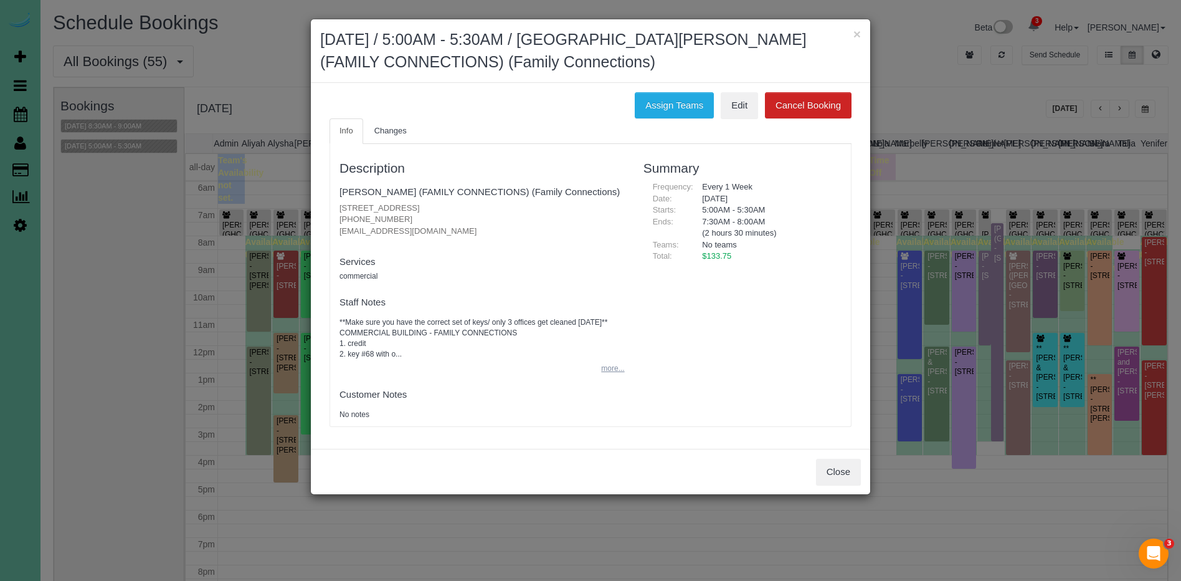
click at [610, 367] on button "more..." at bounding box center [609, 368] width 31 height 18
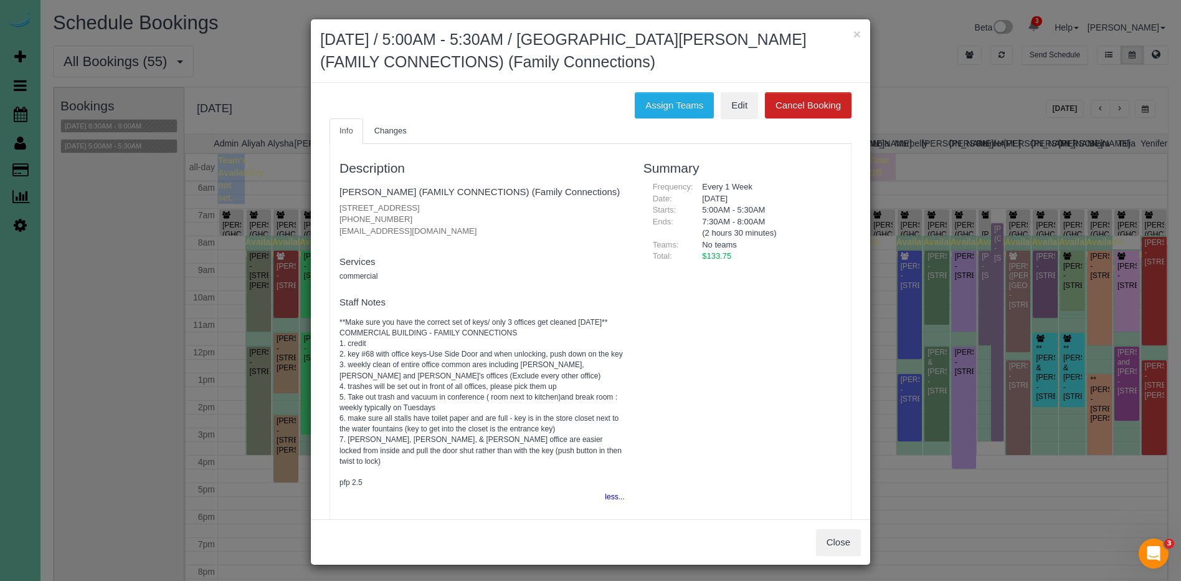
scroll to position [57, 0]
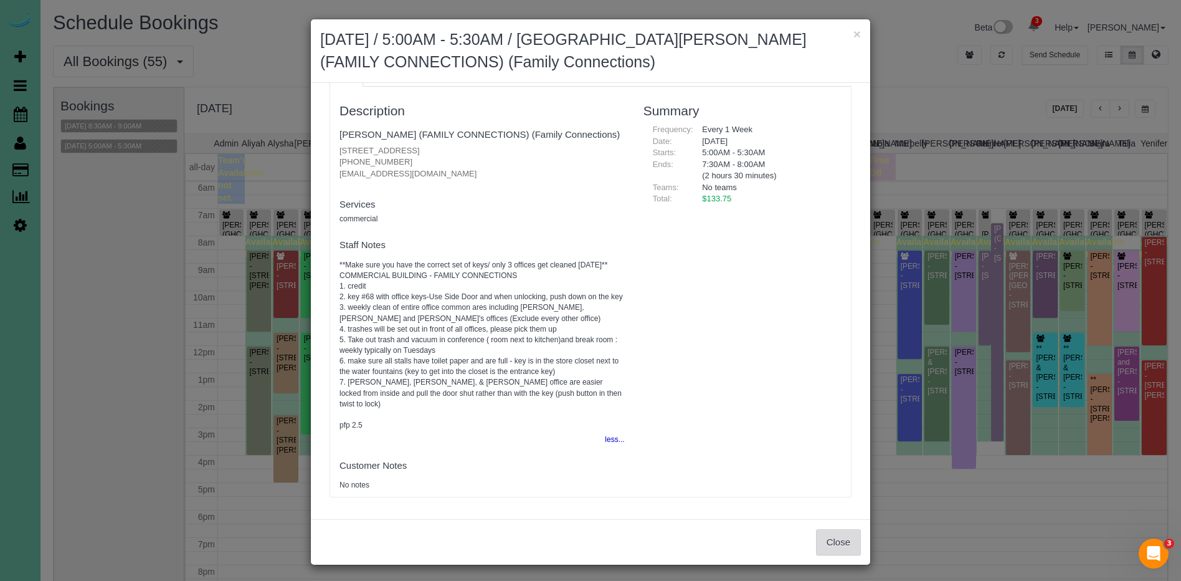
click at [836, 540] on button "Close" at bounding box center [838, 542] width 45 height 26
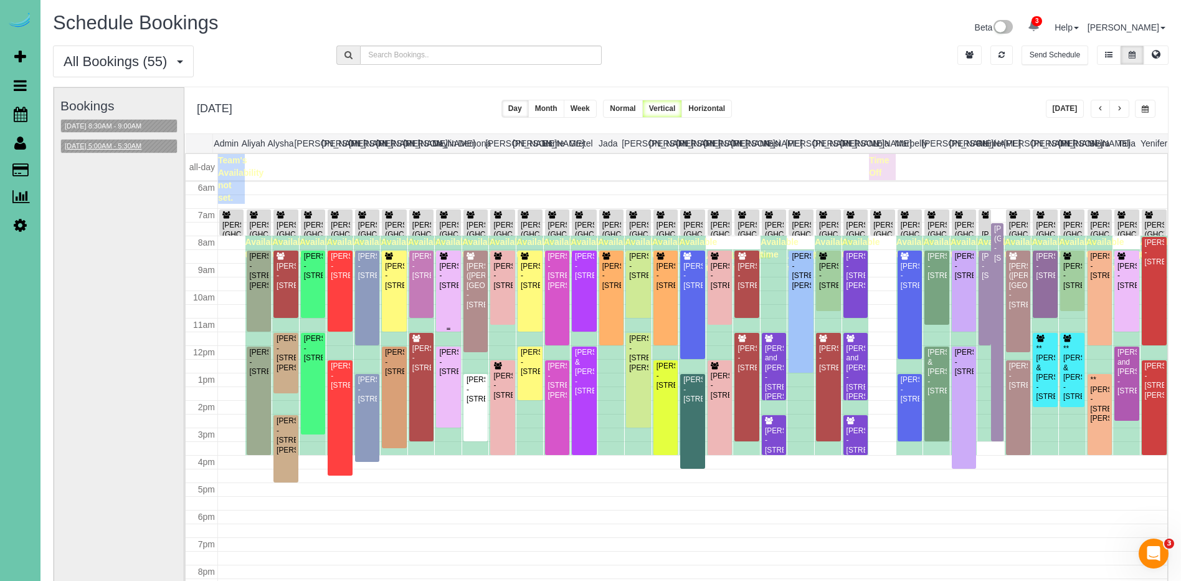
click at [441, 290] on div "Chloe Boyer - 3311 S 188th Ave, Omaha, NE 68130" at bounding box center [448, 276] width 19 height 29
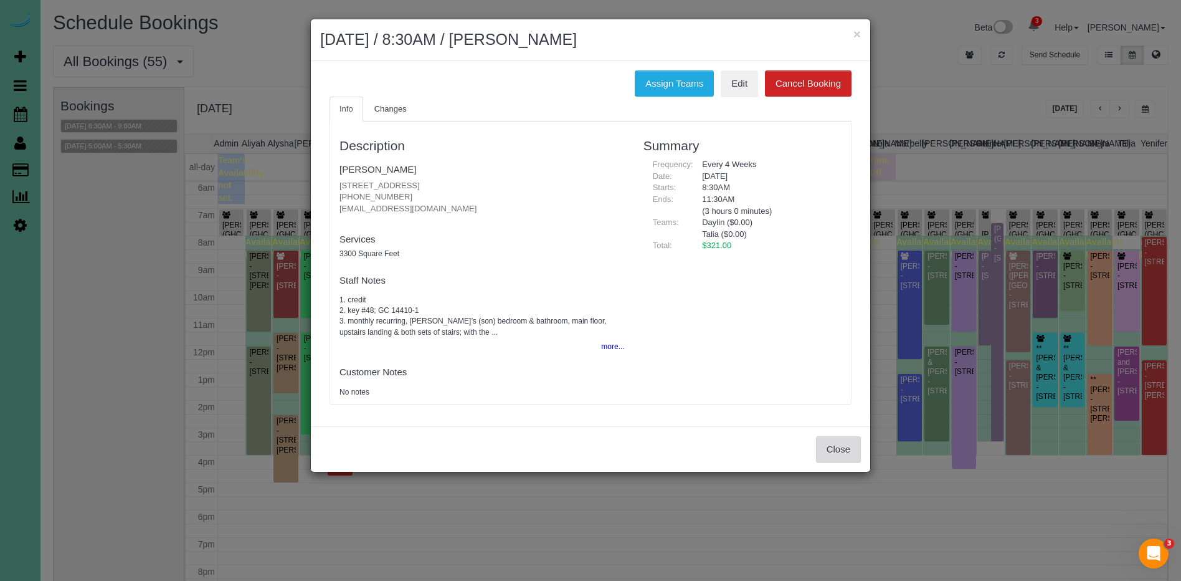
click at [823, 457] on button "Close" at bounding box center [838, 449] width 45 height 26
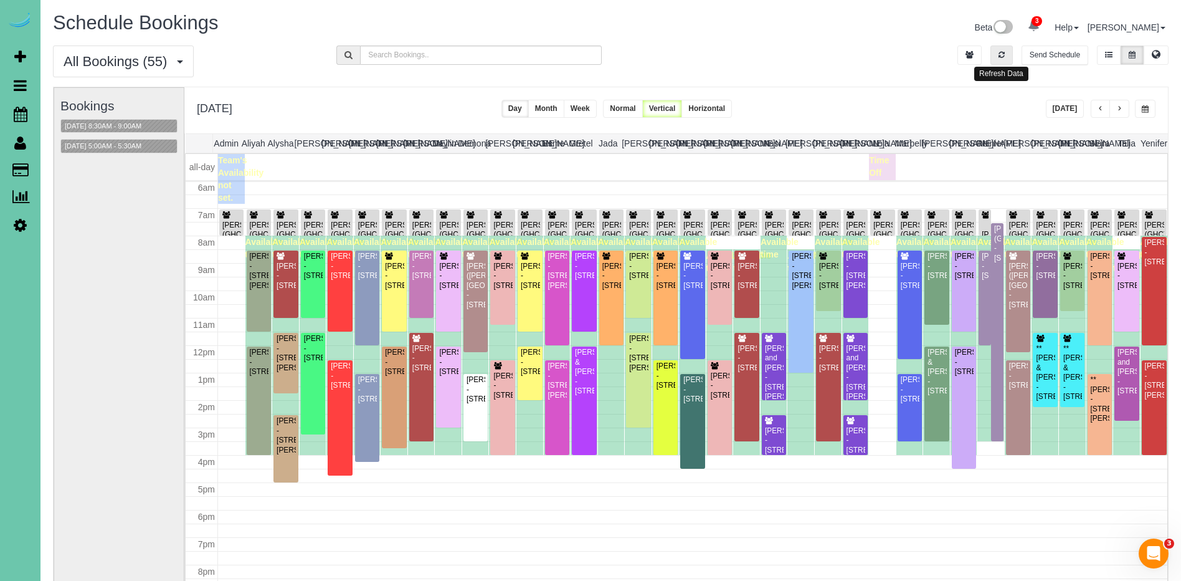
drag, startPoint x: 1001, startPoint y: 58, endPoint x: 1050, endPoint y: 124, distance: 82.4
click at [1004, 57] on button "button" at bounding box center [1002, 54] width 22 height 19
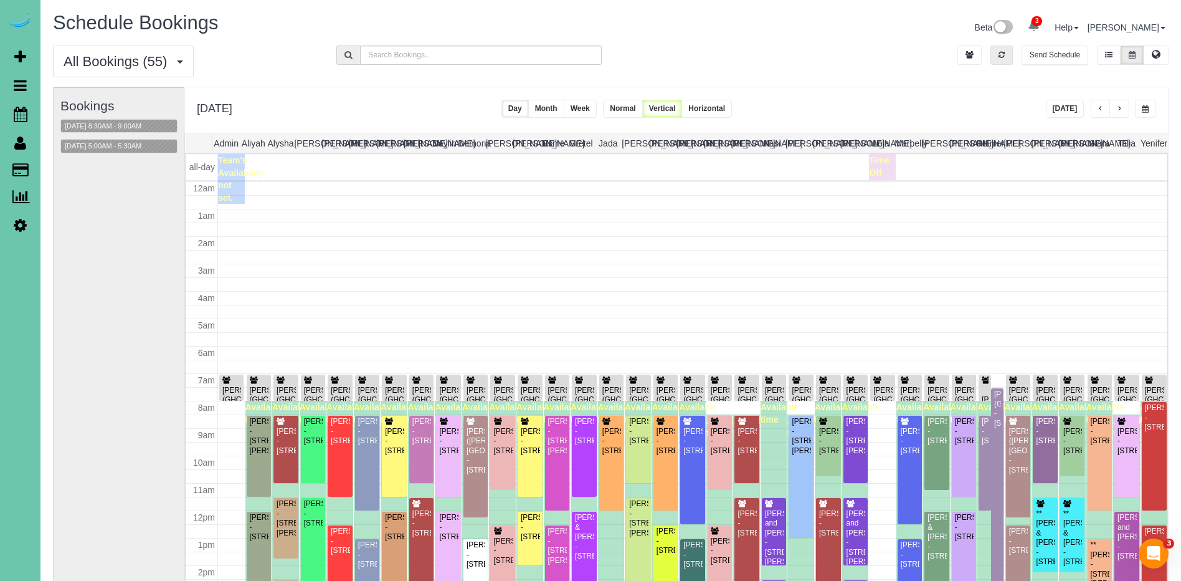
scroll to position [165, 0]
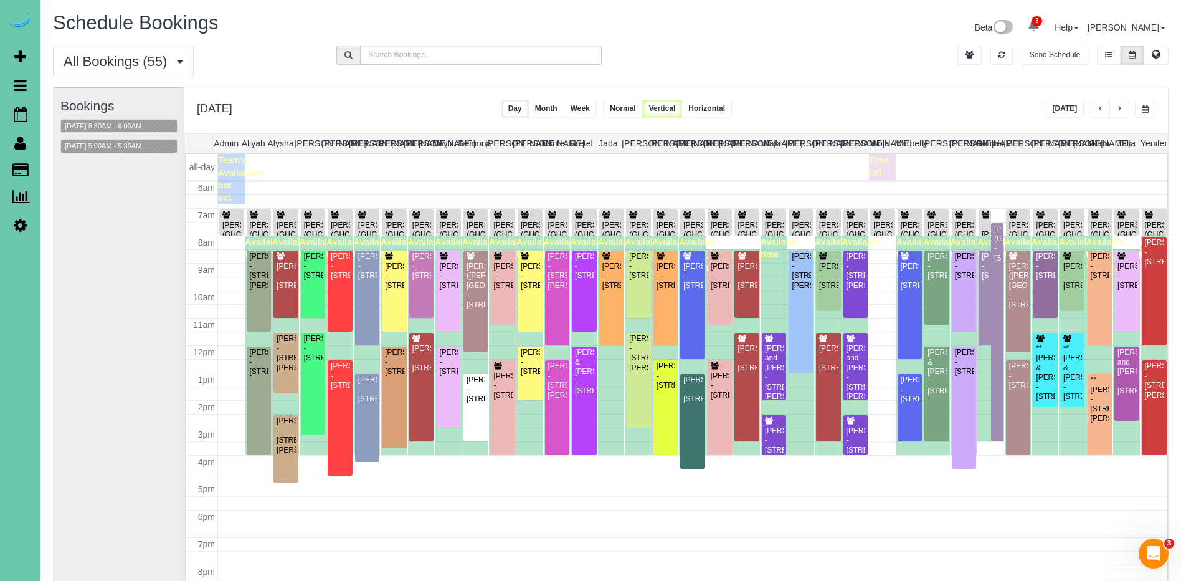
click at [1065, 111] on button "[DATE]" at bounding box center [1065, 109] width 39 height 18
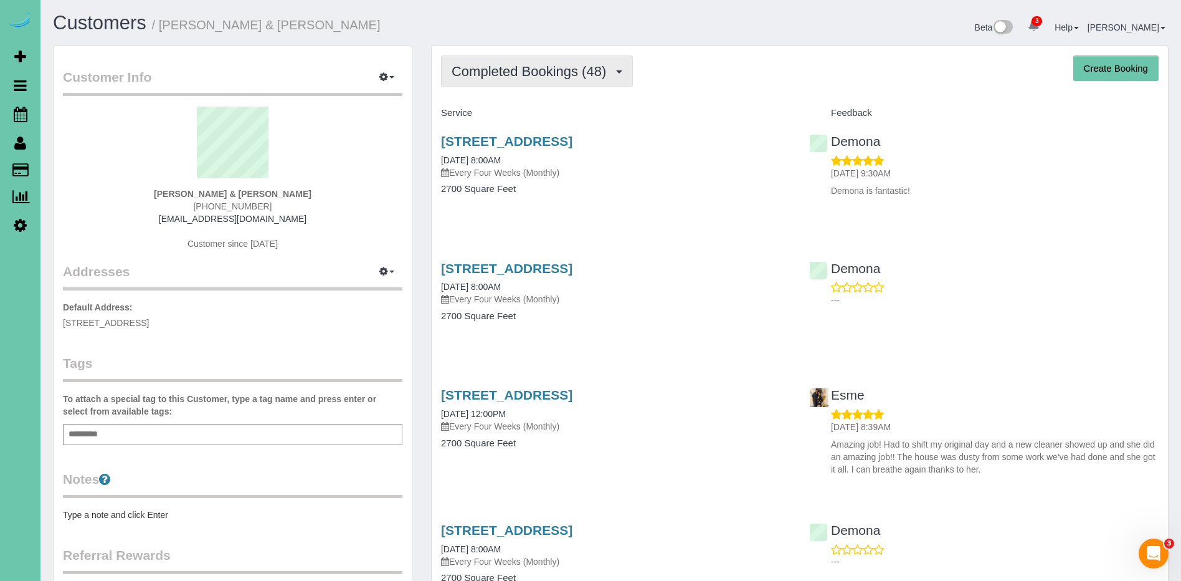
click at [538, 76] on span "Completed Bookings (48)" at bounding box center [532, 72] width 161 height 16
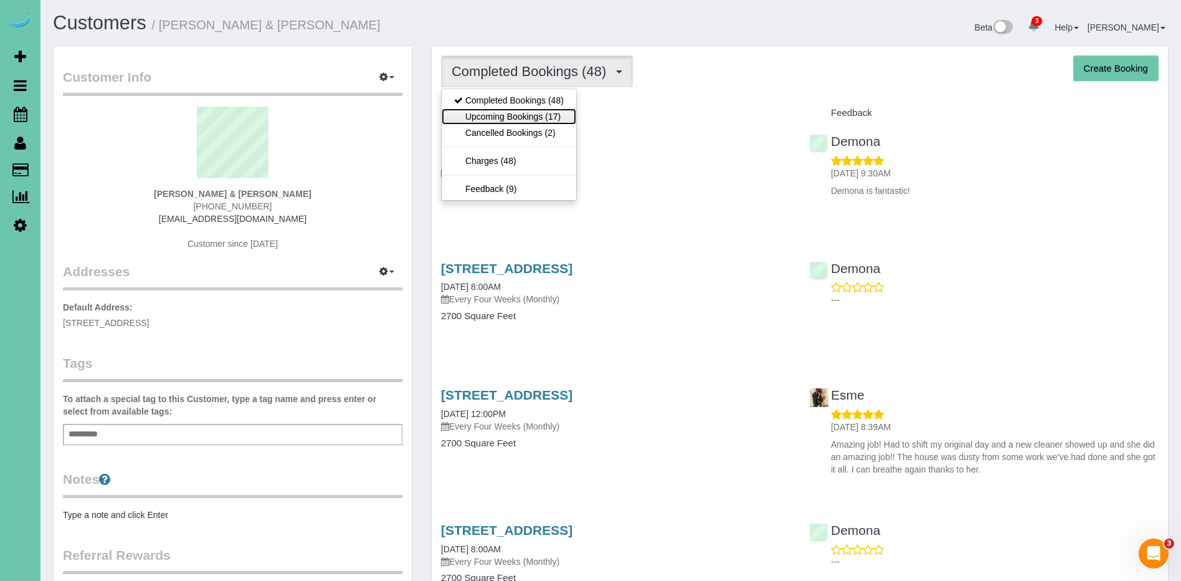
click at [539, 118] on link "Upcoming Bookings (17)" at bounding box center [509, 116] width 135 height 16
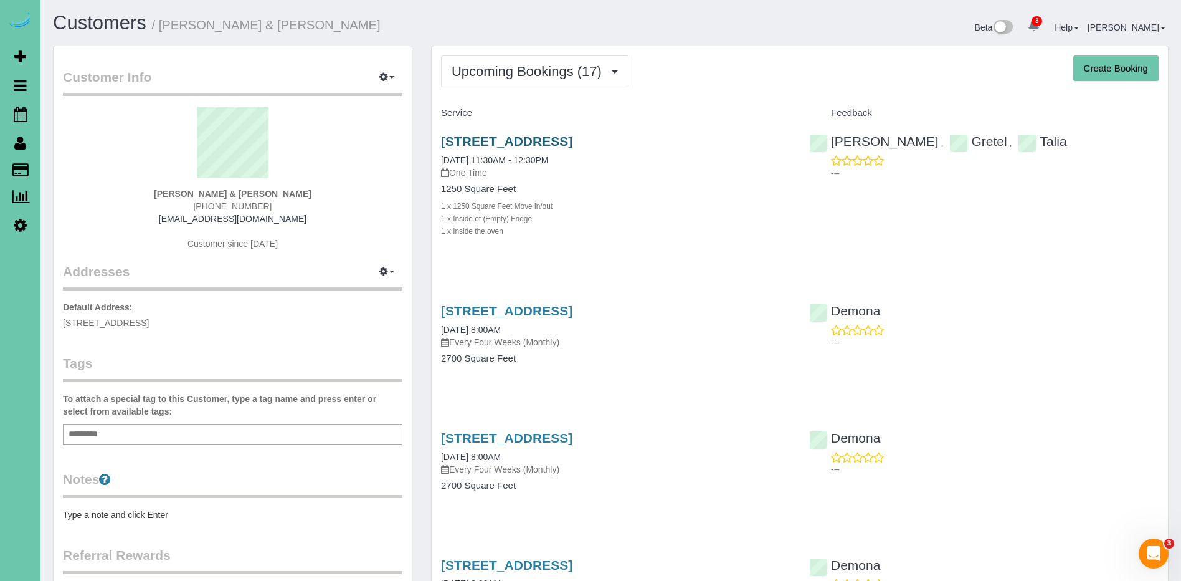
scroll to position [2, 0]
click at [573, 136] on link "3267 Vinton St, Omaha, NE 68105" at bounding box center [506, 139] width 131 height 14
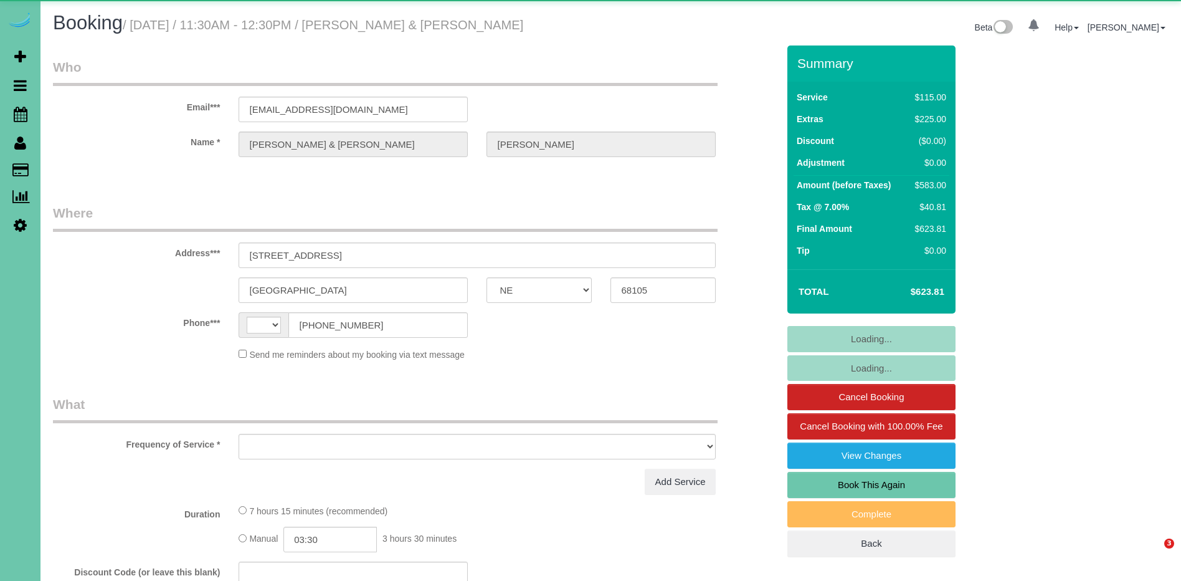
select select "NE"
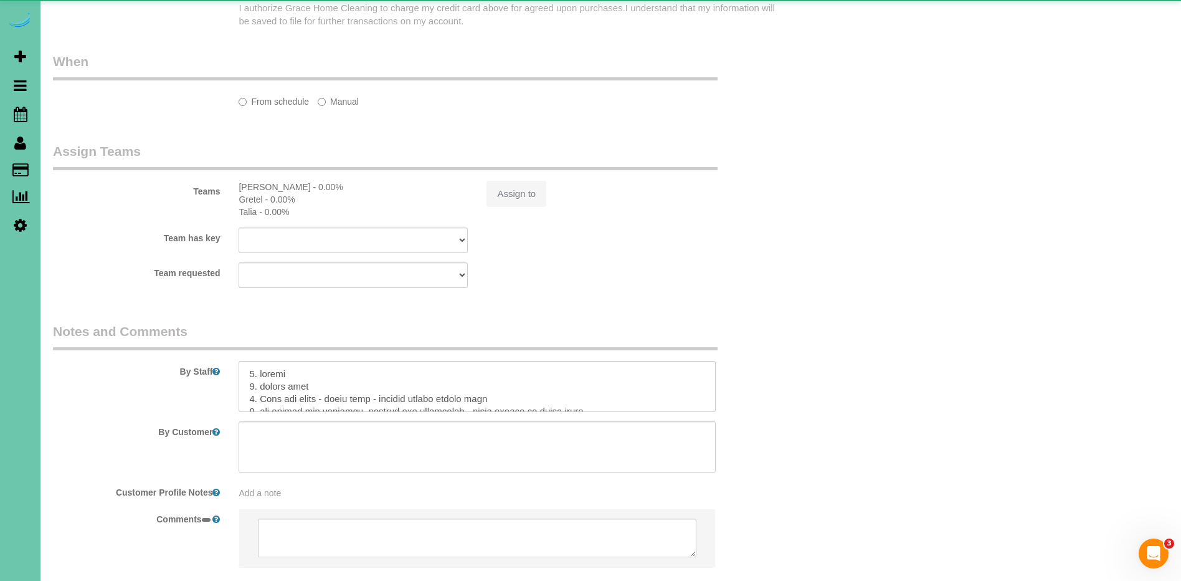
select select "string:[GEOGRAPHIC_DATA]"
select select "object:656"
select select "string:fspay-8d0436b8-f4ca-4e8e-b564-e925681e83b2"
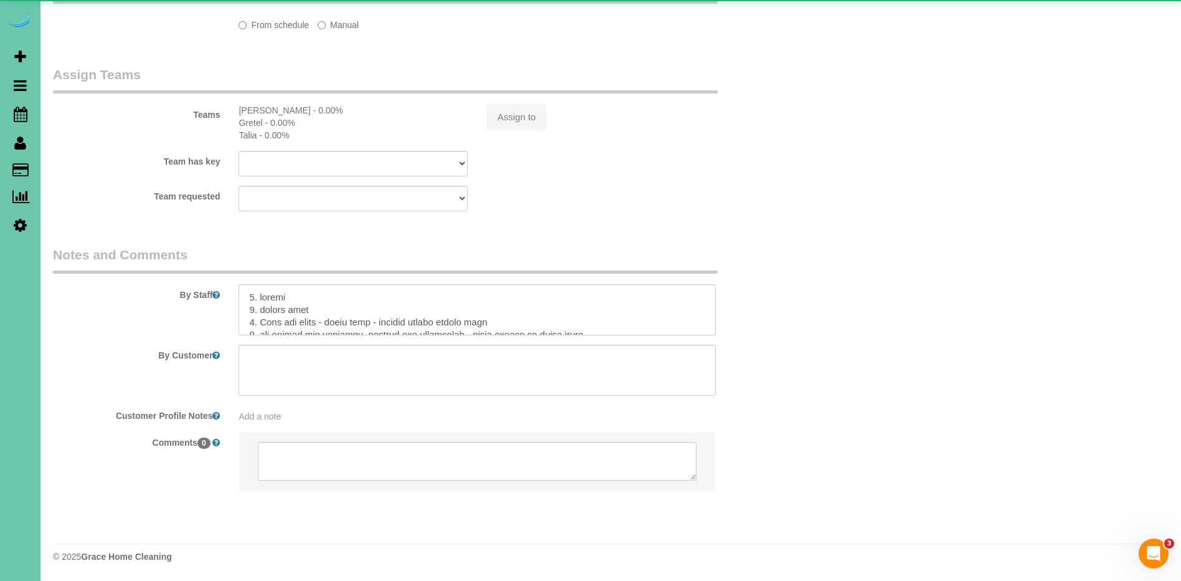
select select "object:703"
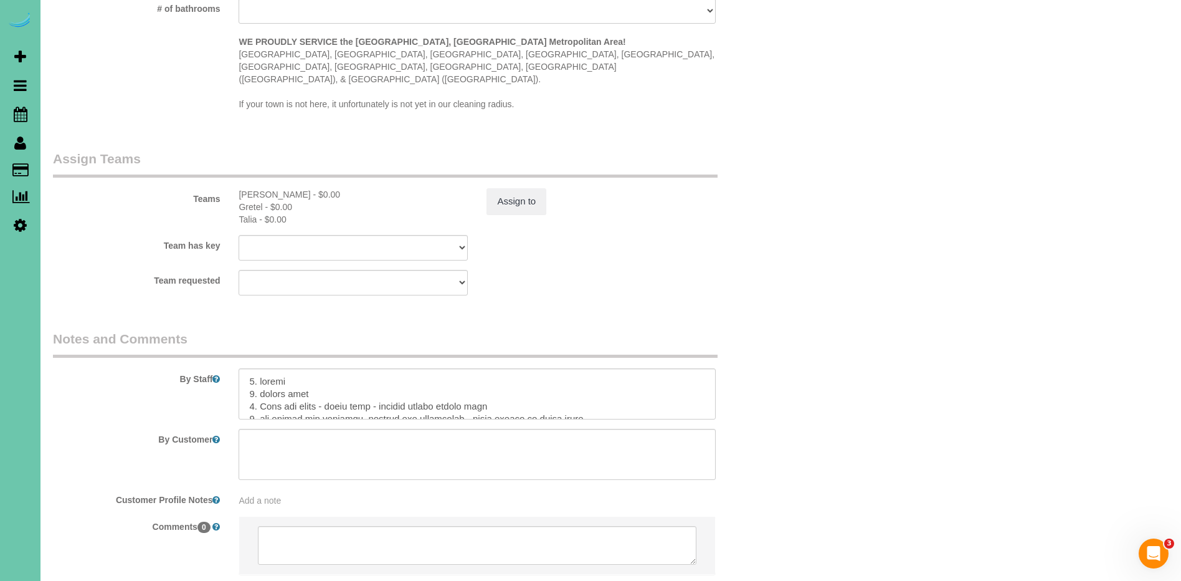
scroll to position [1284, 0]
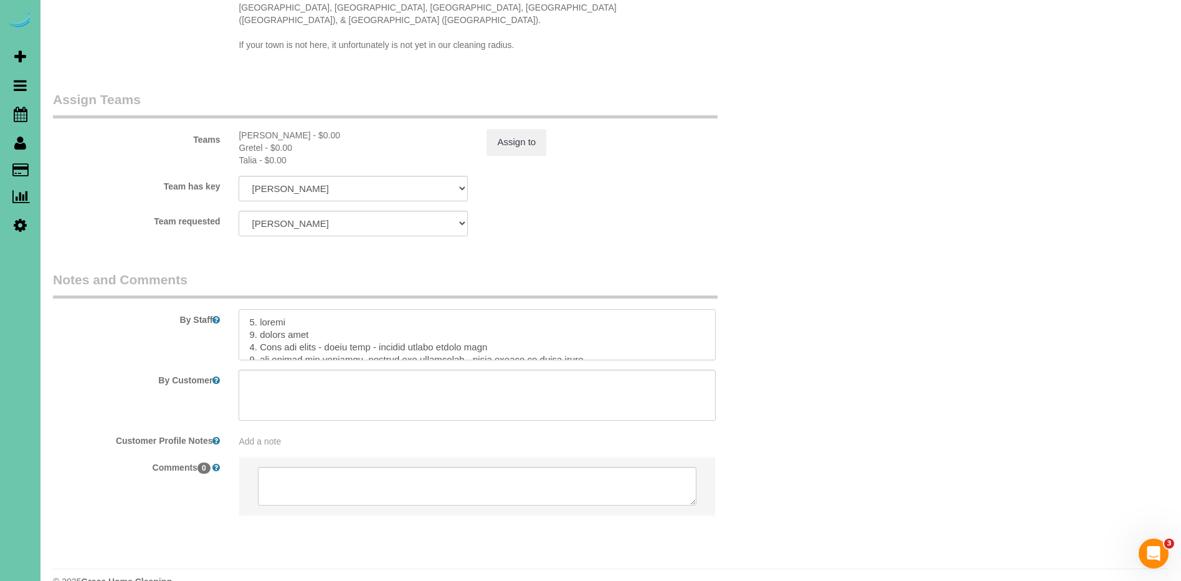
drag, startPoint x: 292, startPoint y: 308, endPoint x: 258, endPoint y: 308, distance: 33.6
click at [258, 309] on textarea at bounding box center [477, 334] width 477 height 51
drag, startPoint x: 318, startPoint y: 309, endPoint x: 259, endPoint y: 308, distance: 58.6
click at [260, 309] on textarea at bounding box center [477, 334] width 477 height 51
drag, startPoint x: 259, startPoint y: 309, endPoint x: 351, endPoint y: 315, distance: 92.4
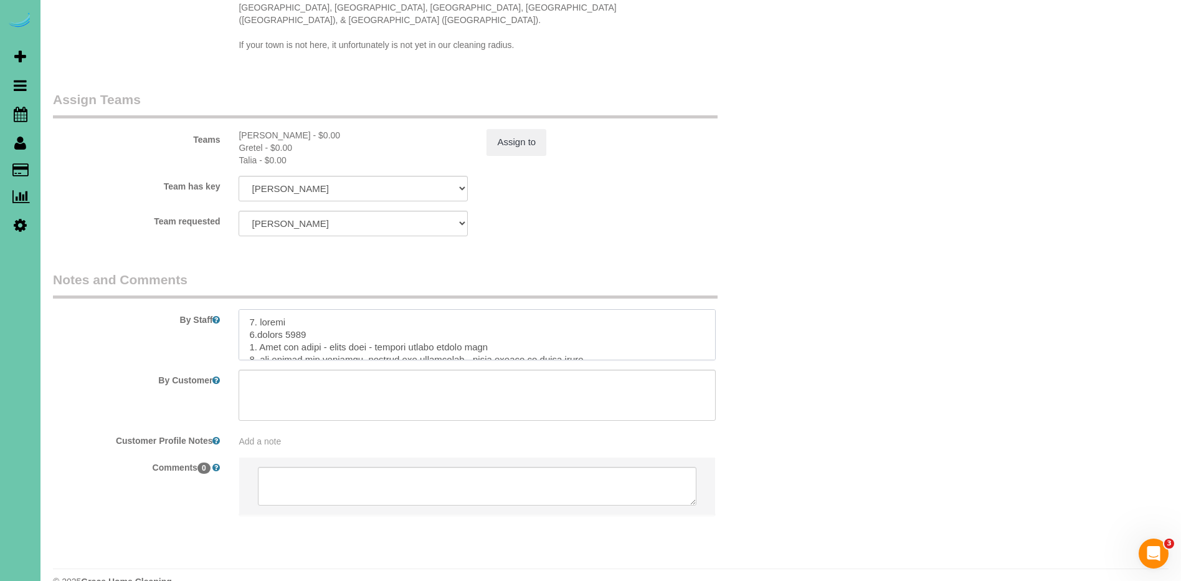
click at [259, 309] on textarea at bounding box center [477, 334] width 477 height 51
click at [363, 315] on textarea at bounding box center [477, 334] width 477 height 51
drag, startPoint x: 384, startPoint y: 318, endPoint x: 425, endPoint y: 338, distance: 46.3
click at [384, 318] on textarea at bounding box center [477, 334] width 477 height 51
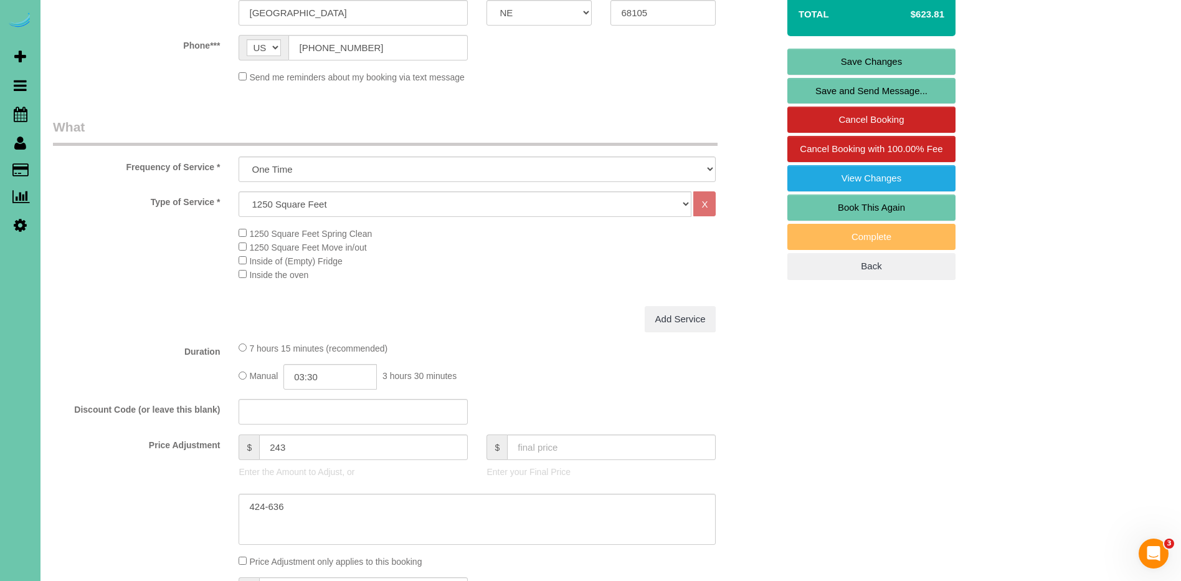
scroll to position [0, 0]
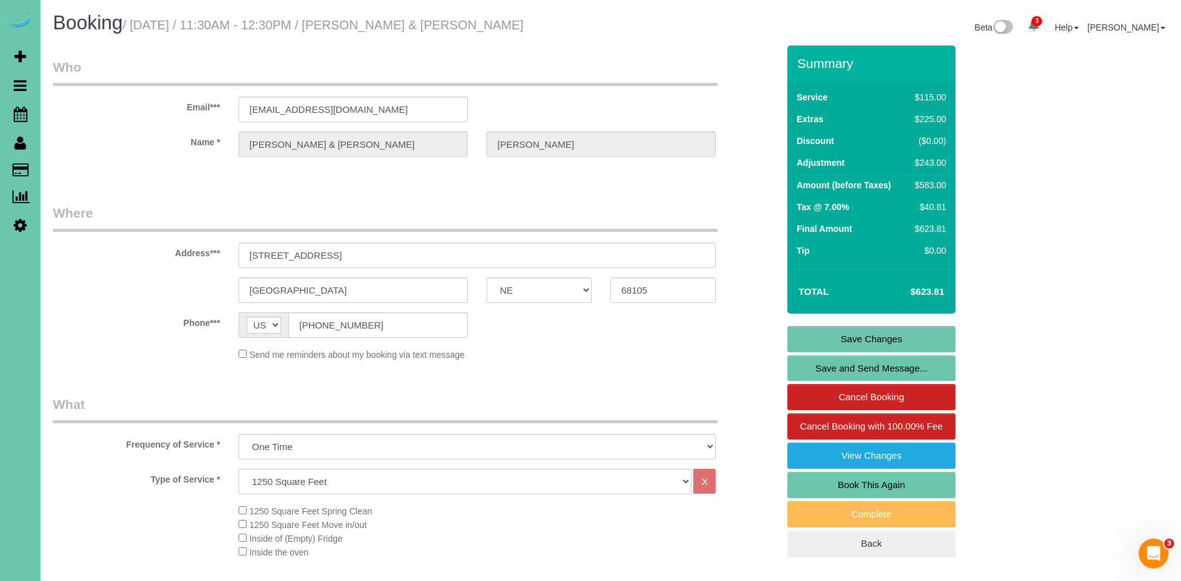
type textarea "1. credit 2. garage 8778 enter 3. Move out clean - whole home including sun roo…"
click at [880, 341] on link "Save Changes" at bounding box center [871, 339] width 168 height 26
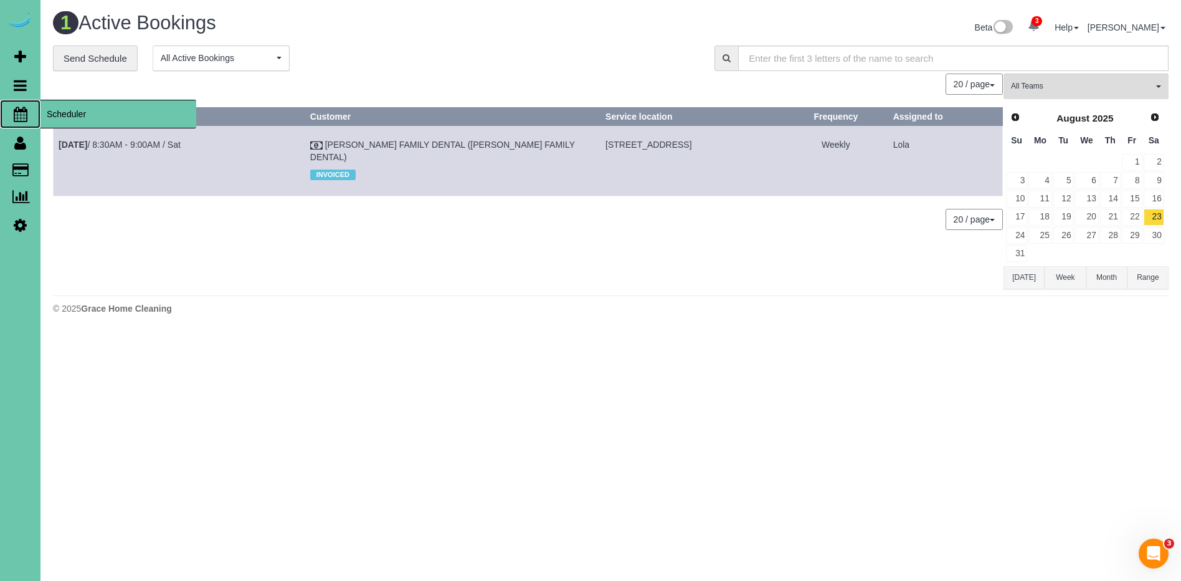
click at [69, 113] on span "Scheduler" at bounding box center [118, 114] width 156 height 29
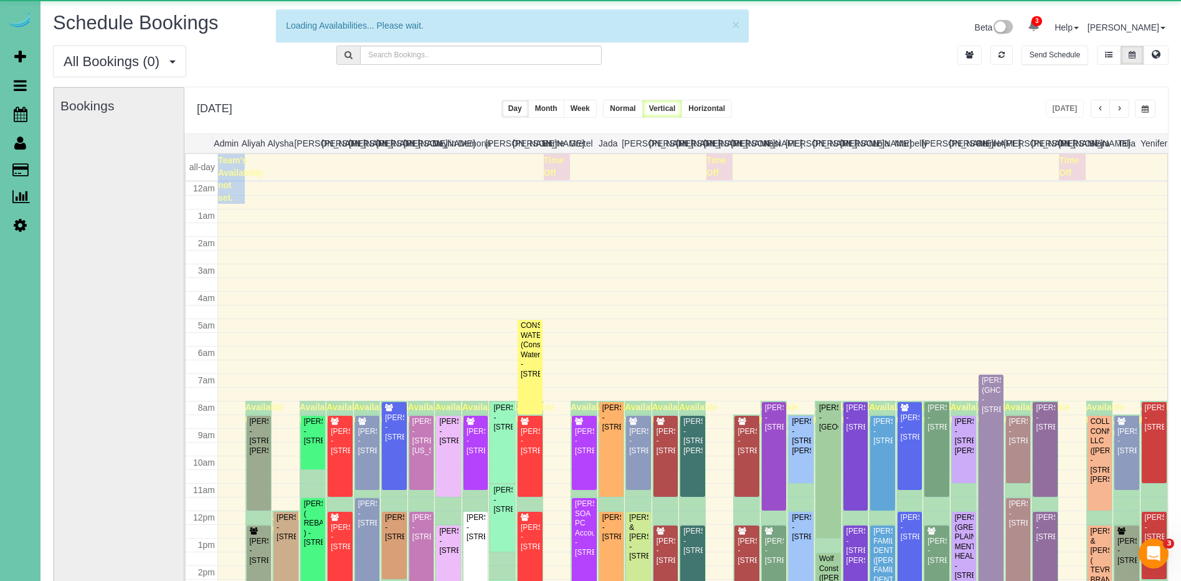
scroll to position [165, 0]
